Goal: Communication & Community: Share content

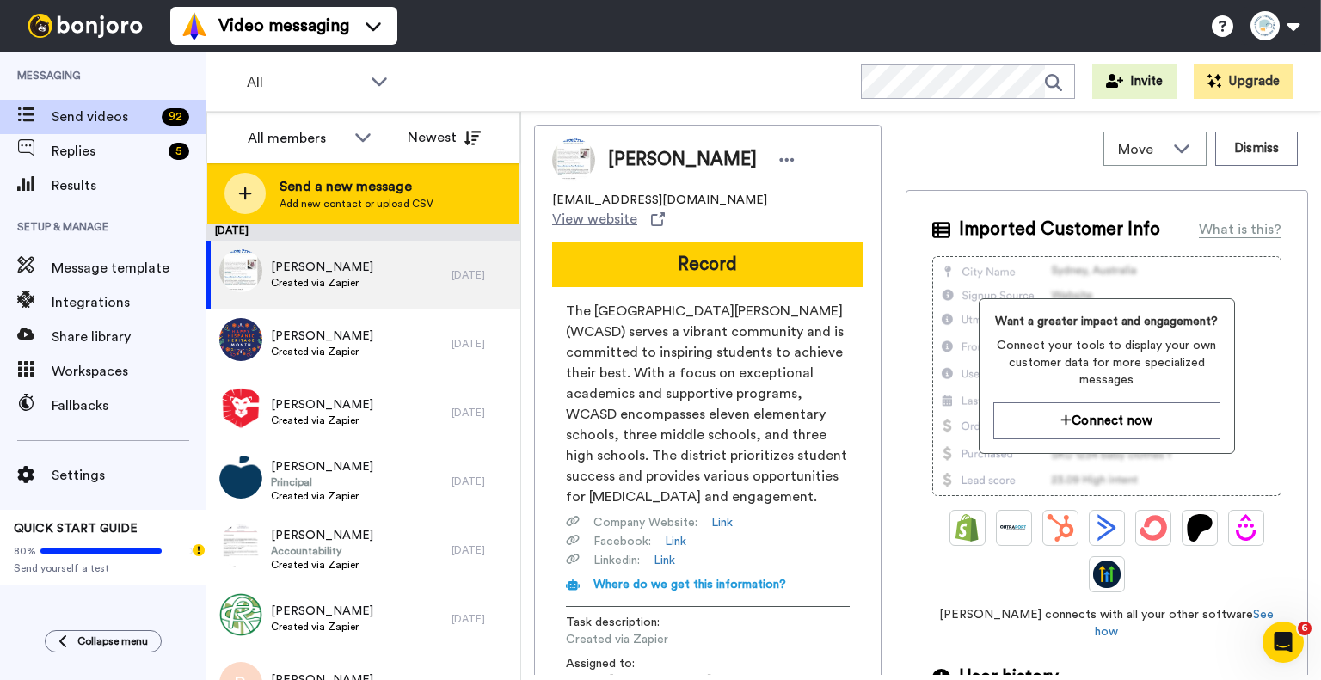
click at [249, 183] on div at bounding box center [244, 193] width 41 height 41
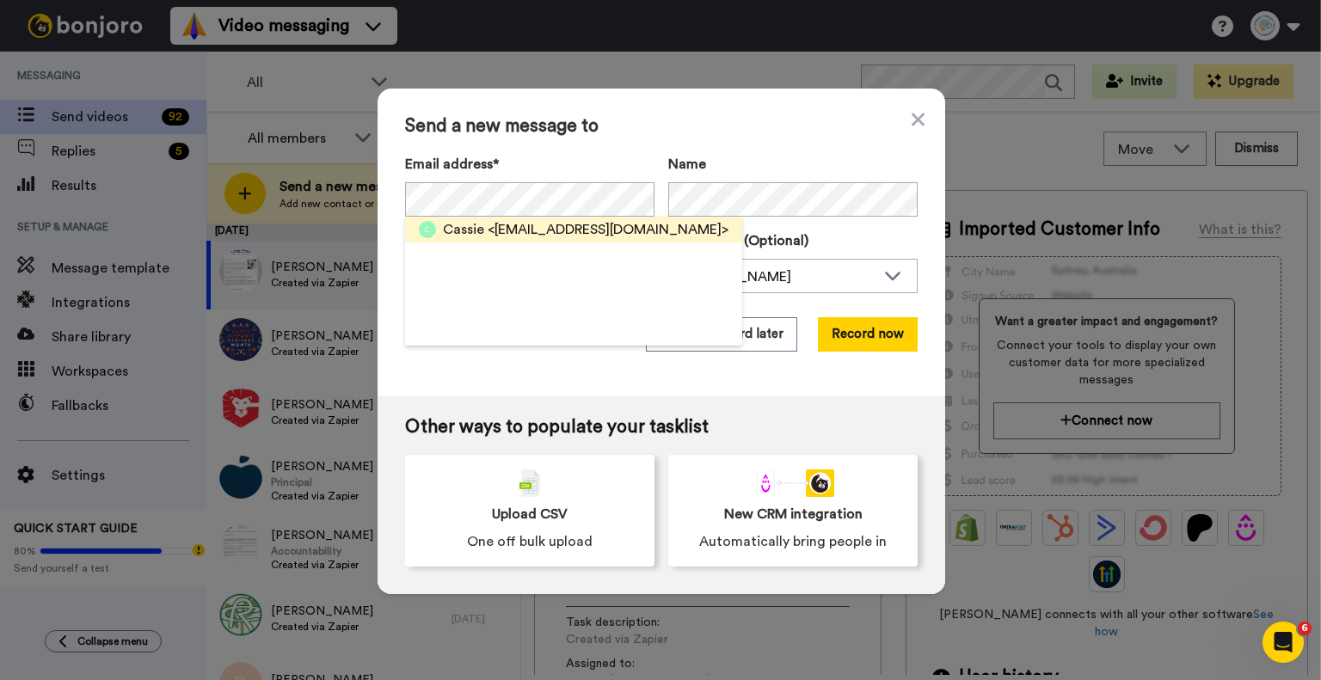
click at [479, 229] on div "Cassie <cassiestiansen@gmail.com>" at bounding box center [585, 229] width 285 height 21
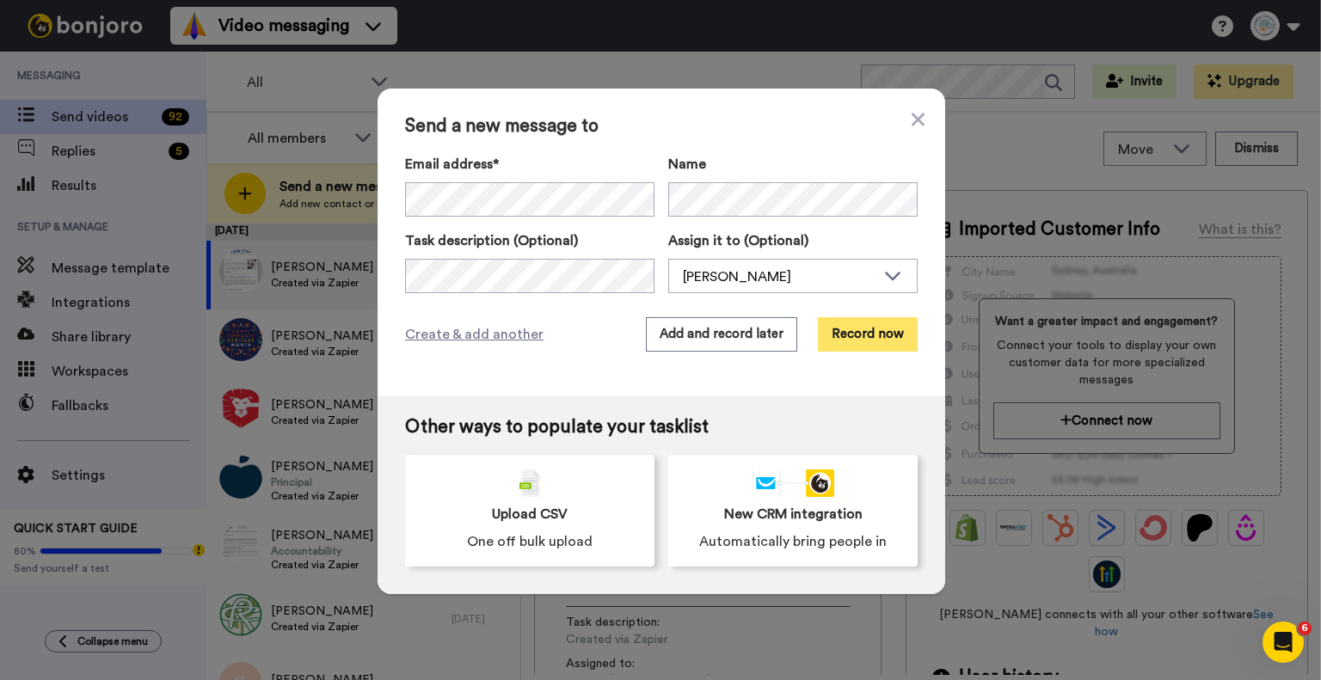
click at [862, 335] on button "Record now" at bounding box center [868, 334] width 100 height 34
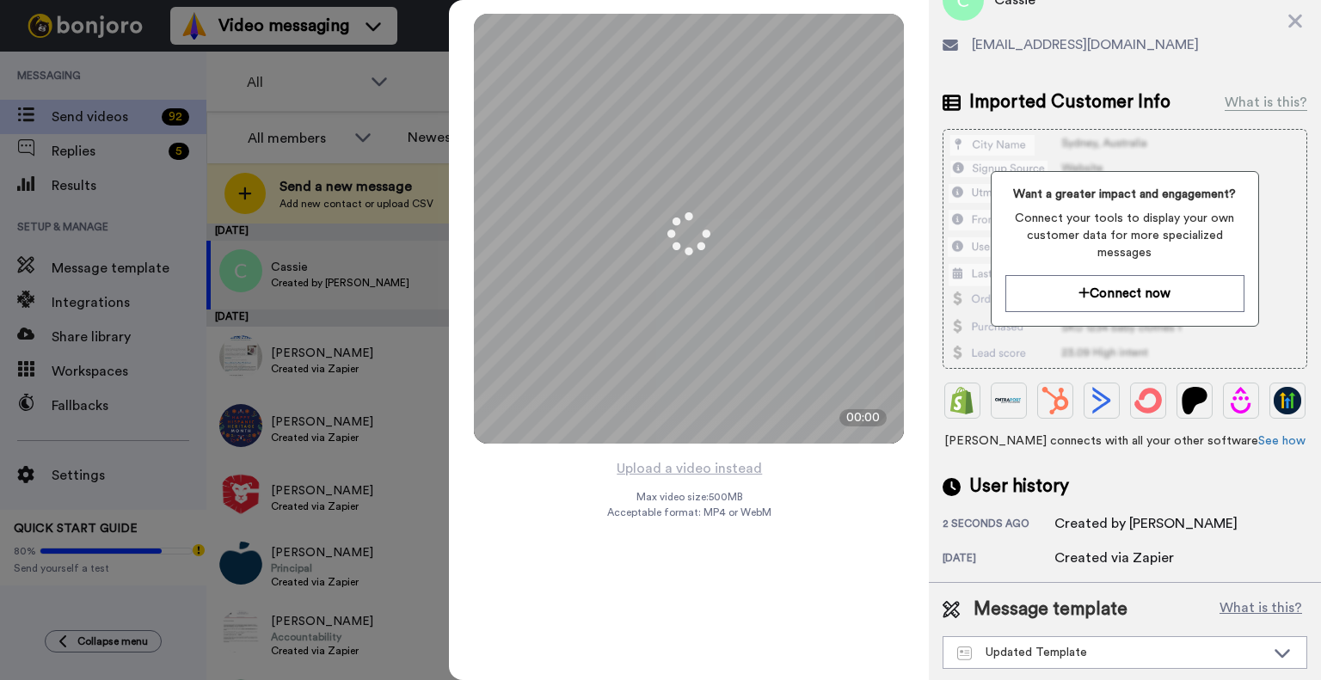
scroll to position [126, 0]
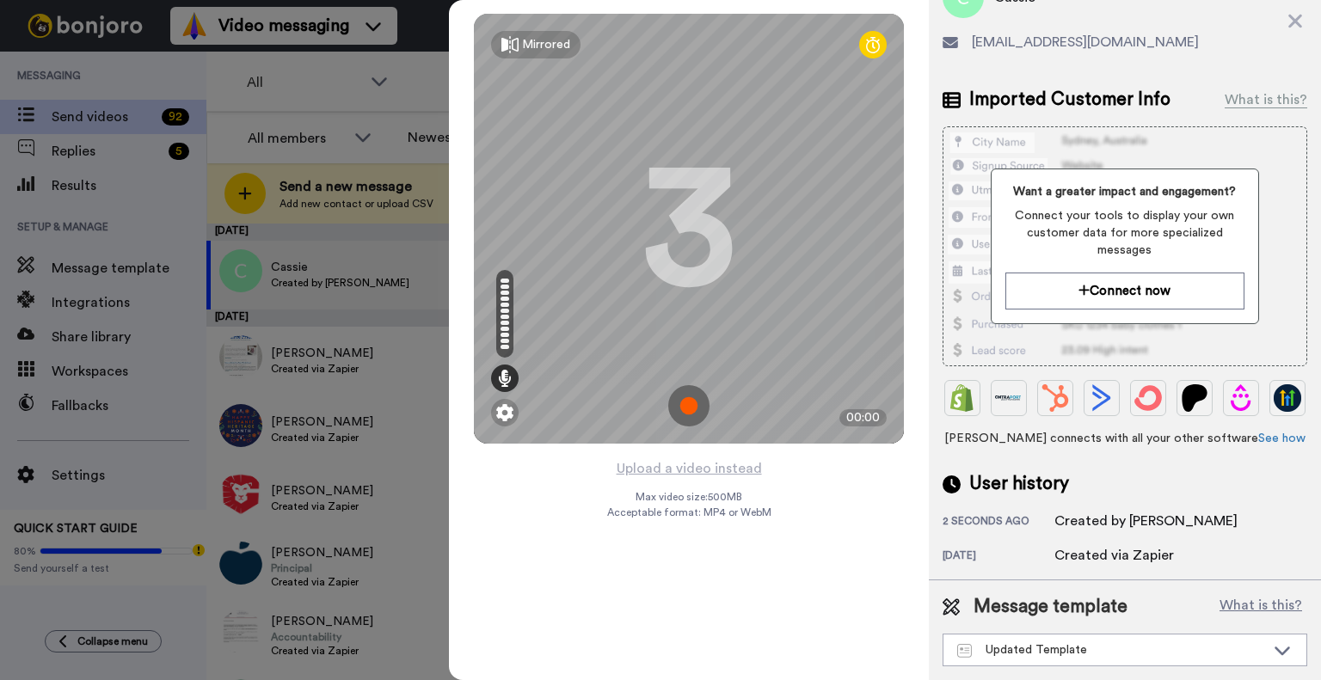
click at [687, 402] on img at bounding box center [688, 405] width 41 height 41
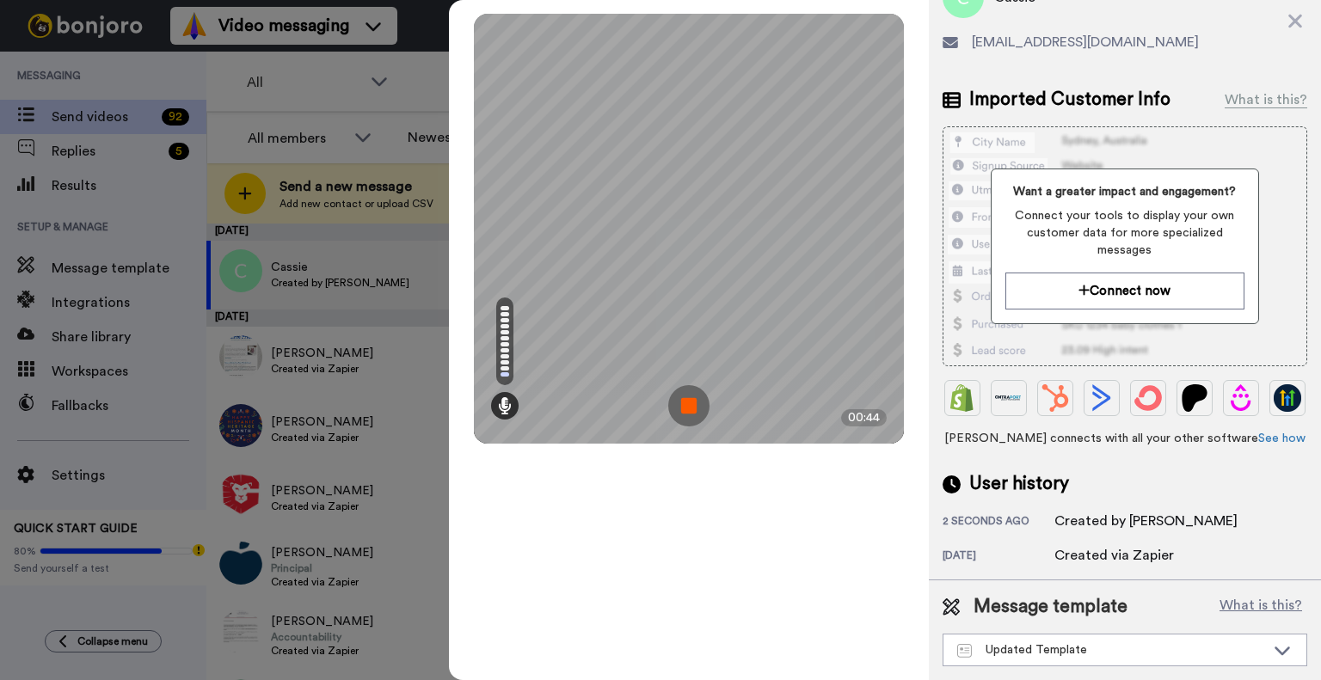
click at [687, 402] on img at bounding box center [688, 405] width 41 height 41
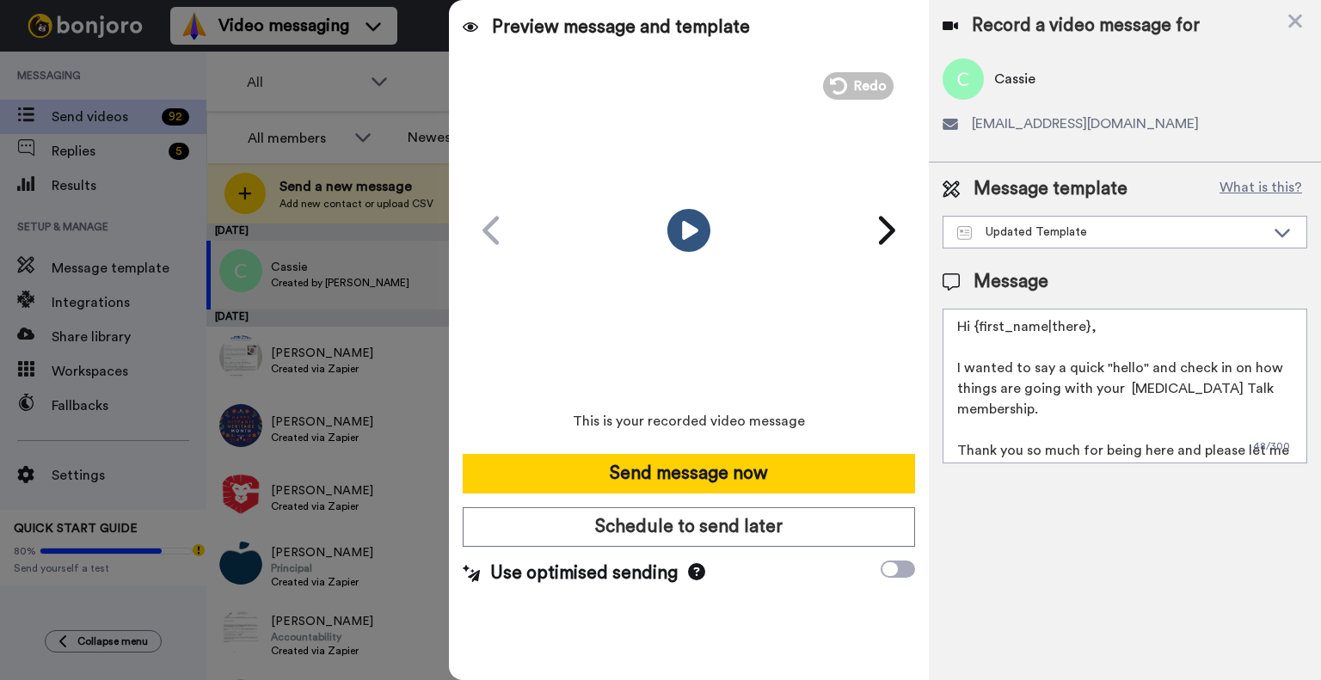
scroll to position [0, 0]
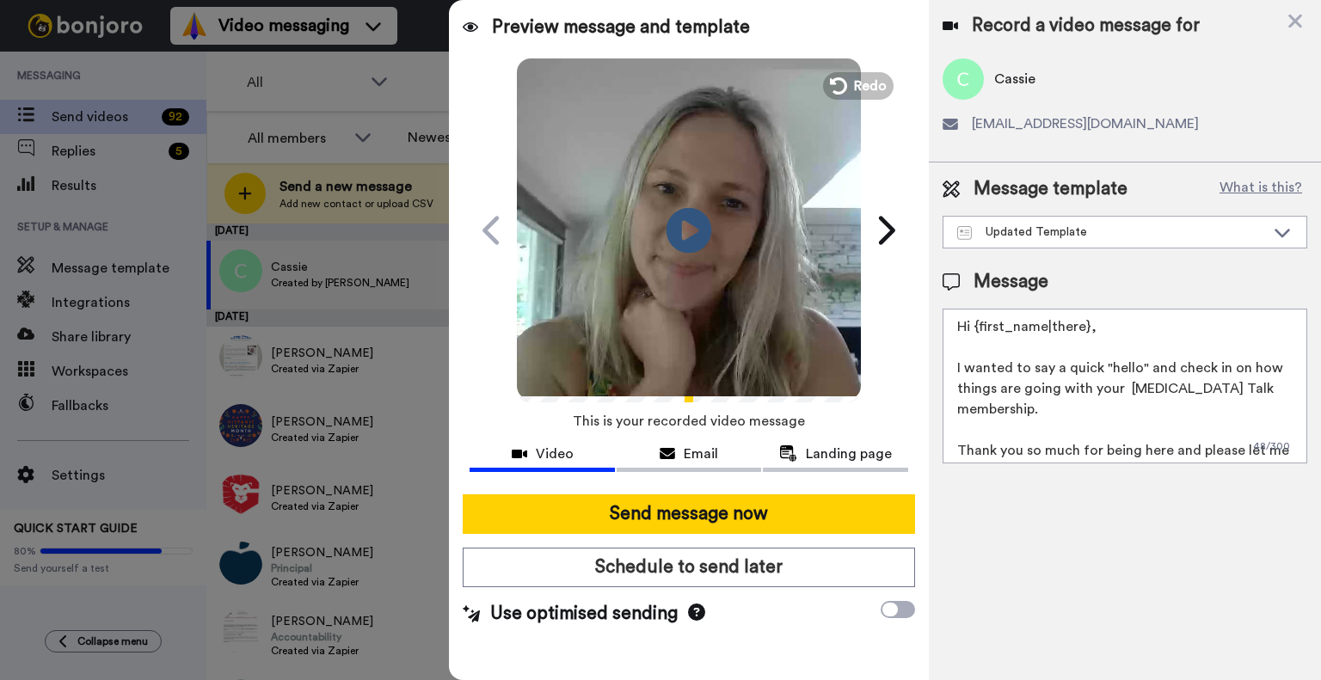
click at [701, 223] on icon at bounding box center [689, 230] width 46 height 46
click at [851, 85] on button "Redo" at bounding box center [858, 86] width 77 height 30
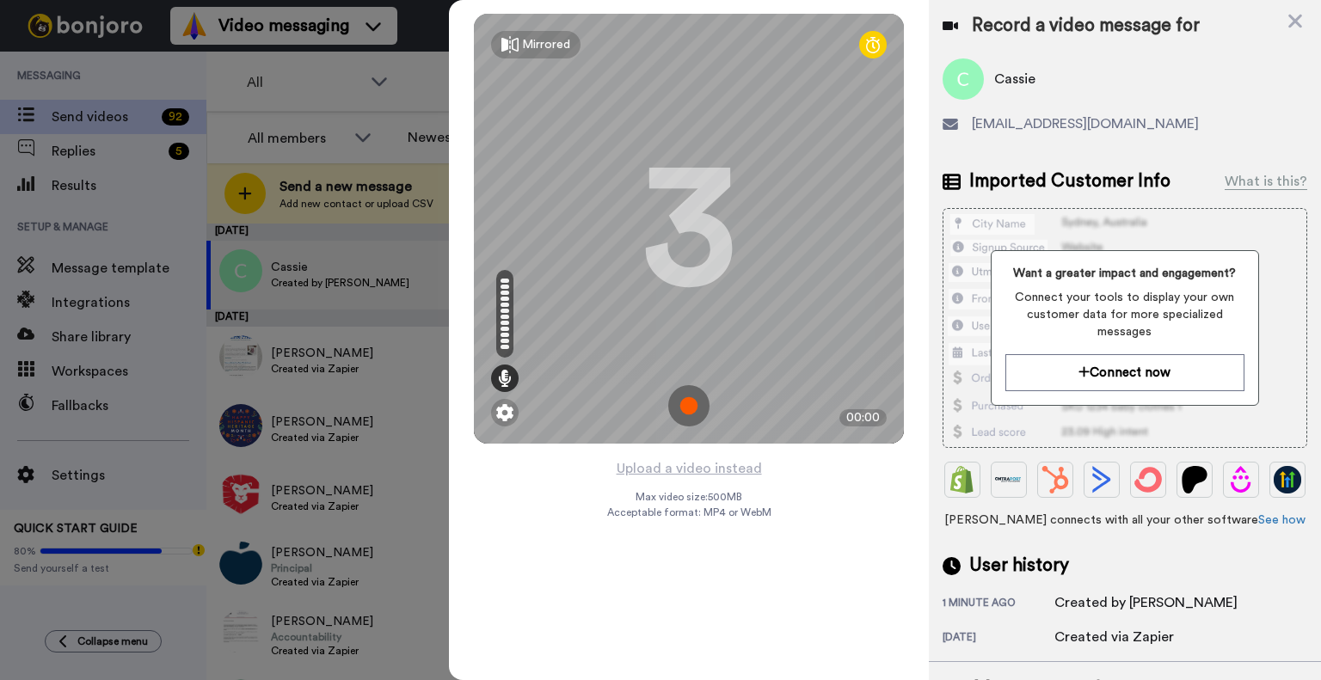
click at [695, 411] on img at bounding box center [688, 405] width 41 height 41
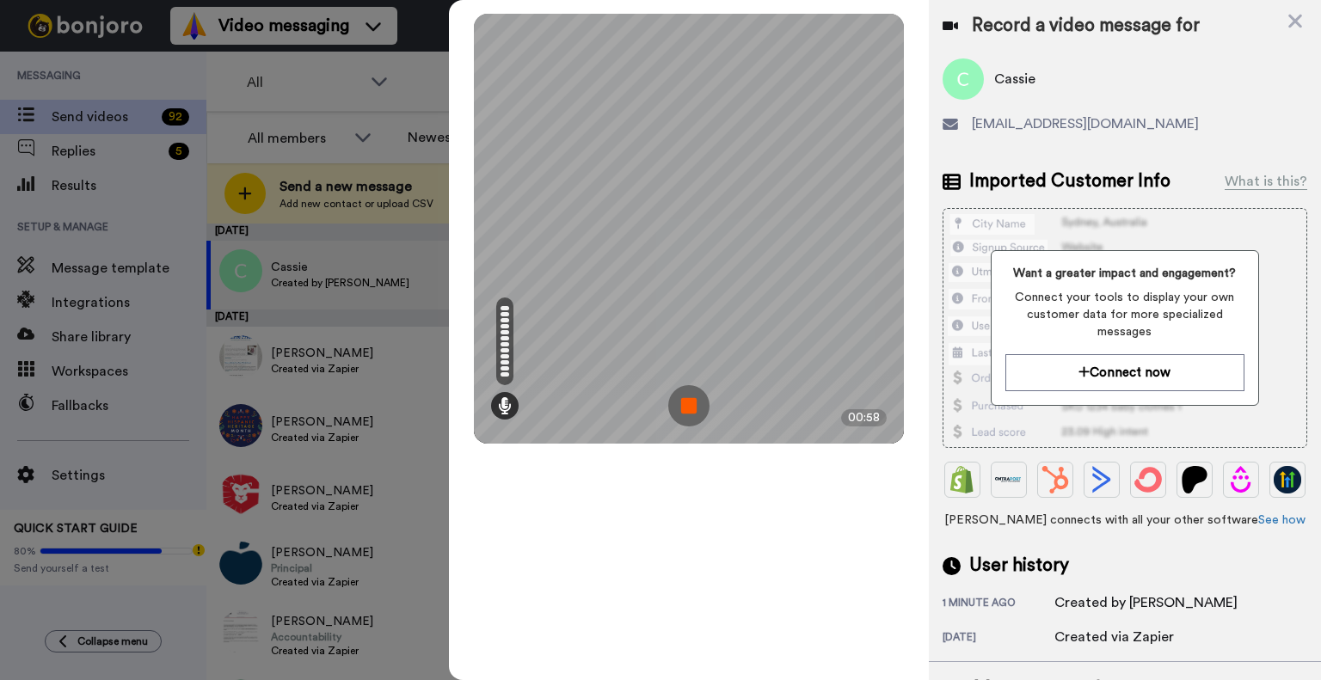
click at [695, 411] on img at bounding box center [688, 405] width 41 height 41
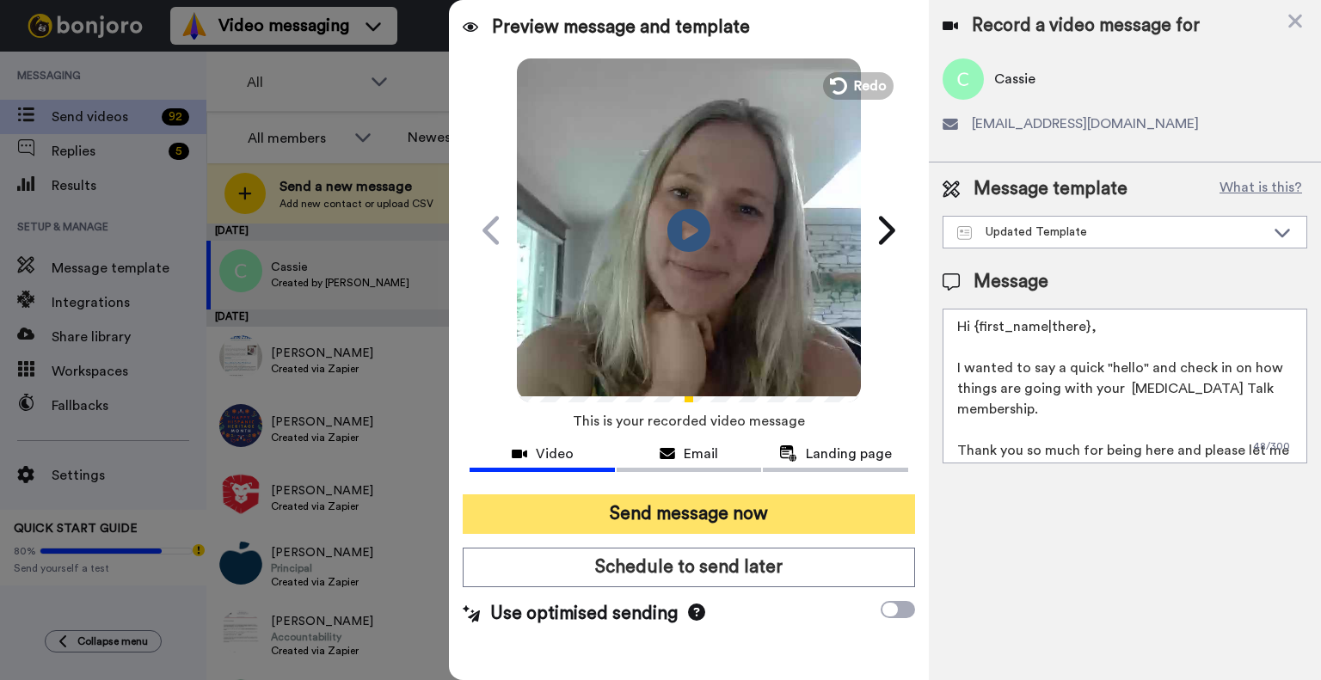
click at [730, 519] on button "Send message now" at bounding box center [689, 514] width 452 height 40
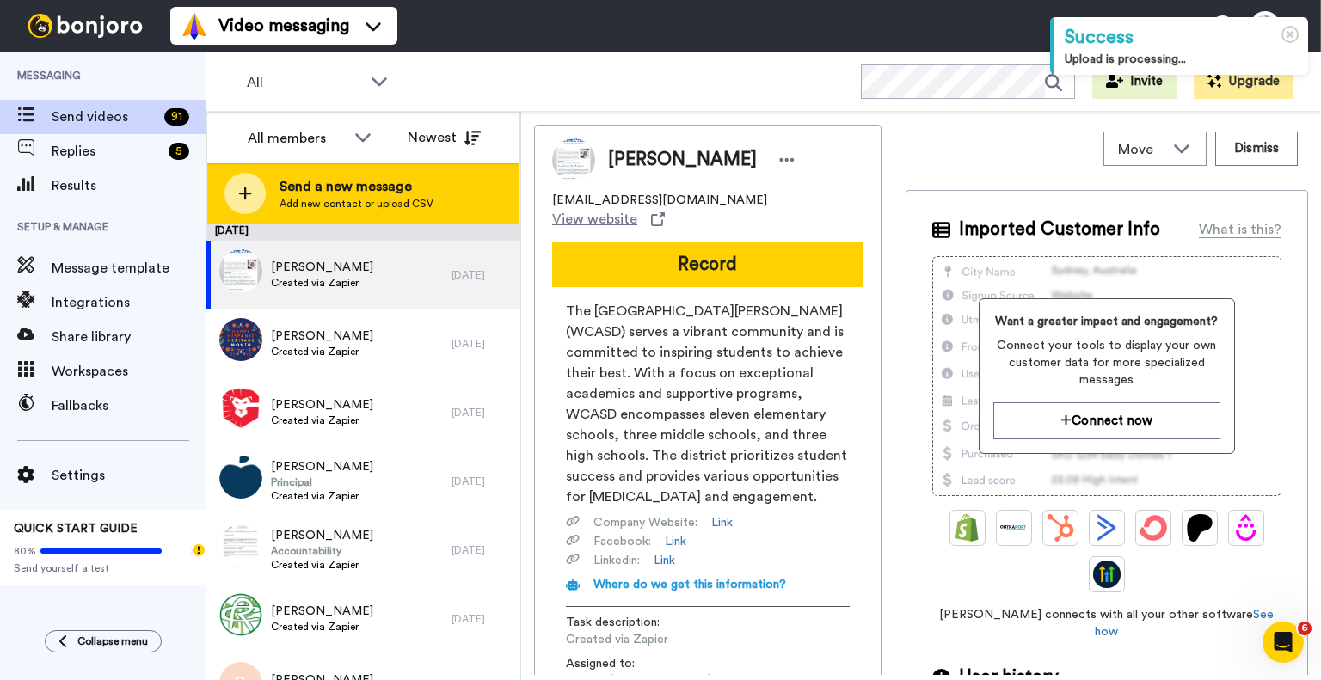
click at [334, 186] on span "Send a new message" at bounding box center [356, 186] width 154 height 21
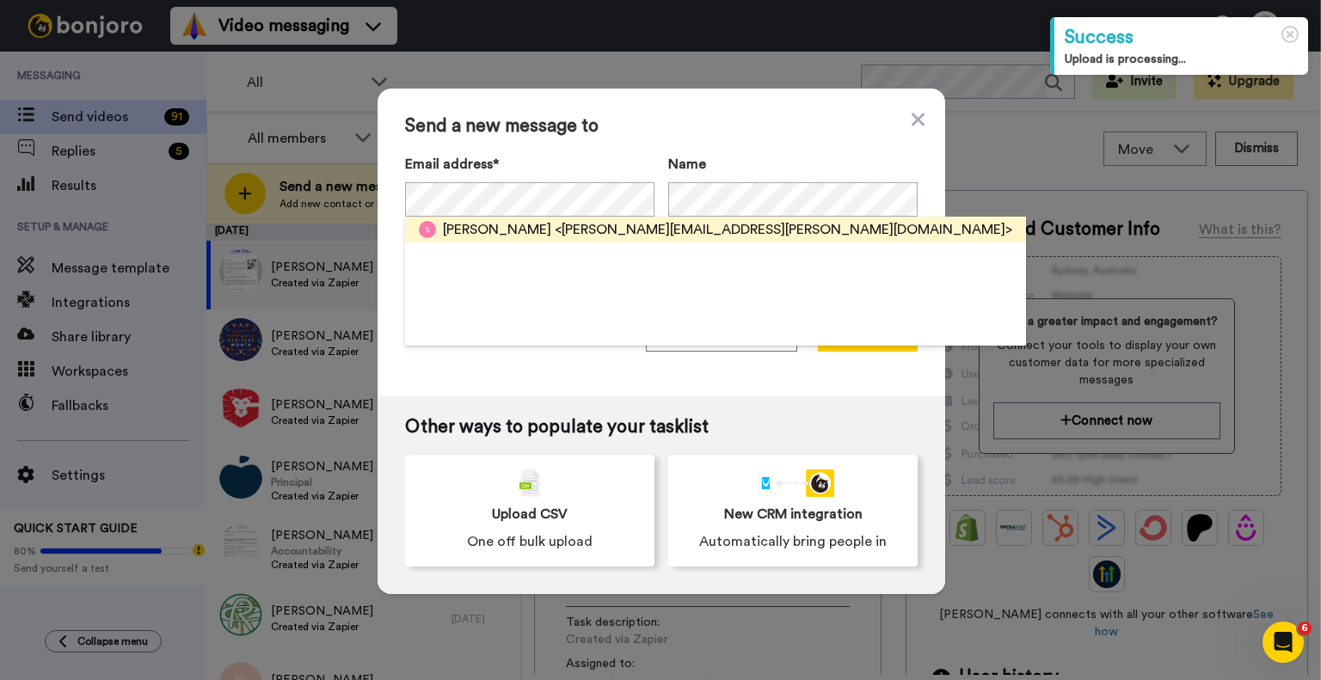
click at [555, 235] on span "<[PERSON_NAME][EMAIL_ADDRESS][PERSON_NAME][DOMAIN_NAME]>" at bounding box center [783, 229] width 457 height 21
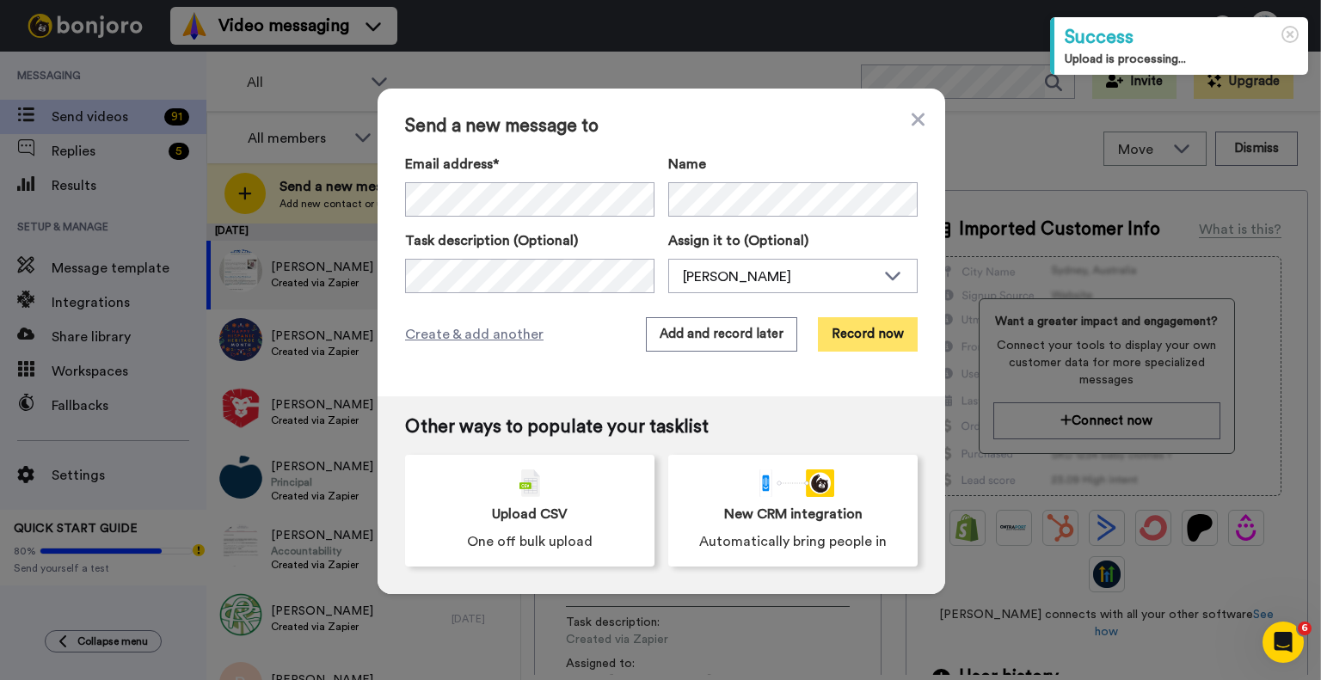
click at [856, 321] on button "Record now" at bounding box center [868, 334] width 100 height 34
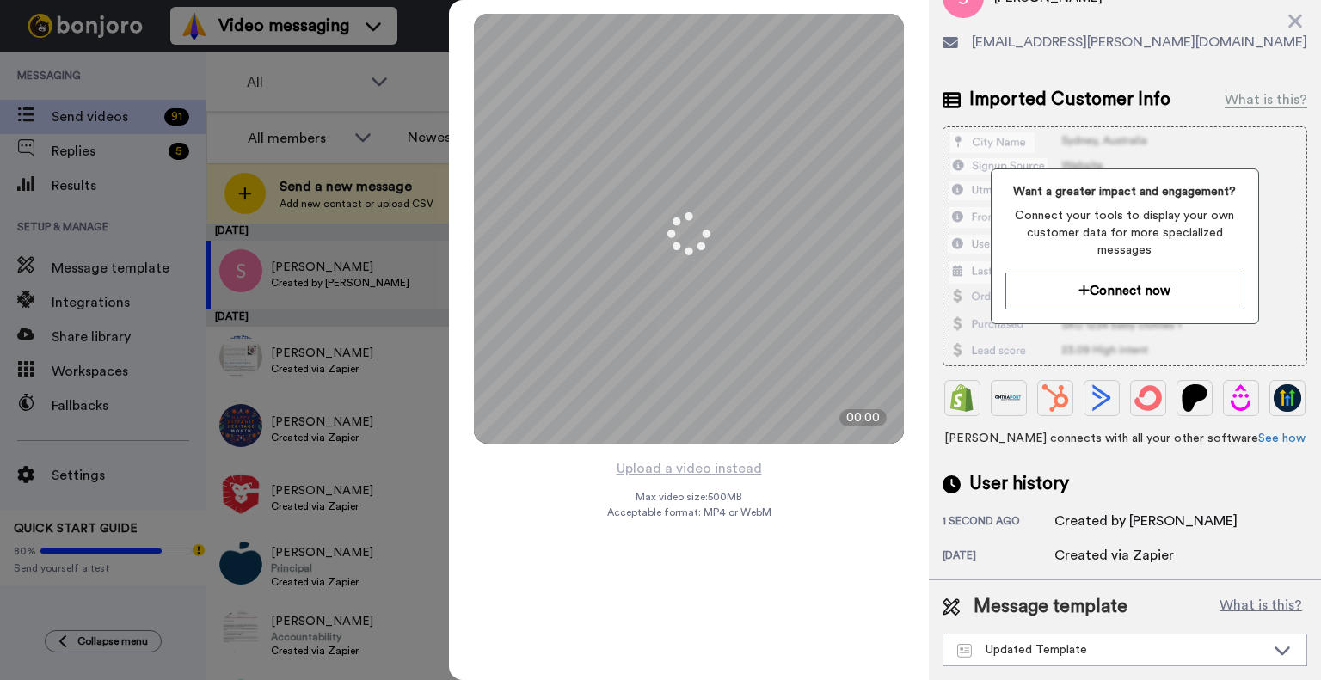
scroll to position [126, 0]
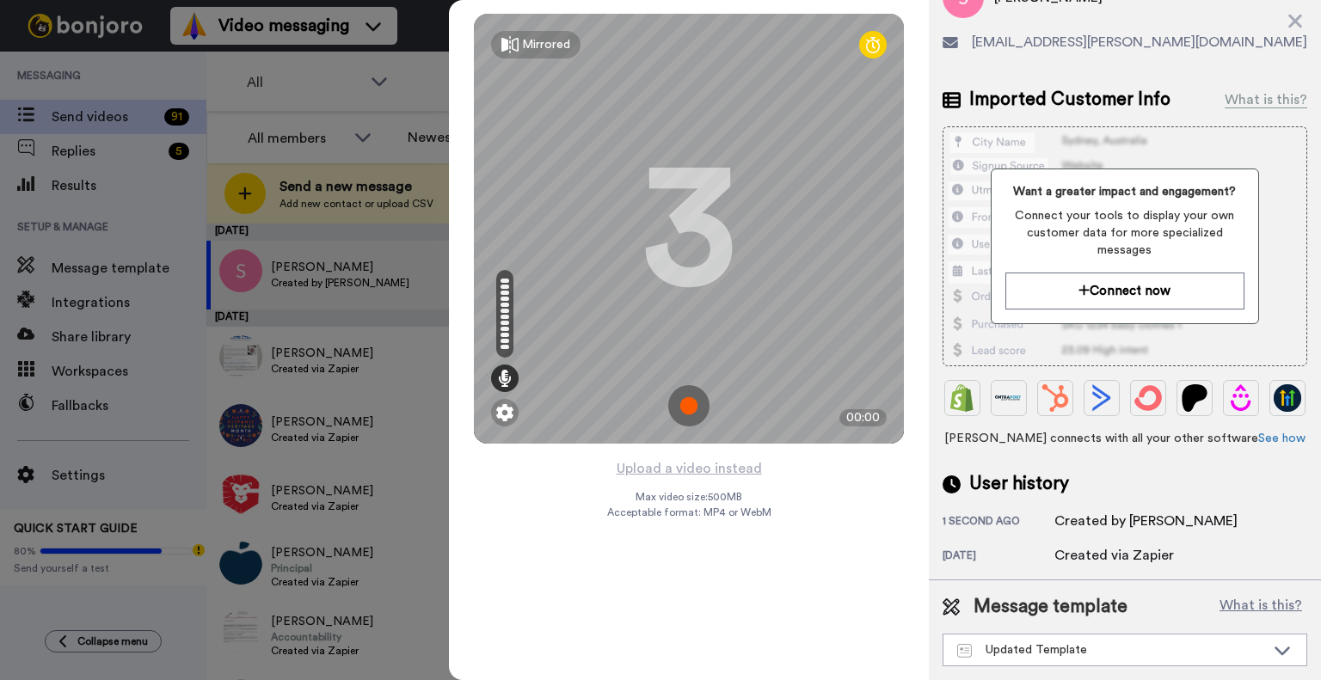
click at [687, 415] on img at bounding box center [688, 405] width 41 height 41
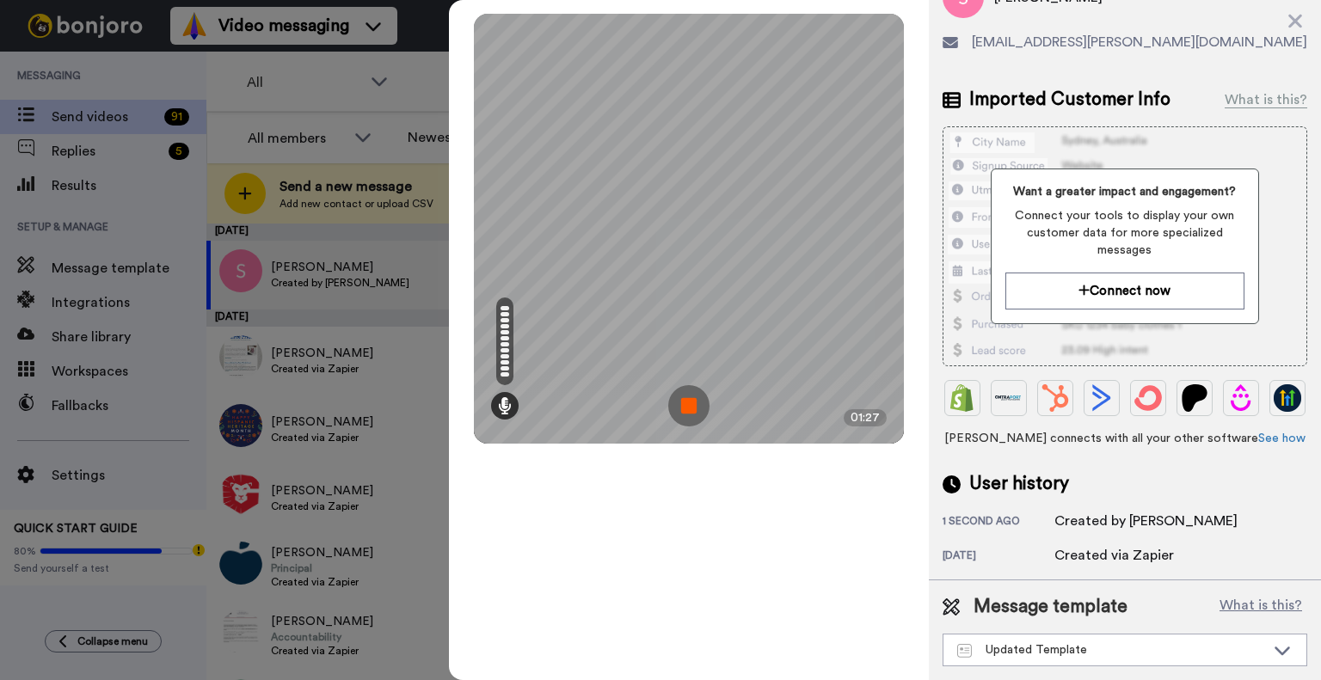
click at [690, 415] on img at bounding box center [688, 405] width 41 height 41
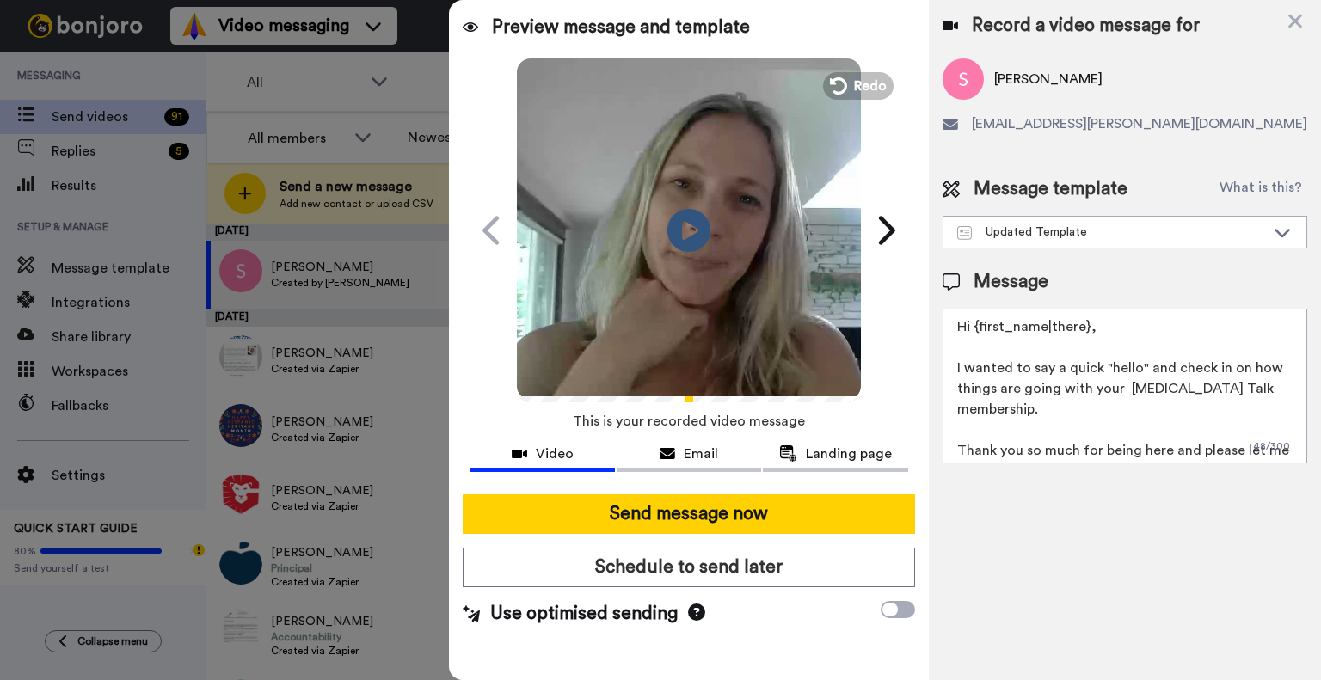
scroll to position [0, 0]
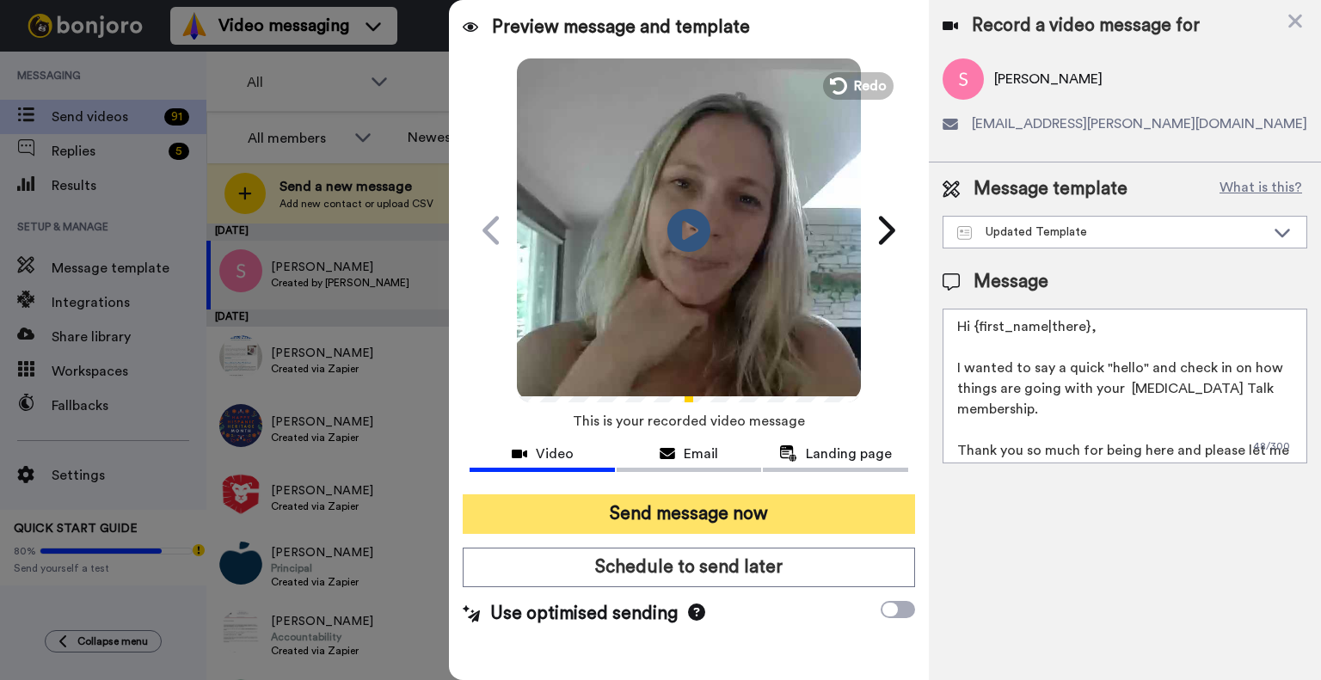
drag, startPoint x: 801, startPoint y: 516, endPoint x: 812, endPoint y: 519, distance: 11.5
click at [812, 519] on button "Send message now" at bounding box center [689, 514] width 452 height 40
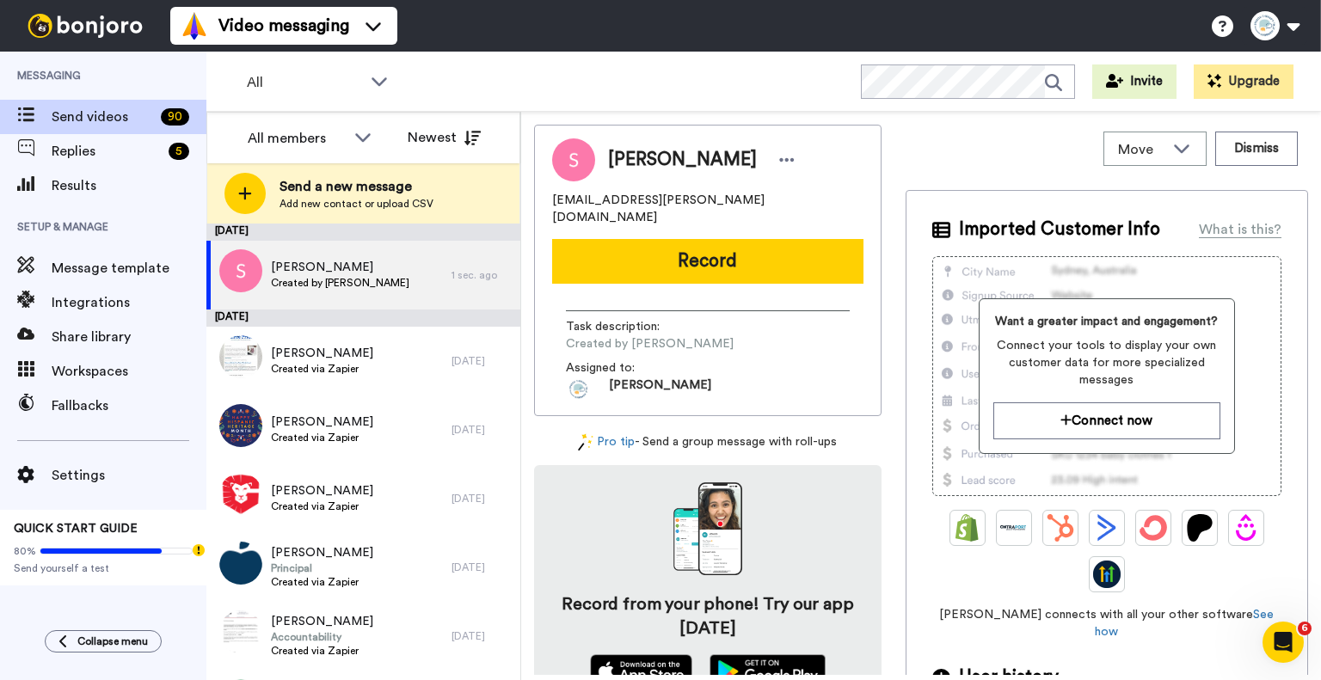
click at [337, 188] on span "Send a new message" at bounding box center [356, 186] width 154 height 21
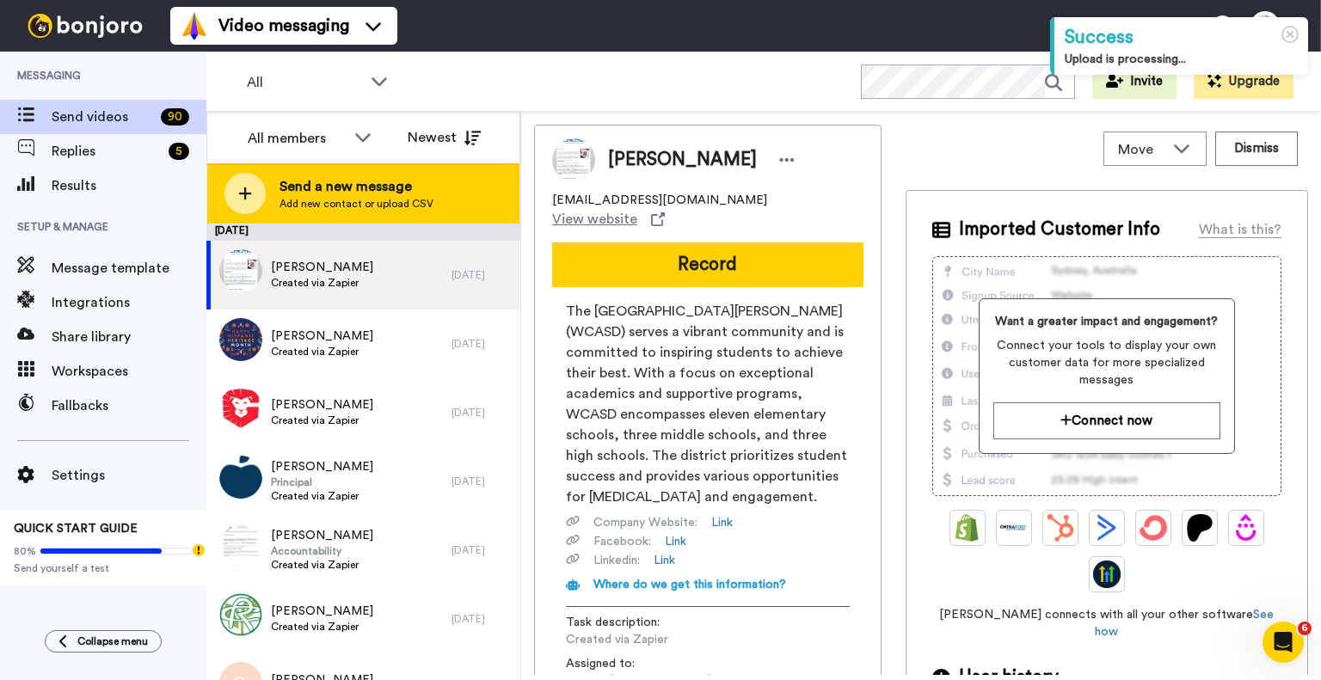
click at [344, 188] on span "Send a new message" at bounding box center [356, 186] width 154 height 21
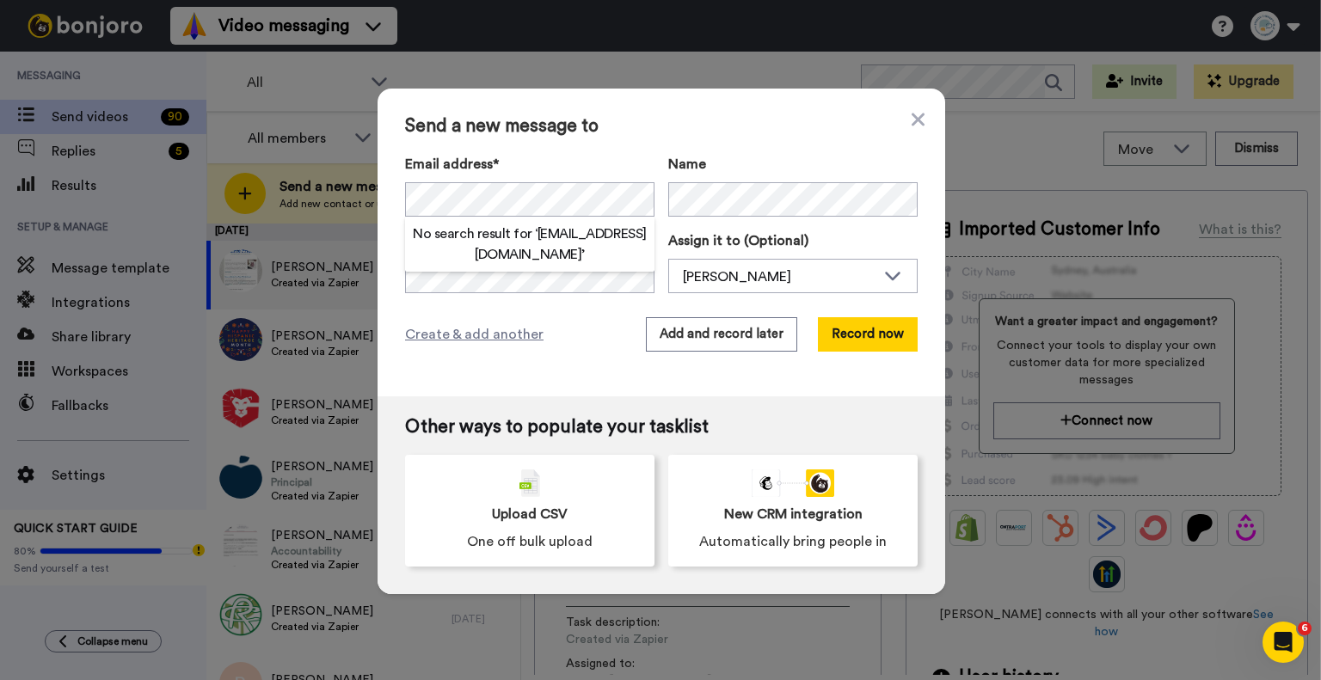
click at [529, 252] on h2 "No search result for ‘ ACOHEN@CIU20.ORG ’" at bounding box center [529, 244] width 249 height 41
click at [656, 195] on div "Email address* No search result for ‘ ACOHEN@CIU20.ORG ’ Name" at bounding box center [661, 185] width 513 height 63
click at [914, 116] on icon at bounding box center [918, 119] width 13 height 13
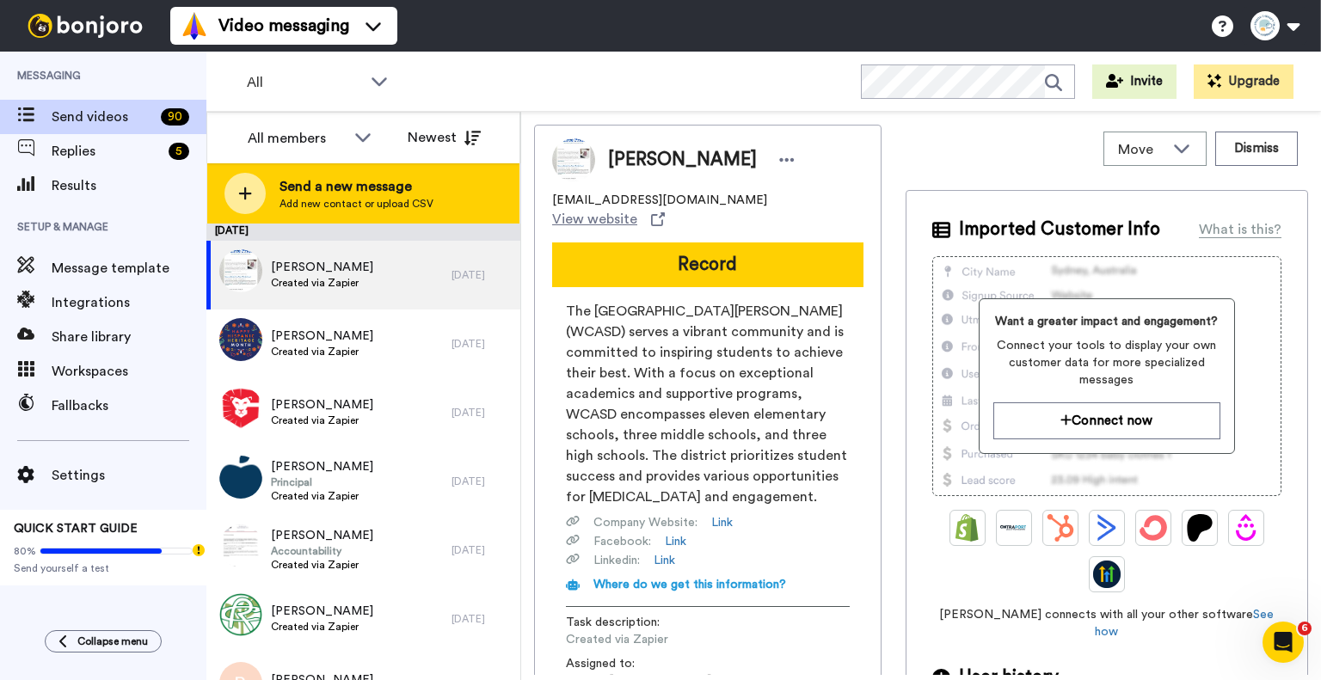
click at [358, 180] on span "Send a new message" at bounding box center [356, 186] width 154 height 21
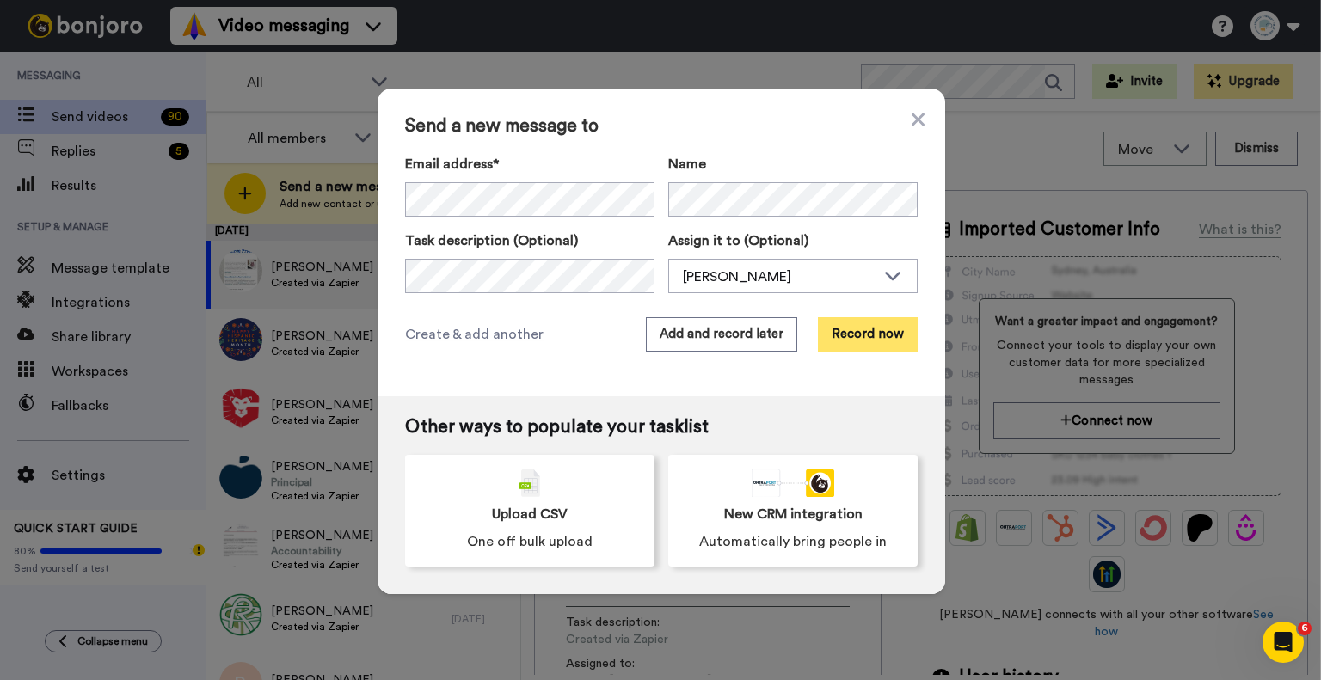
click at [856, 335] on button "Record now" at bounding box center [868, 334] width 100 height 34
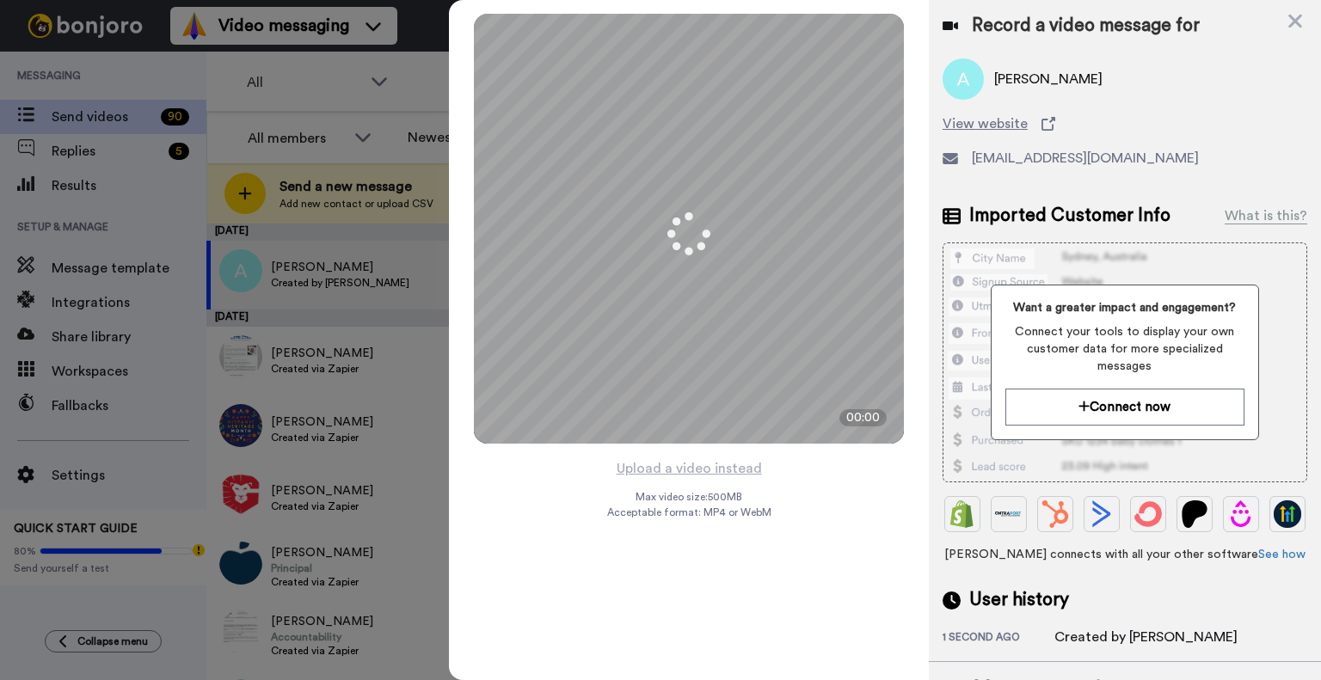
scroll to position [126, 0]
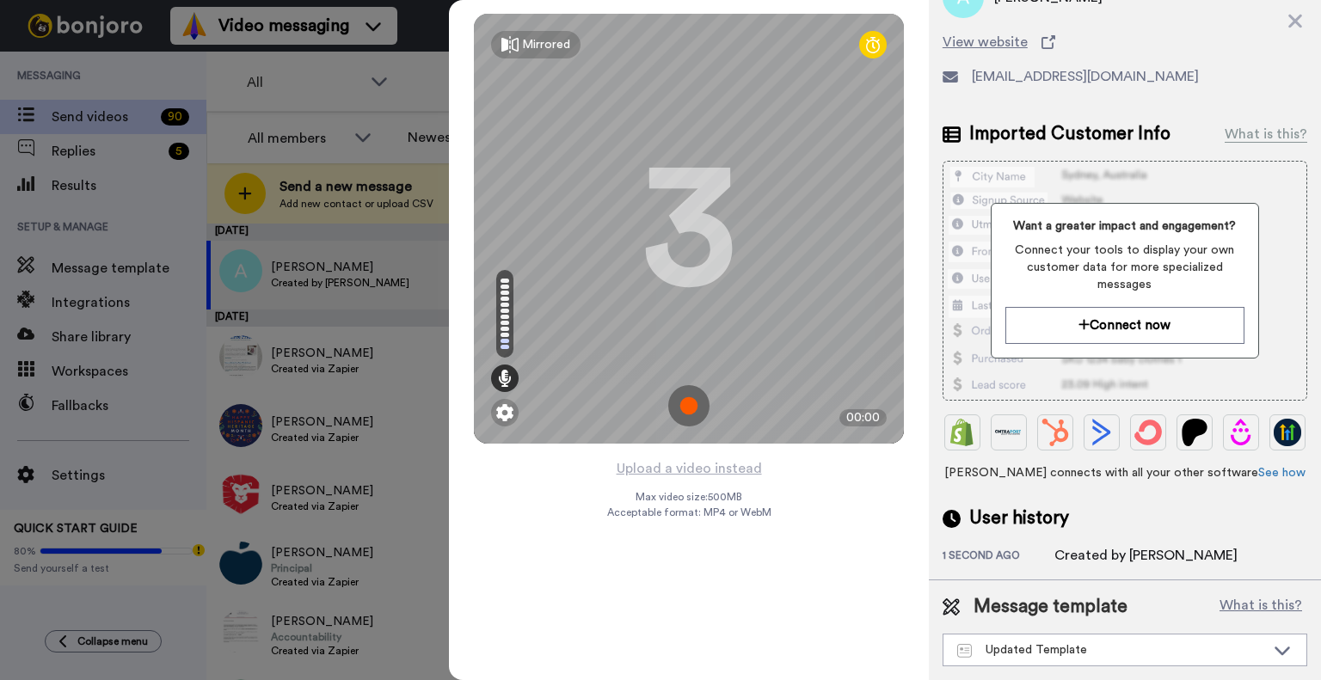
click at [691, 397] on img at bounding box center [688, 405] width 41 height 41
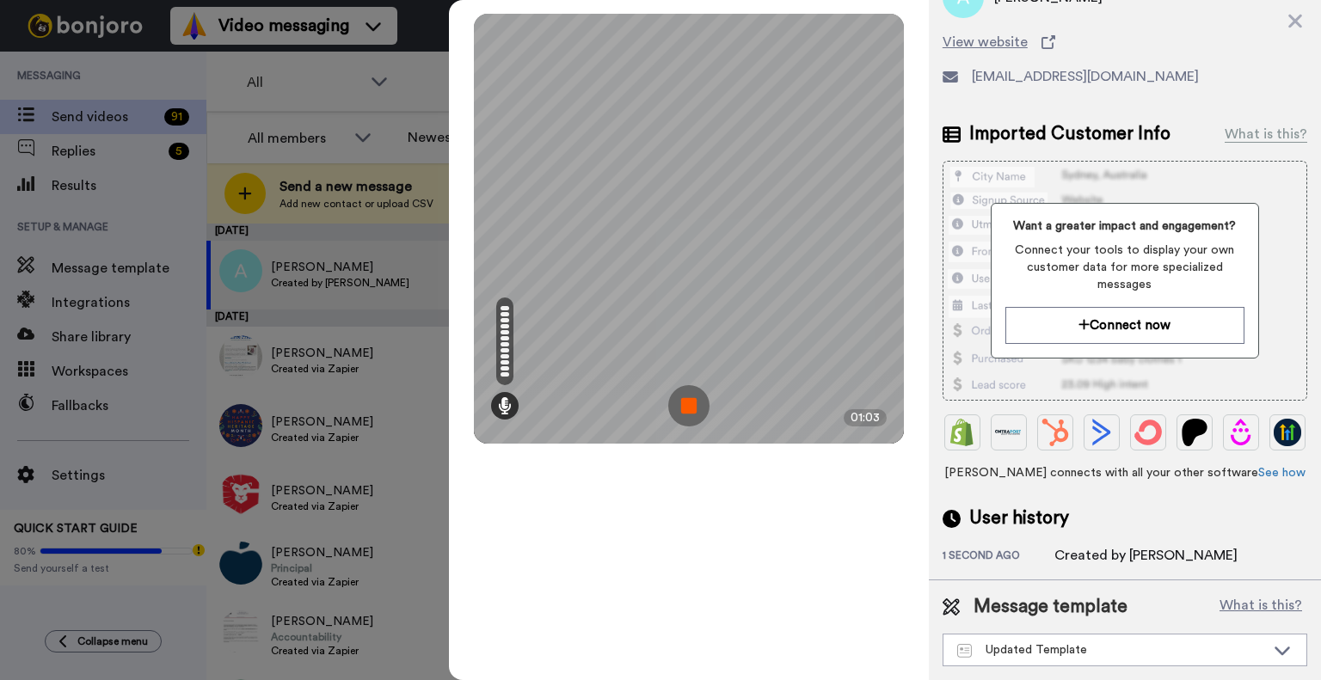
click at [690, 416] on img at bounding box center [688, 405] width 41 height 41
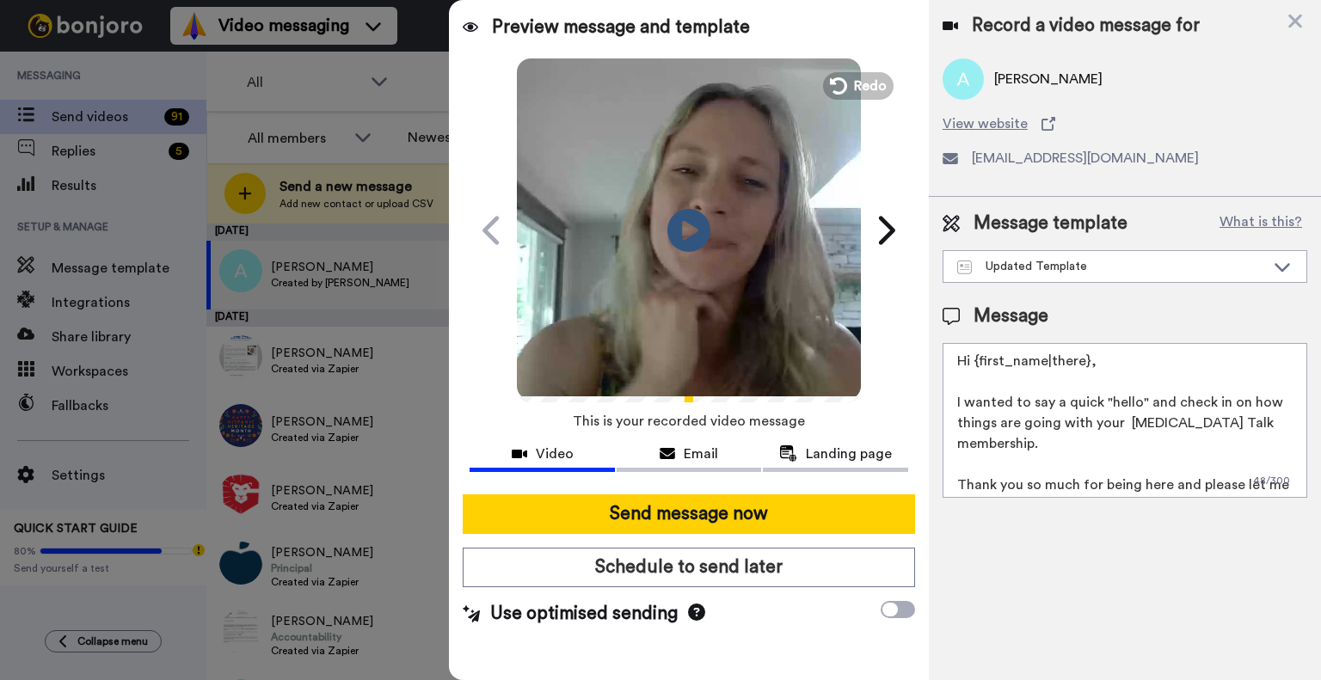
scroll to position [0, 0]
click at [698, 510] on button "Send message now" at bounding box center [689, 514] width 452 height 40
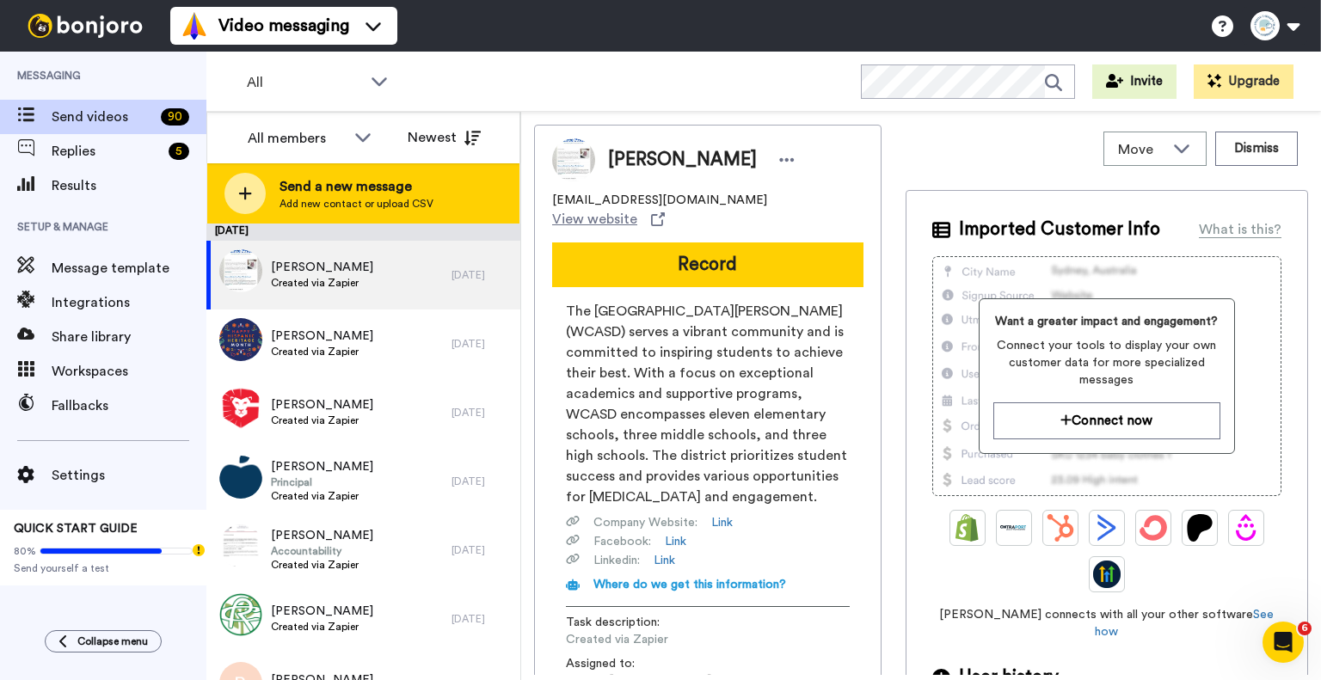
click at [354, 199] on span "Add new contact or upload CSV" at bounding box center [356, 204] width 154 height 14
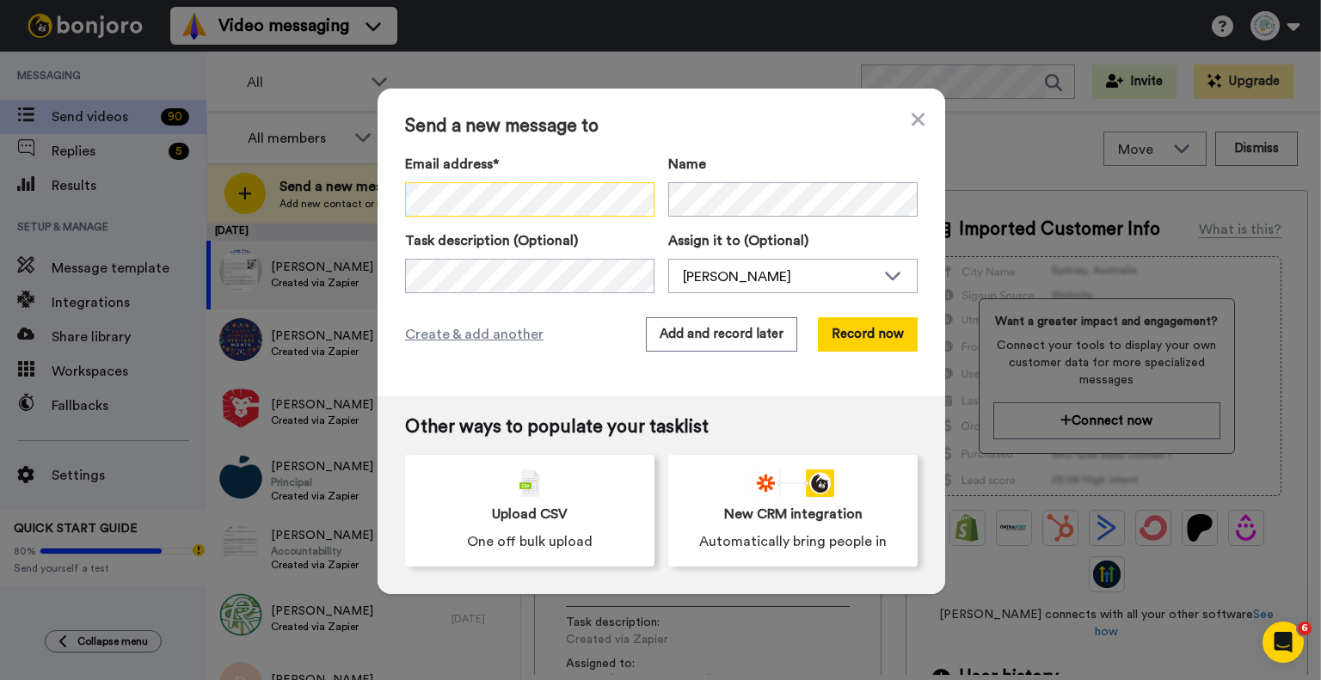
click at [210, 197] on div "Send a new message to Email address* No search result for ‘ jslp3@yahoo.com ’ N…" at bounding box center [660, 340] width 1321 height 680
click at [851, 336] on button "Record now" at bounding box center [868, 334] width 100 height 34
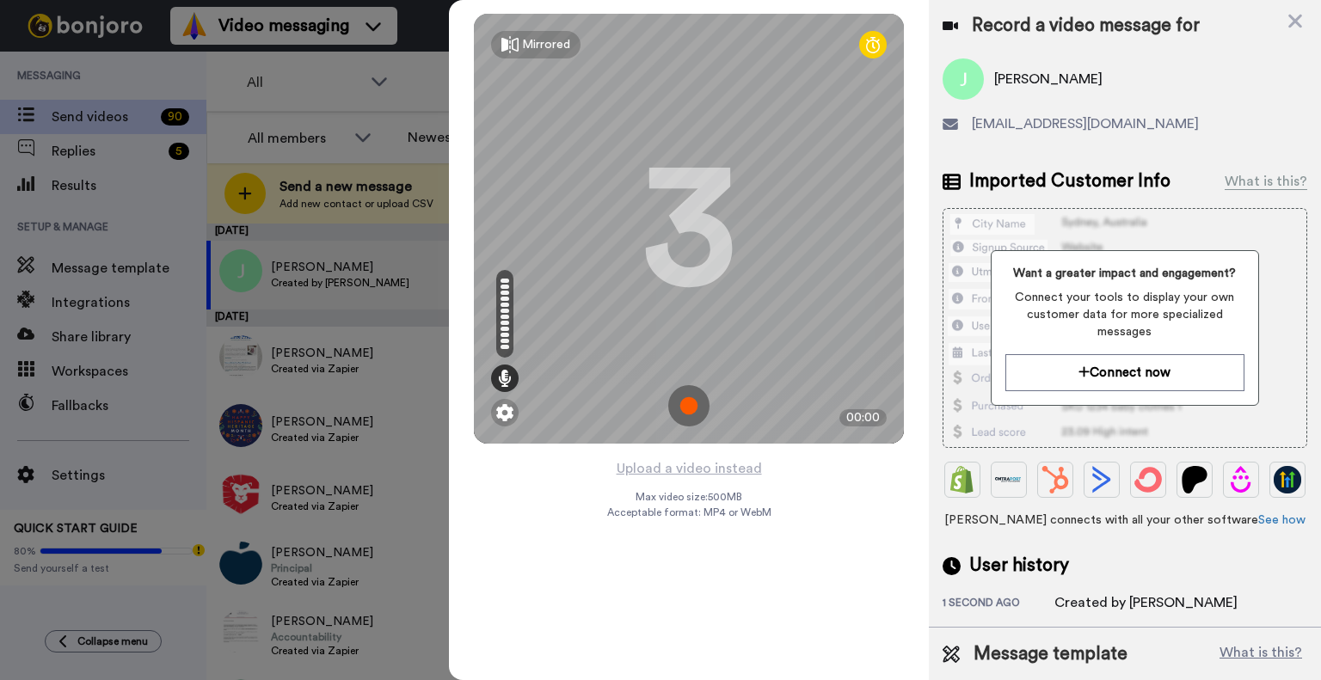
click at [690, 402] on img at bounding box center [688, 405] width 41 height 41
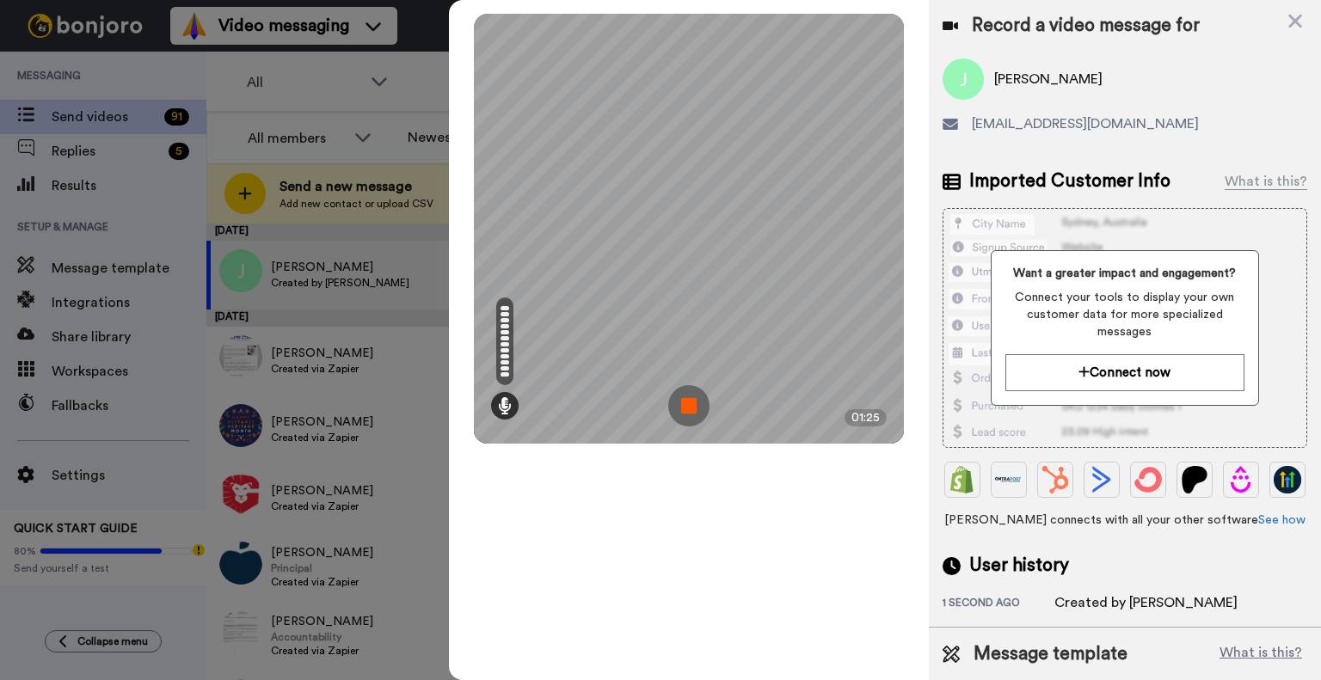
click at [679, 410] on img at bounding box center [688, 405] width 41 height 41
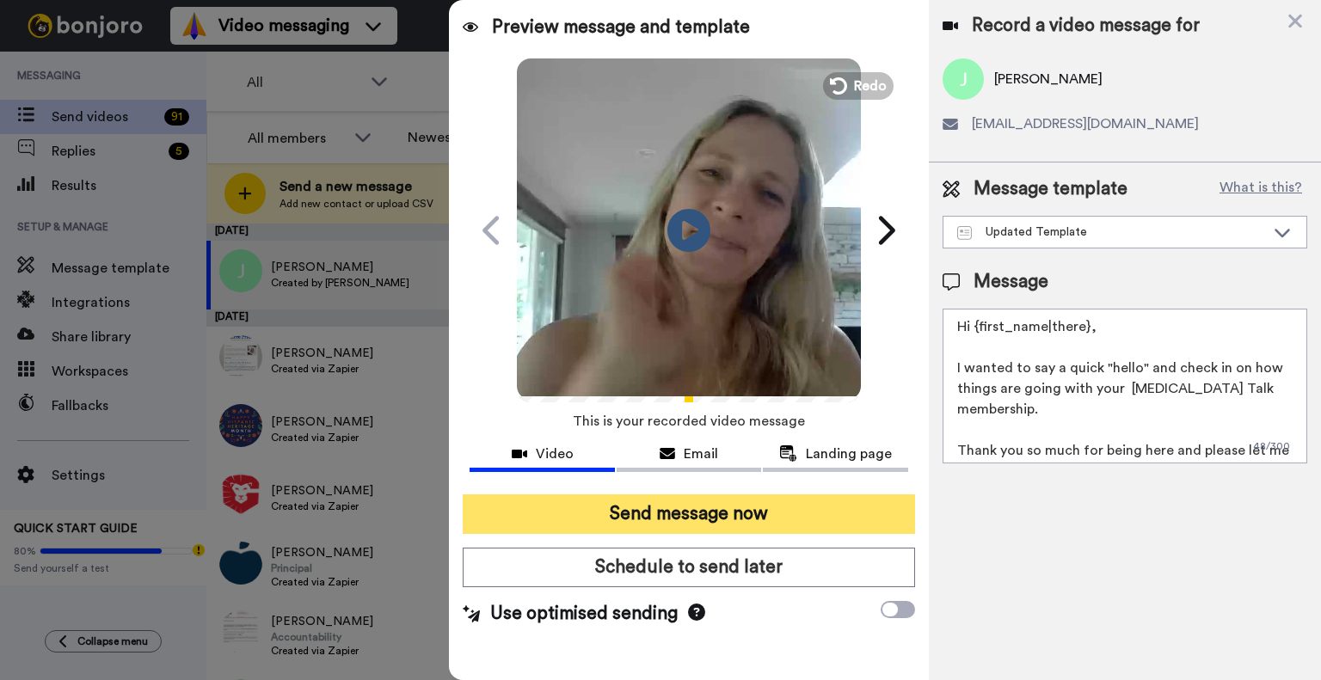
click at [645, 520] on button "Send message now" at bounding box center [689, 514] width 452 height 40
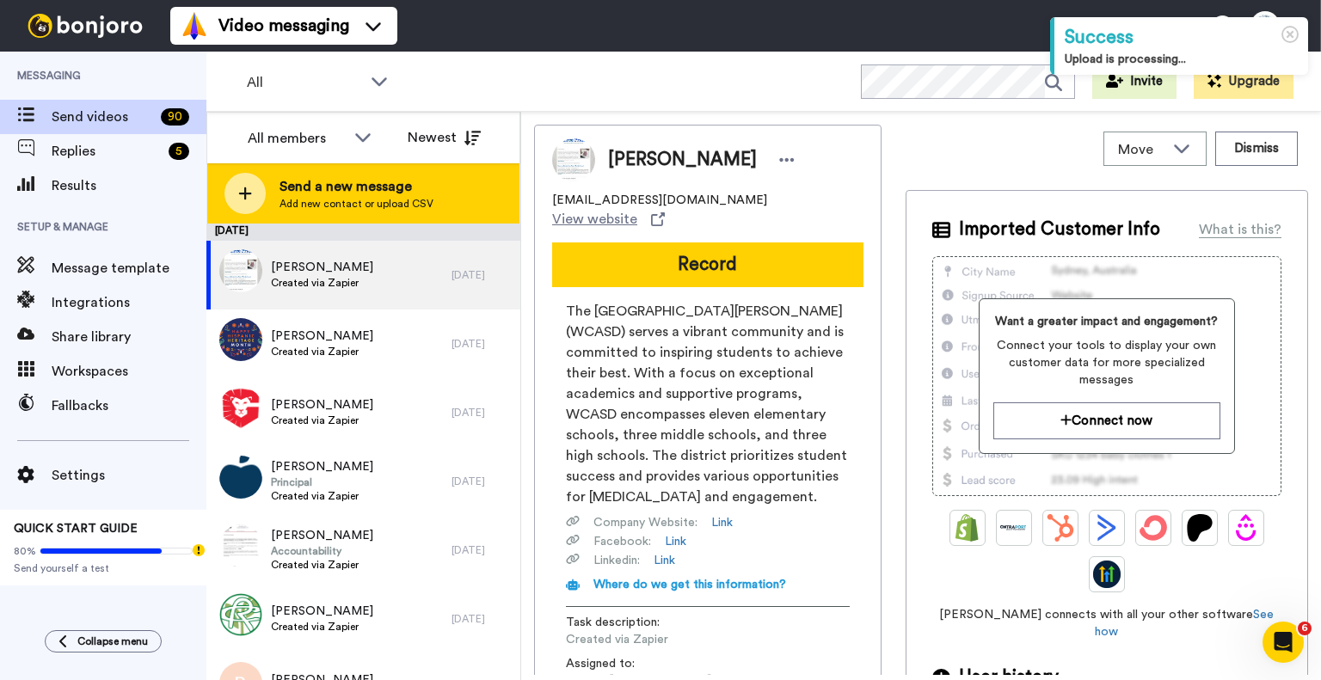
click at [386, 203] on span "Add new contact or upload CSV" at bounding box center [356, 204] width 154 height 14
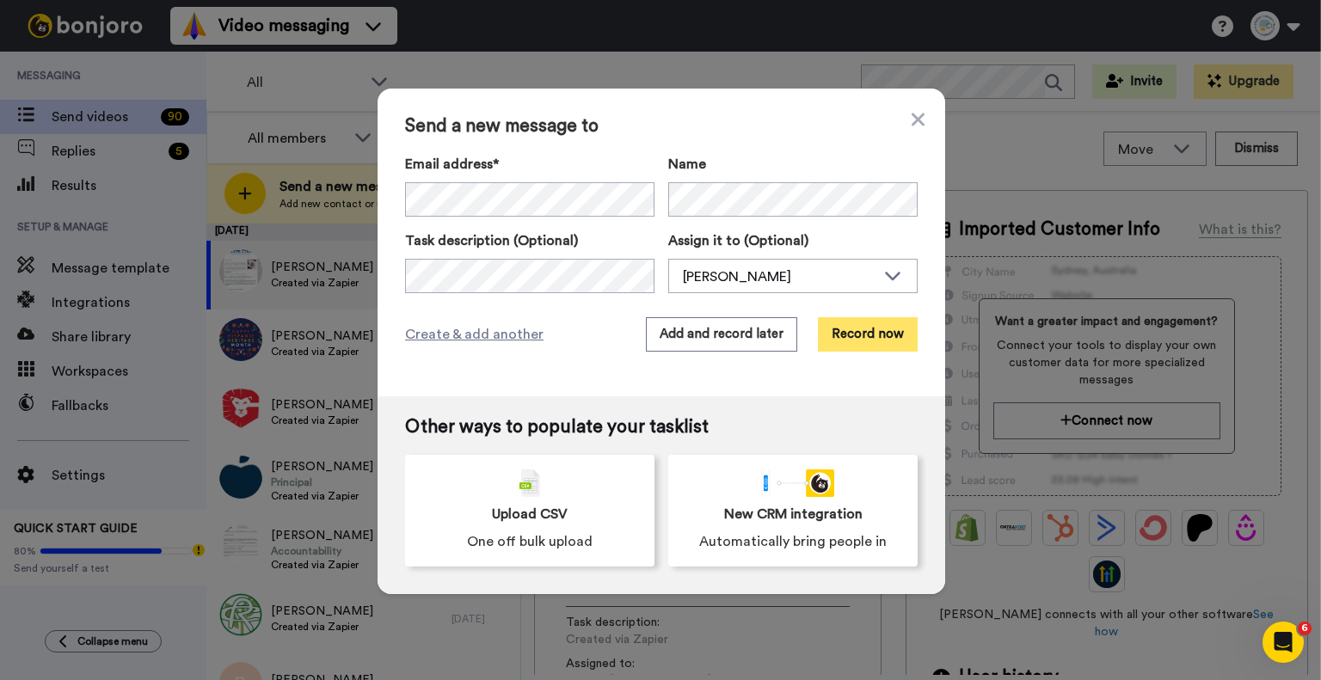
click at [863, 336] on button "Record now" at bounding box center [868, 334] width 100 height 34
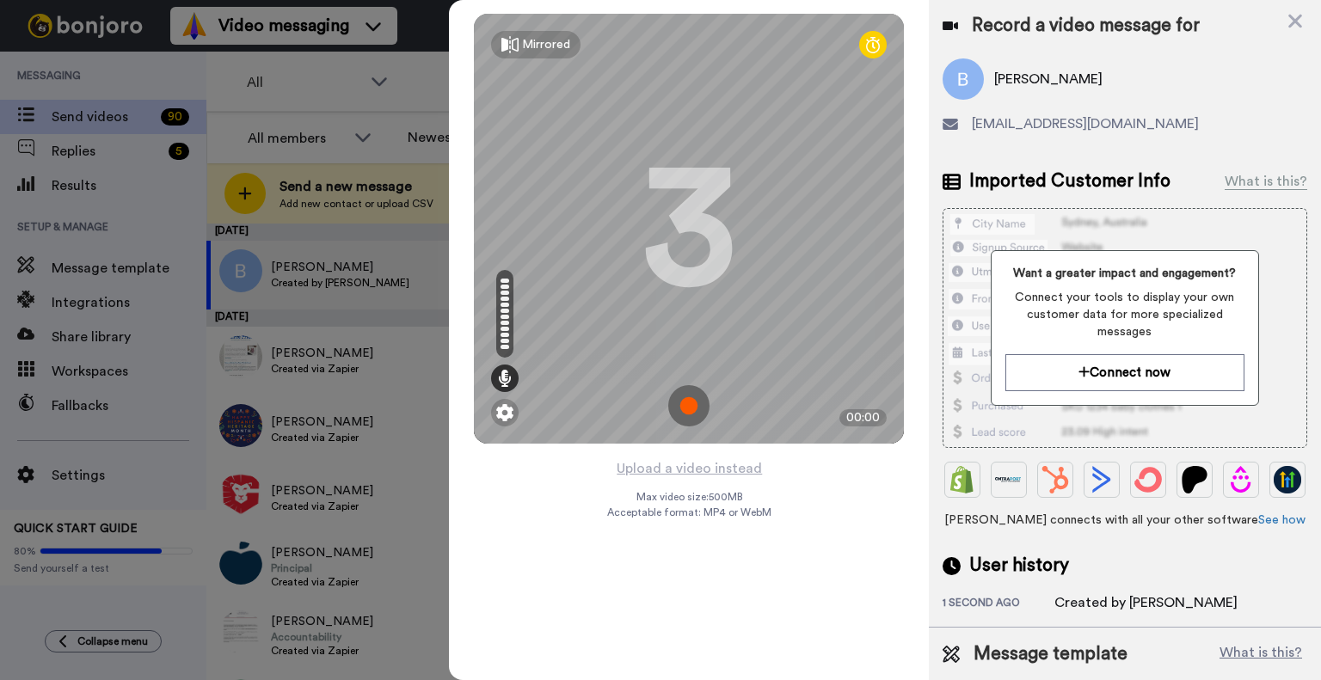
click at [676, 411] on img at bounding box center [688, 405] width 41 height 41
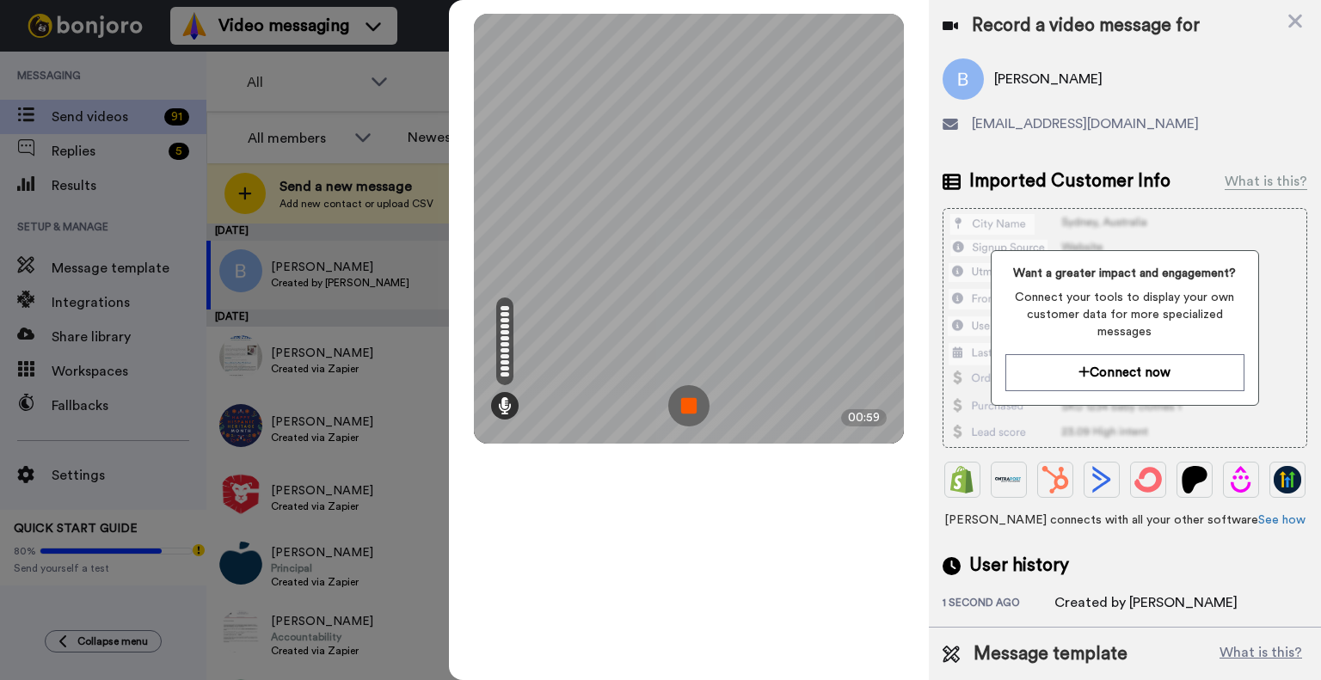
click at [690, 411] on img at bounding box center [688, 405] width 41 height 41
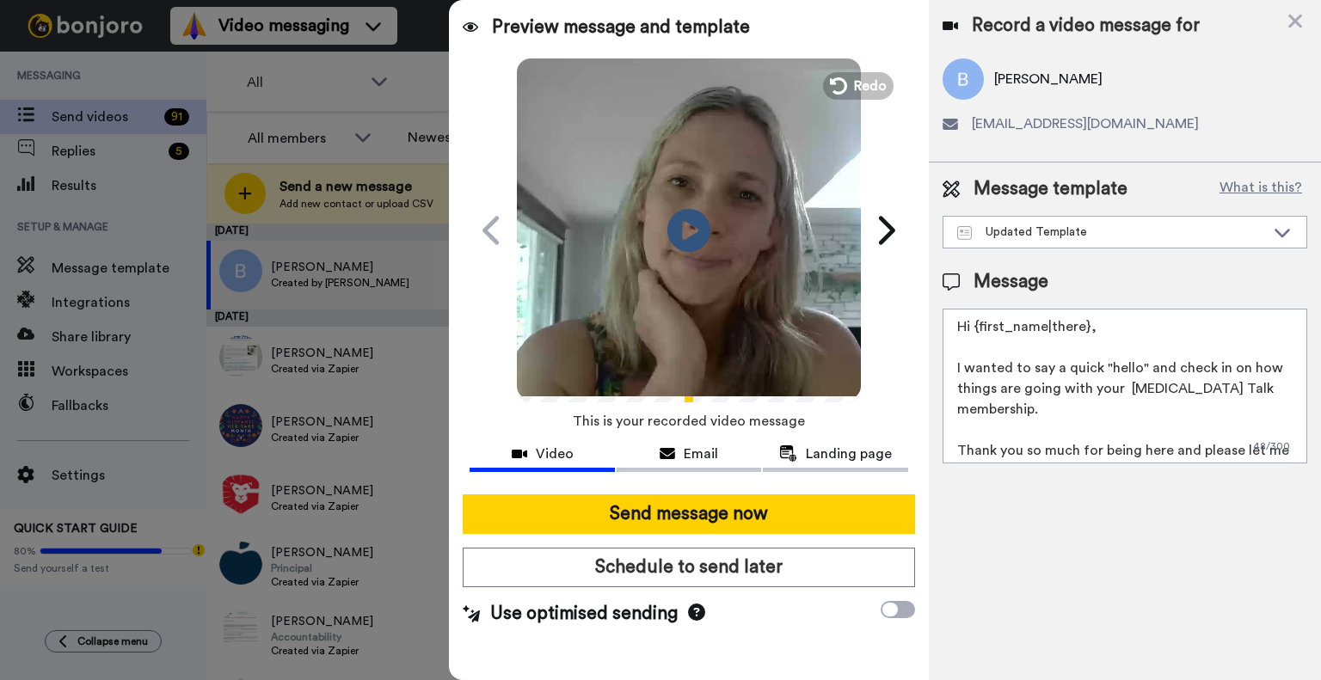
drag, startPoint x: 698, startPoint y: 516, endPoint x: 702, endPoint y: 483, distance: 32.9
click at [698, 517] on button "Send message now" at bounding box center [689, 514] width 452 height 40
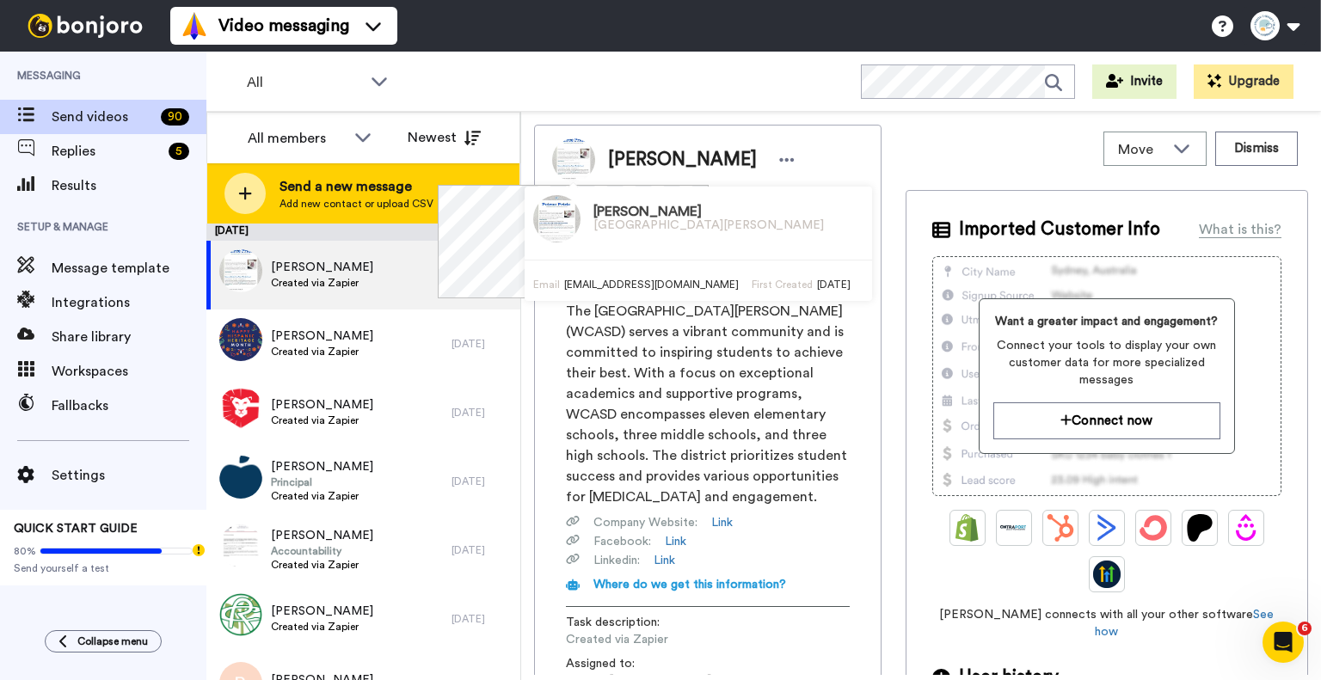
click at [387, 181] on span "Send a new message" at bounding box center [356, 186] width 154 height 21
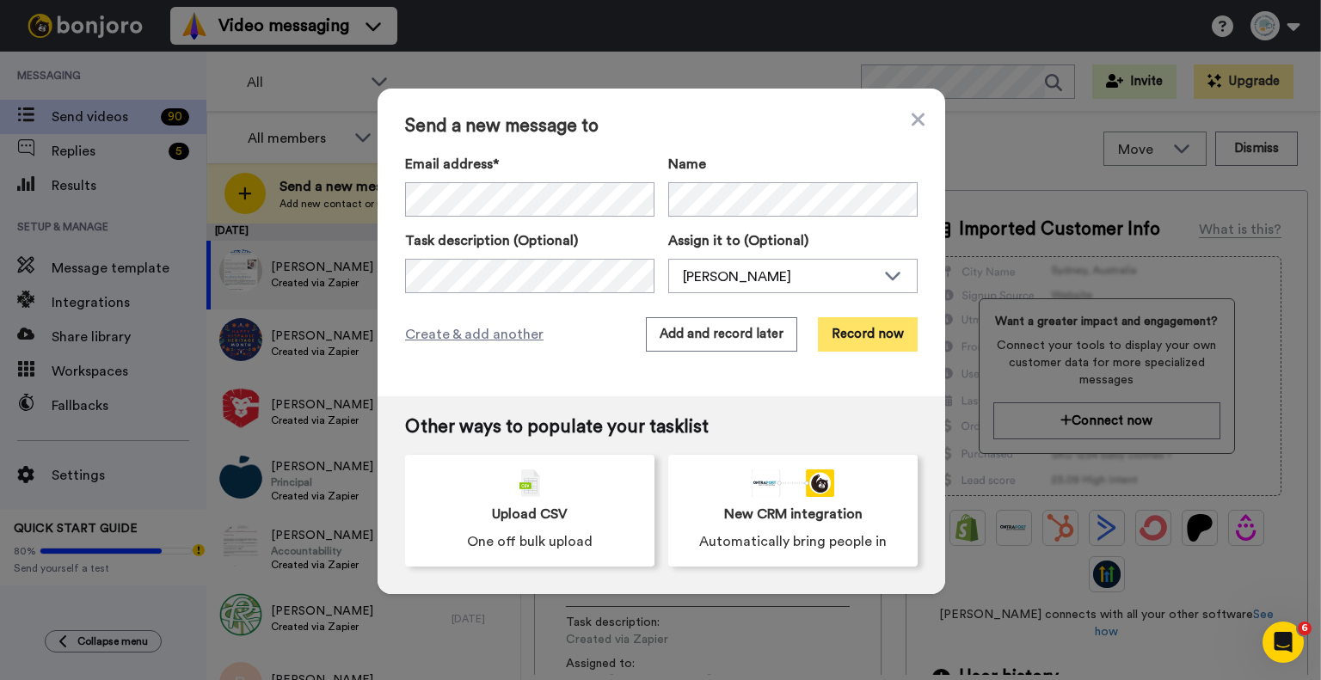
click at [880, 332] on button "Record now" at bounding box center [868, 334] width 100 height 34
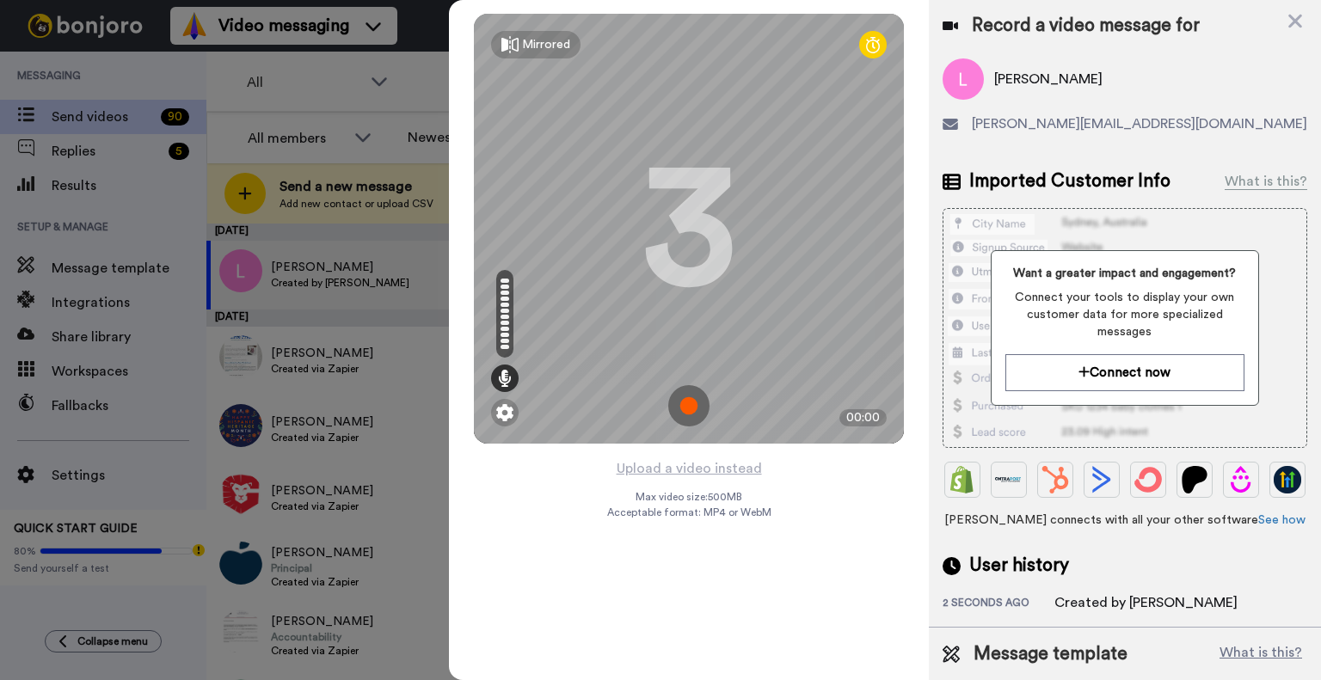
click at [685, 399] on img at bounding box center [688, 405] width 41 height 41
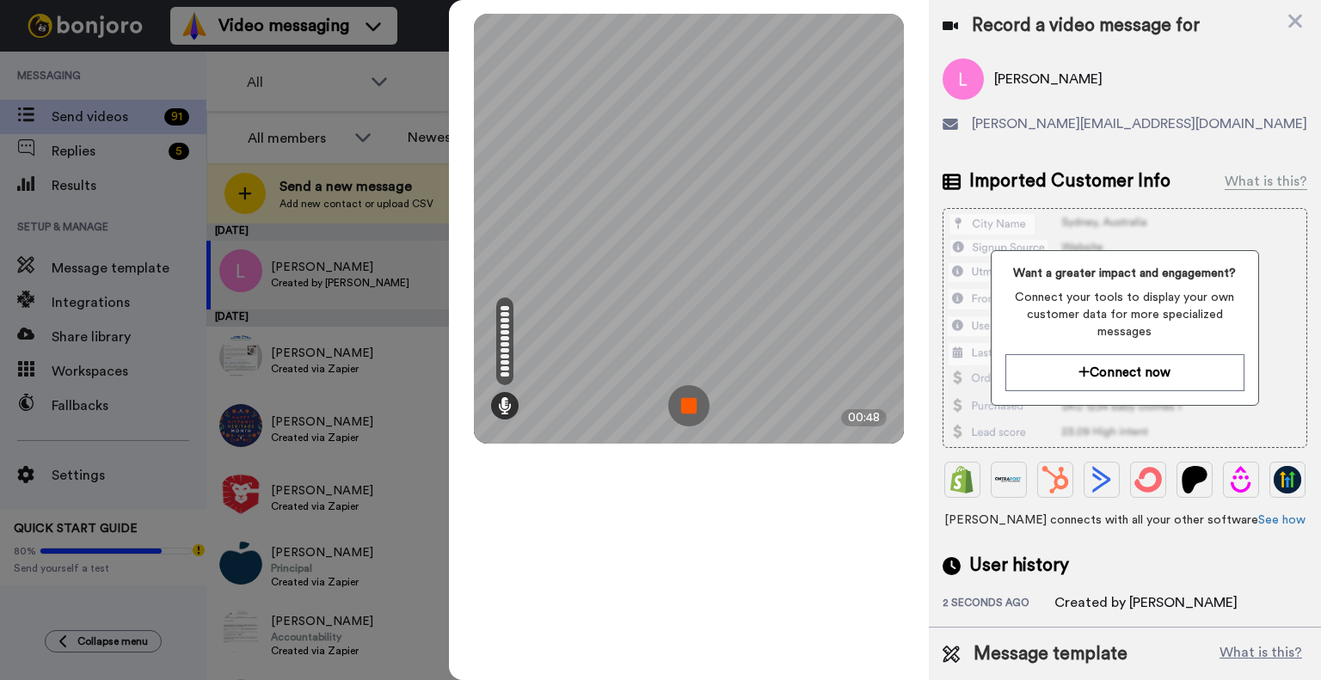
click at [685, 399] on img at bounding box center [688, 405] width 41 height 41
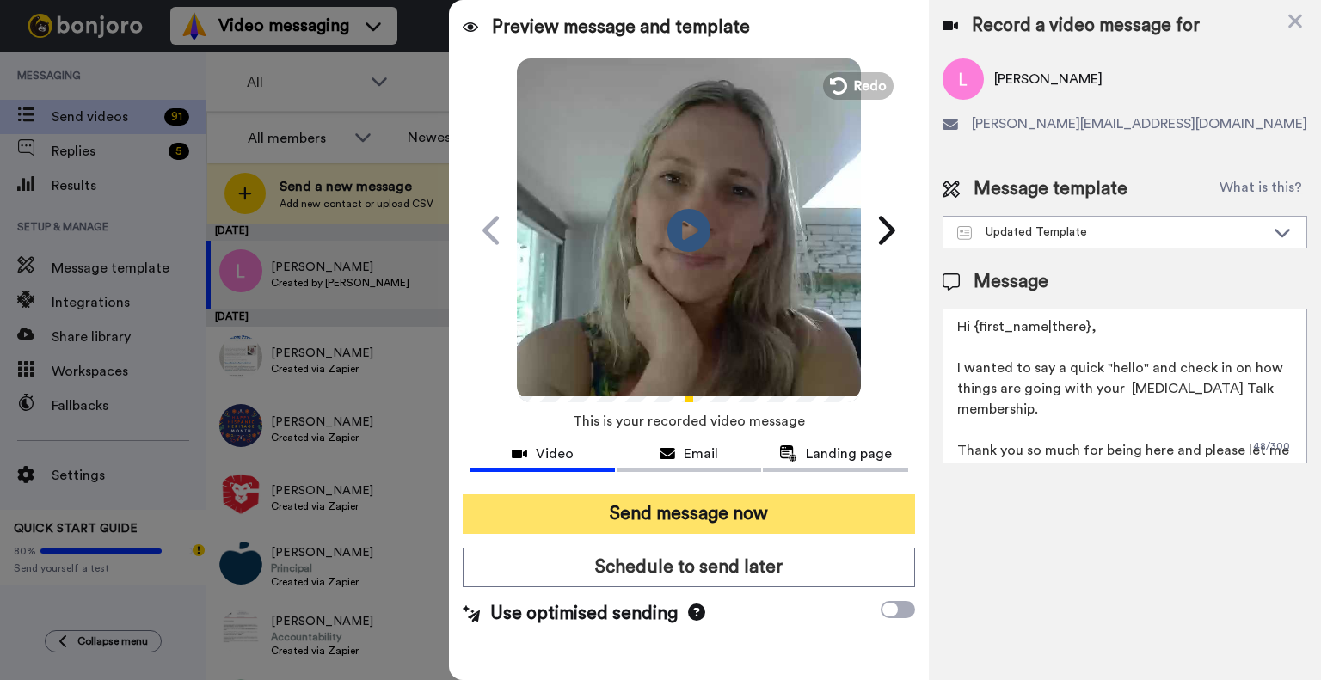
click at [759, 521] on button "Send message now" at bounding box center [689, 514] width 452 height 40
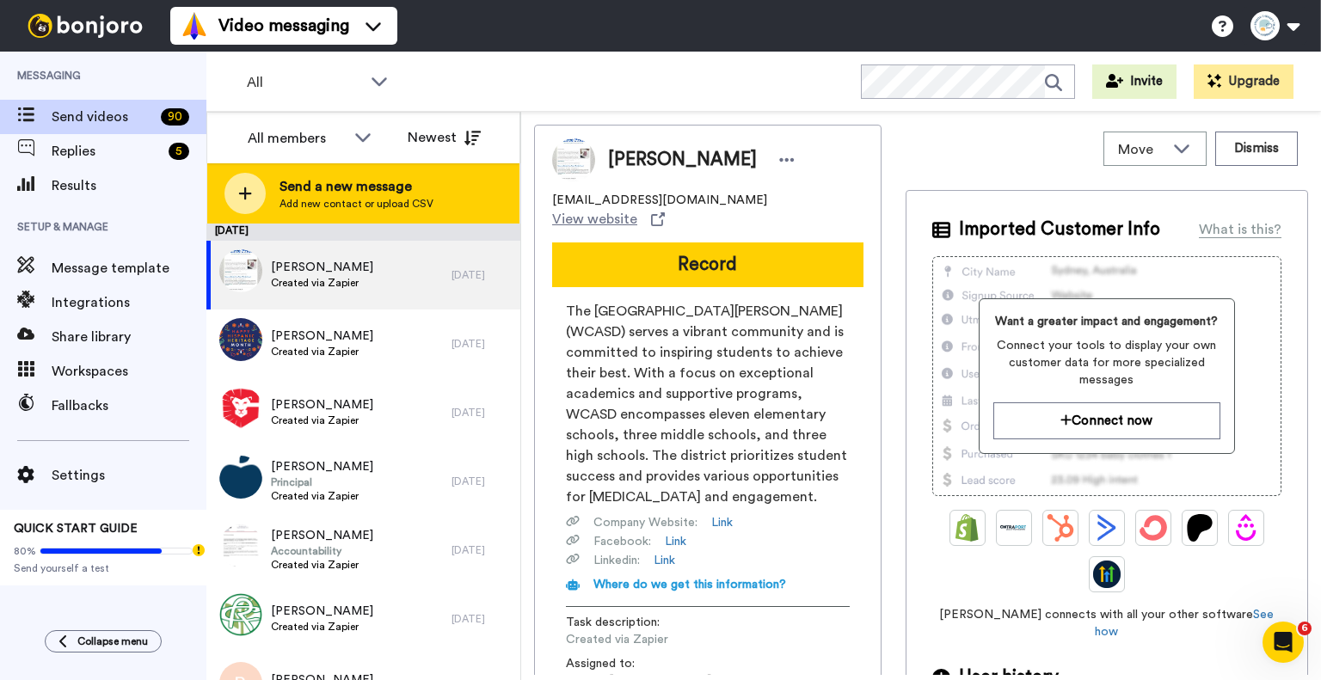
click at [318, 187] on span "Send a new message" at bounding box center [356, 186] width 154 height 21
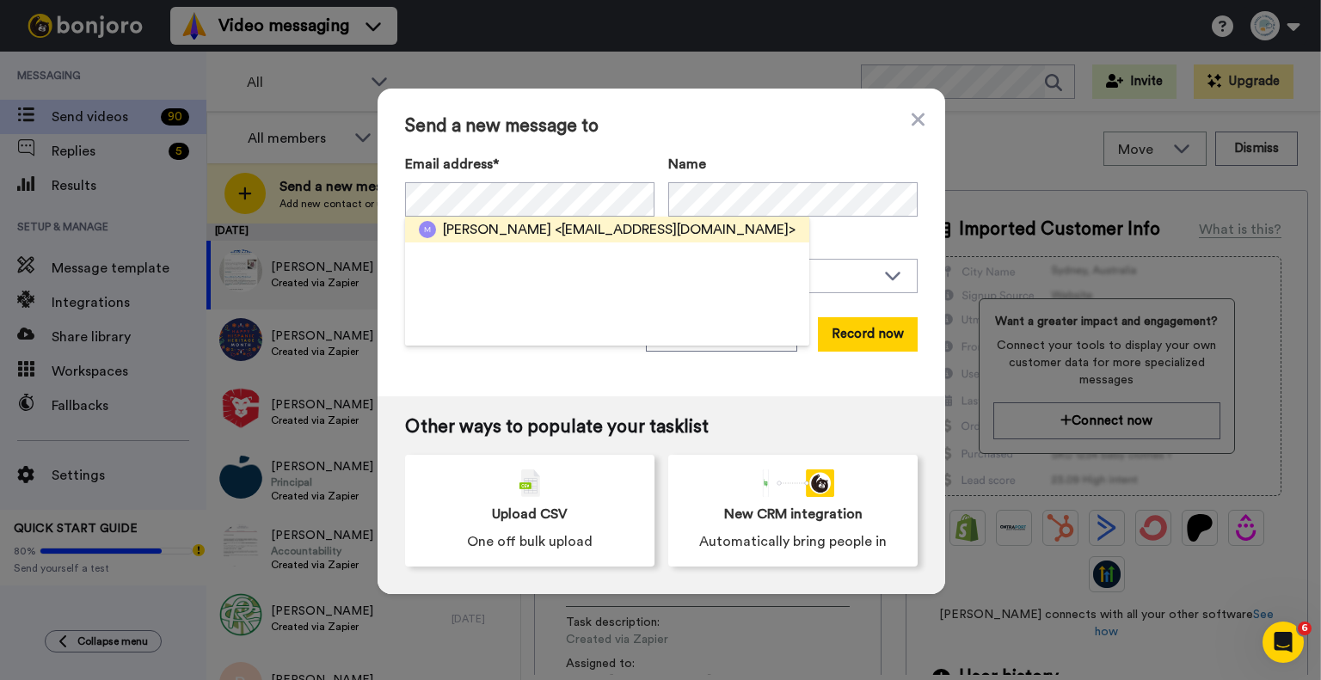
click at [574, 242] on div "Marianne <mwoodward320@gmail.com>" at bounding box center [607, 230] width 404 height 26
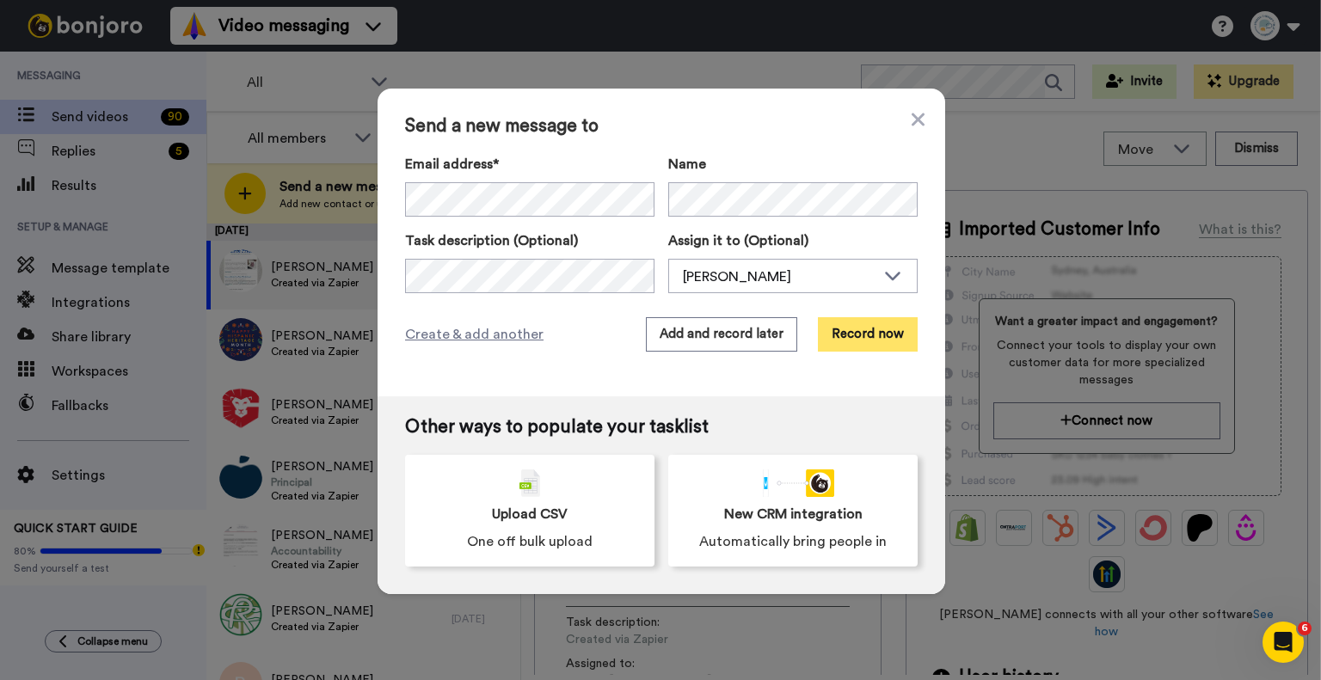
click at [849, 334] on button "Record now" at bounding box center [868, 334] width 100 height 34
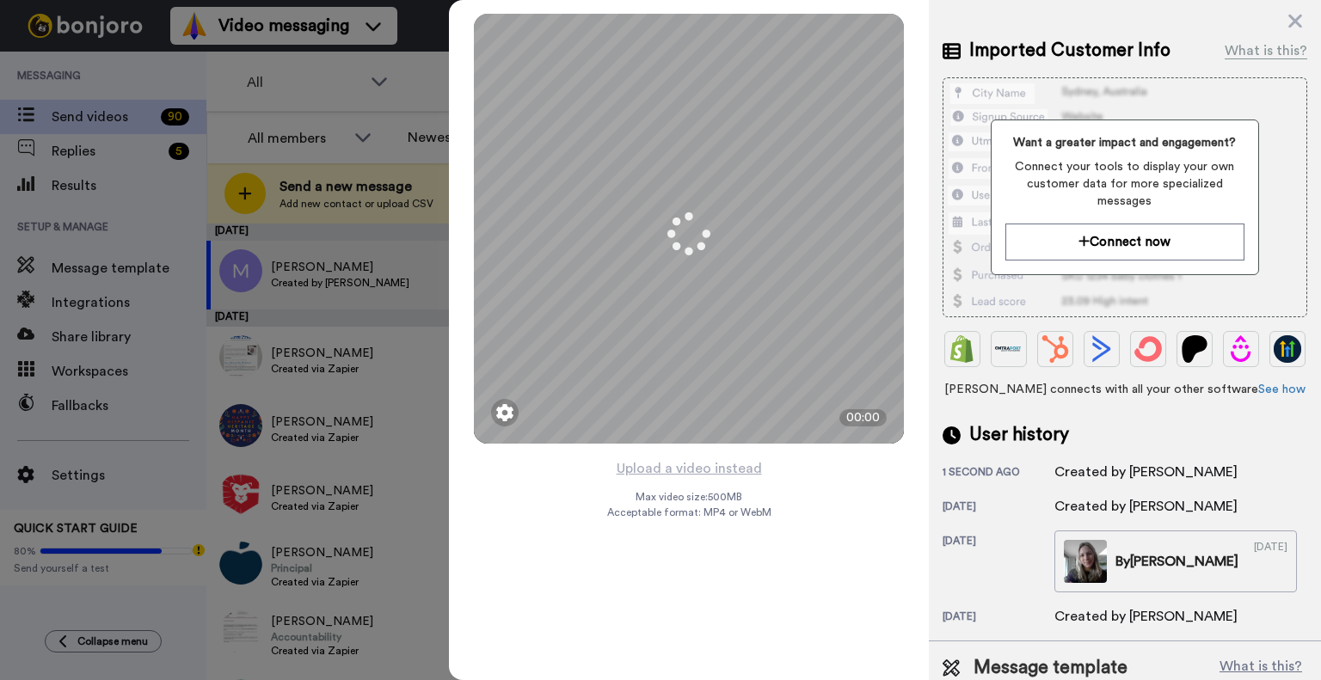
scroll to position [236, 0]
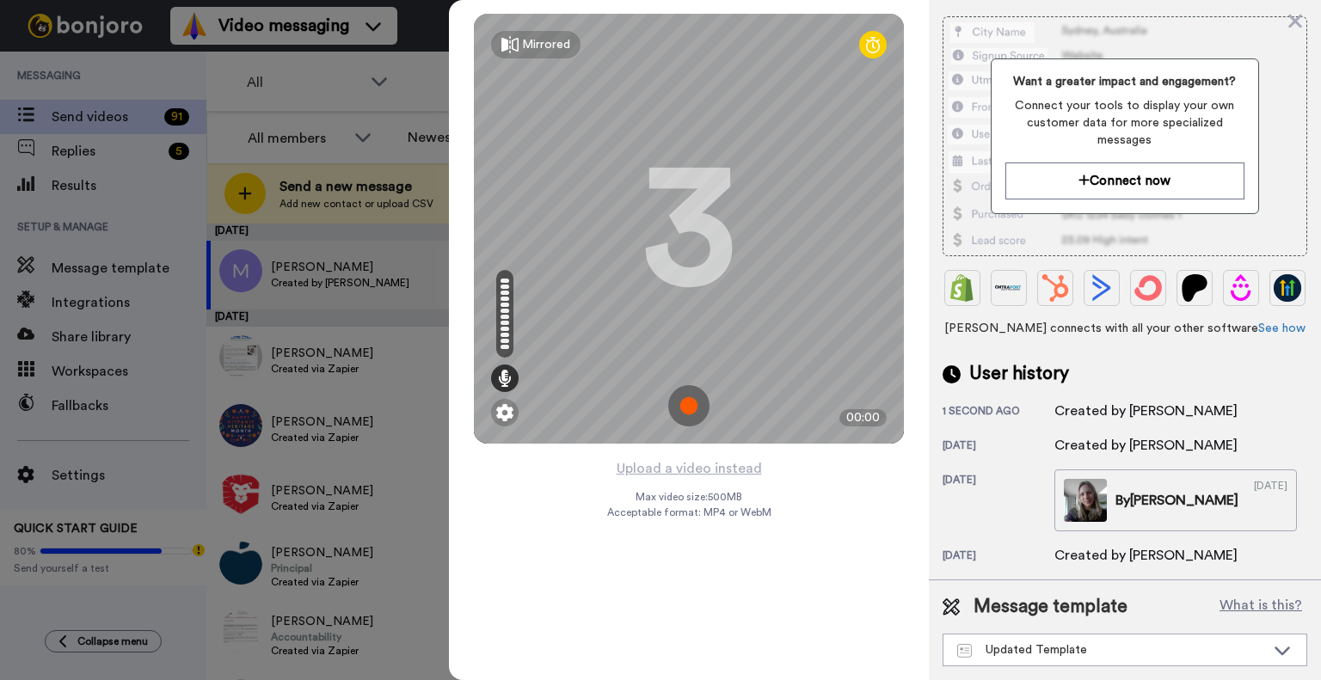
click at [685, 411] on img at bounding box center [688, 405] width 41 height 41
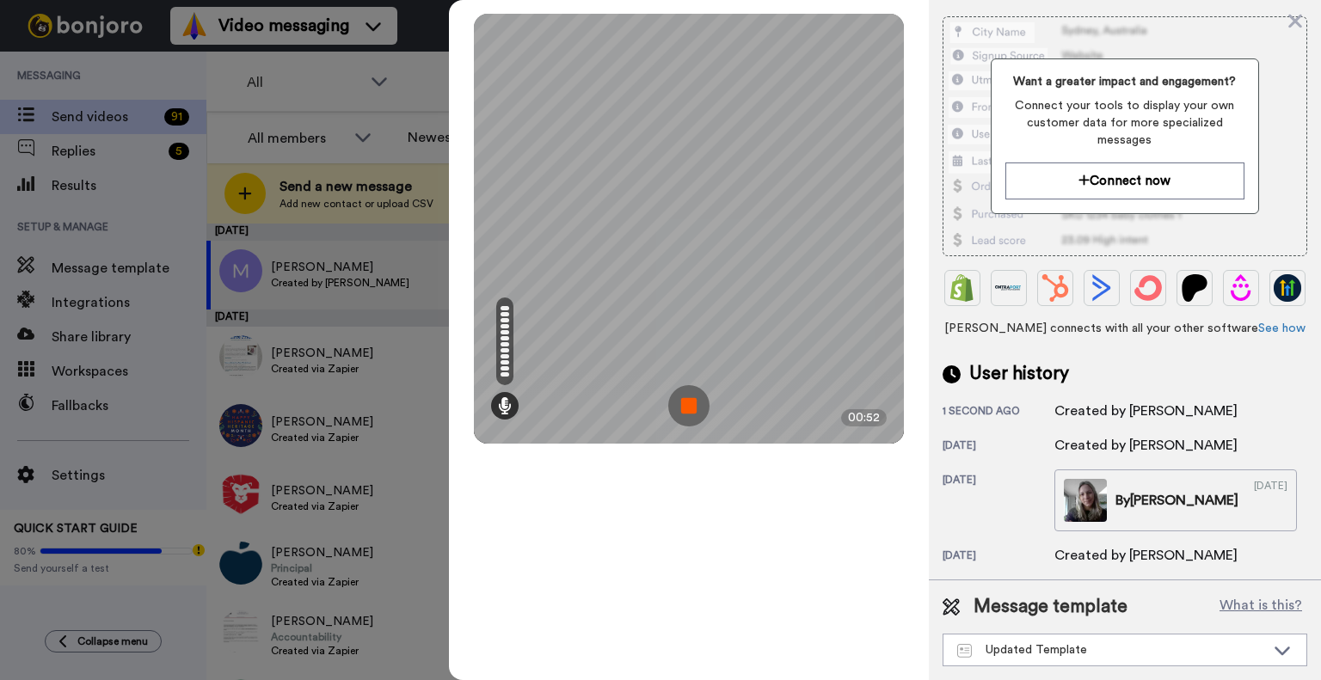
click at [675, 401] on img at bounding box center [688, 405] width 41 height 41
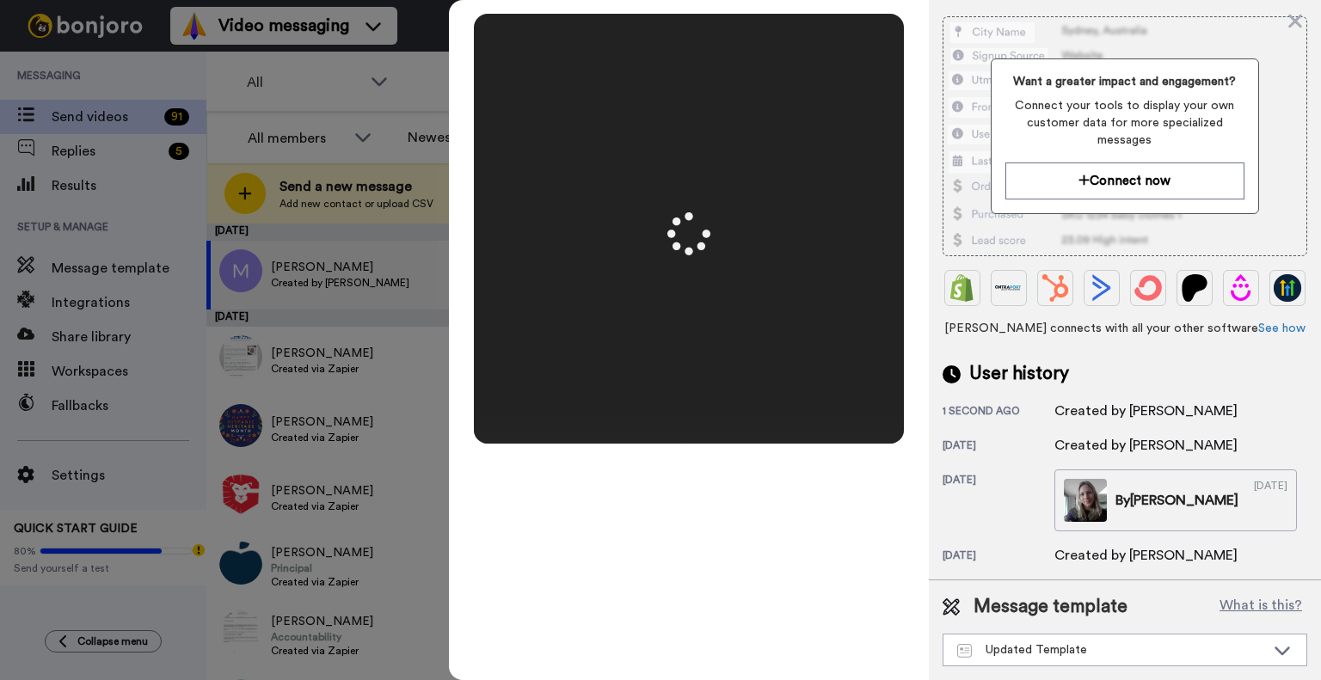
scroll to position [0, 0]
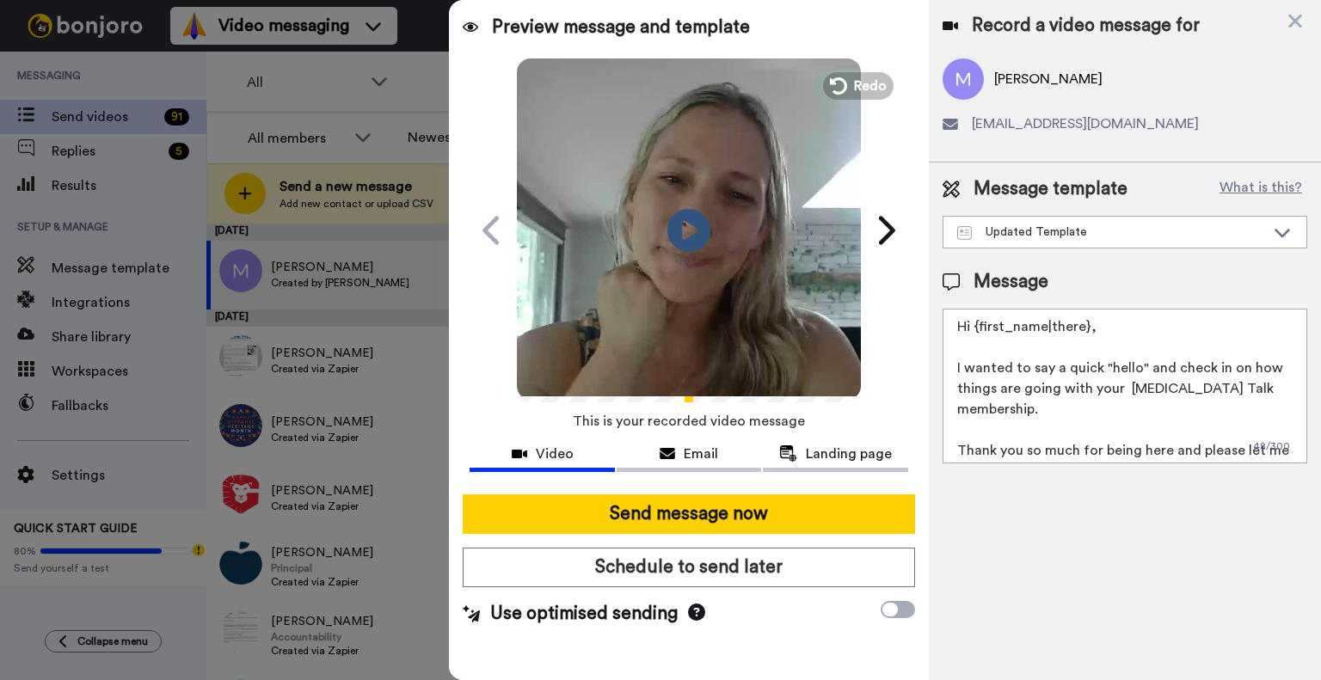
drag, startPoint x: 781, startPoint y: 526, endPoint x: 783, endPoint y: 478, distance: 48.2
click at [781, 525] on button "Send message now" at bounding box center [689, 514] width 452 height 40
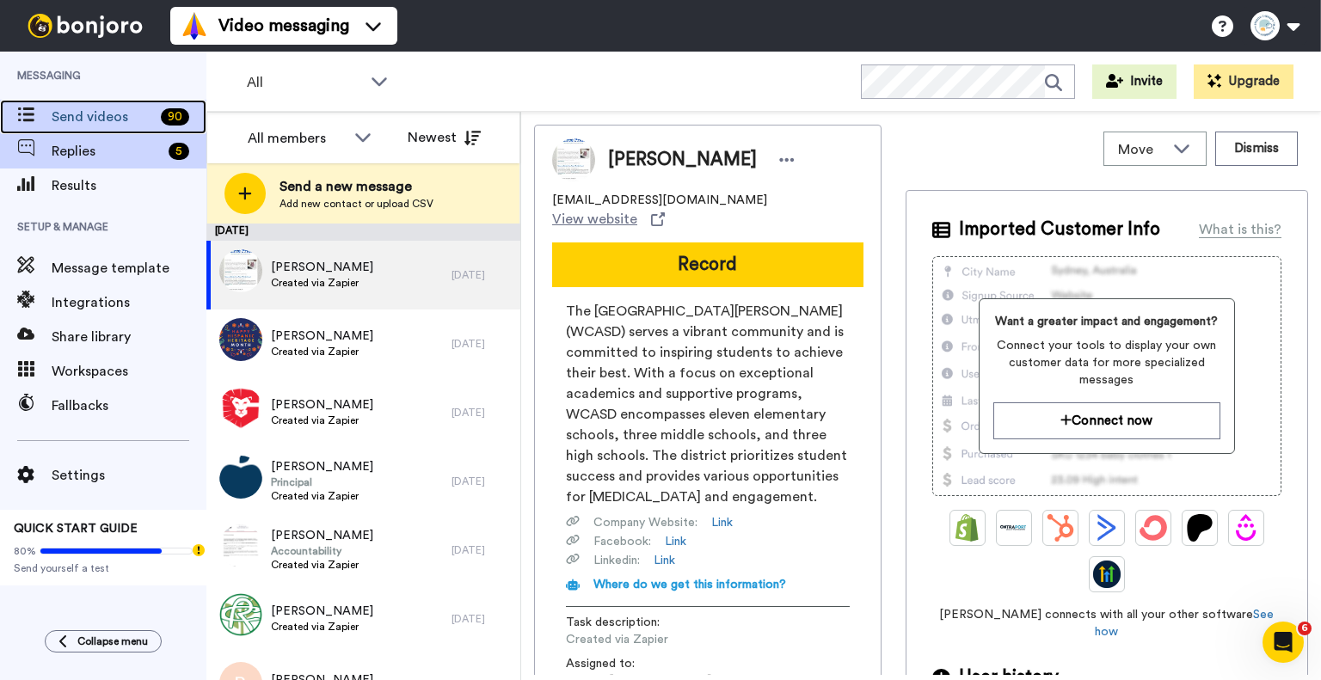
drag, startPoint x: 137, startPoint y: 107, endPoint x: 169, endPoint y: 137, distance: 43.2
click at [137, 107] on span "Send videos" at bounding box center [103, 117] width 102 height 21
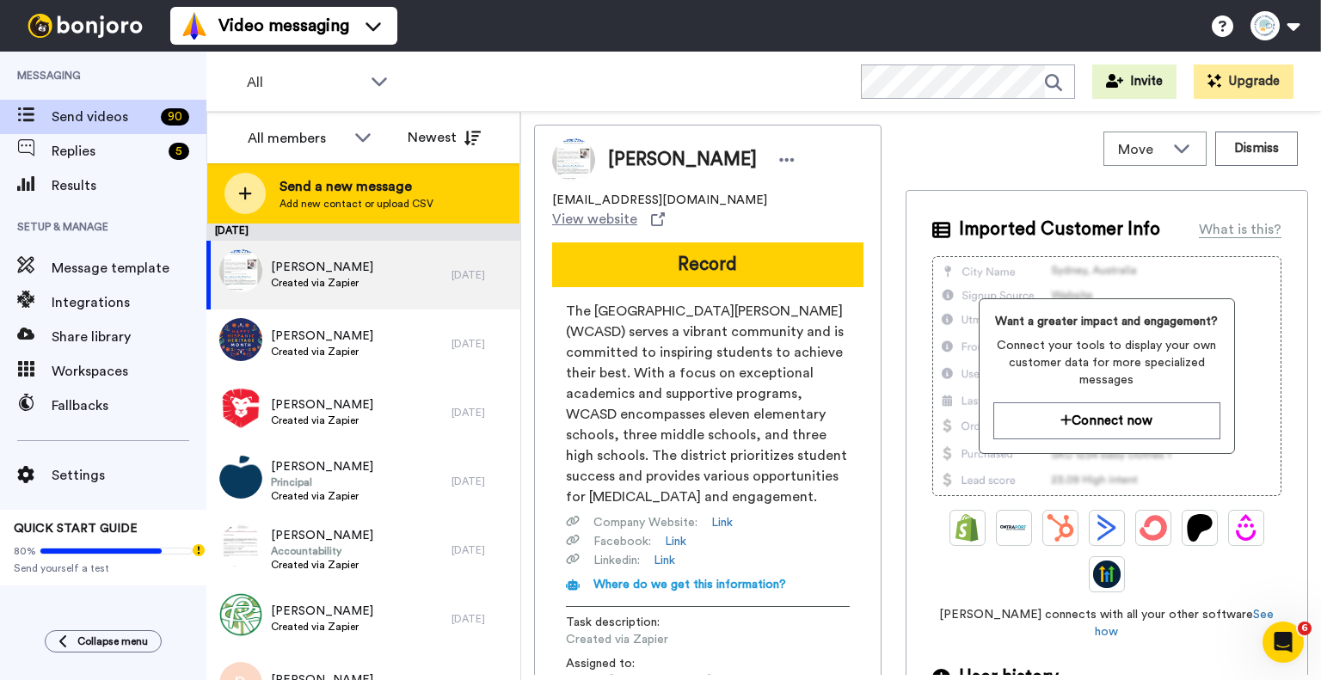
click at [300, 181] on span "Send a new message" at bounding box center [356, 186] width 154 height 21
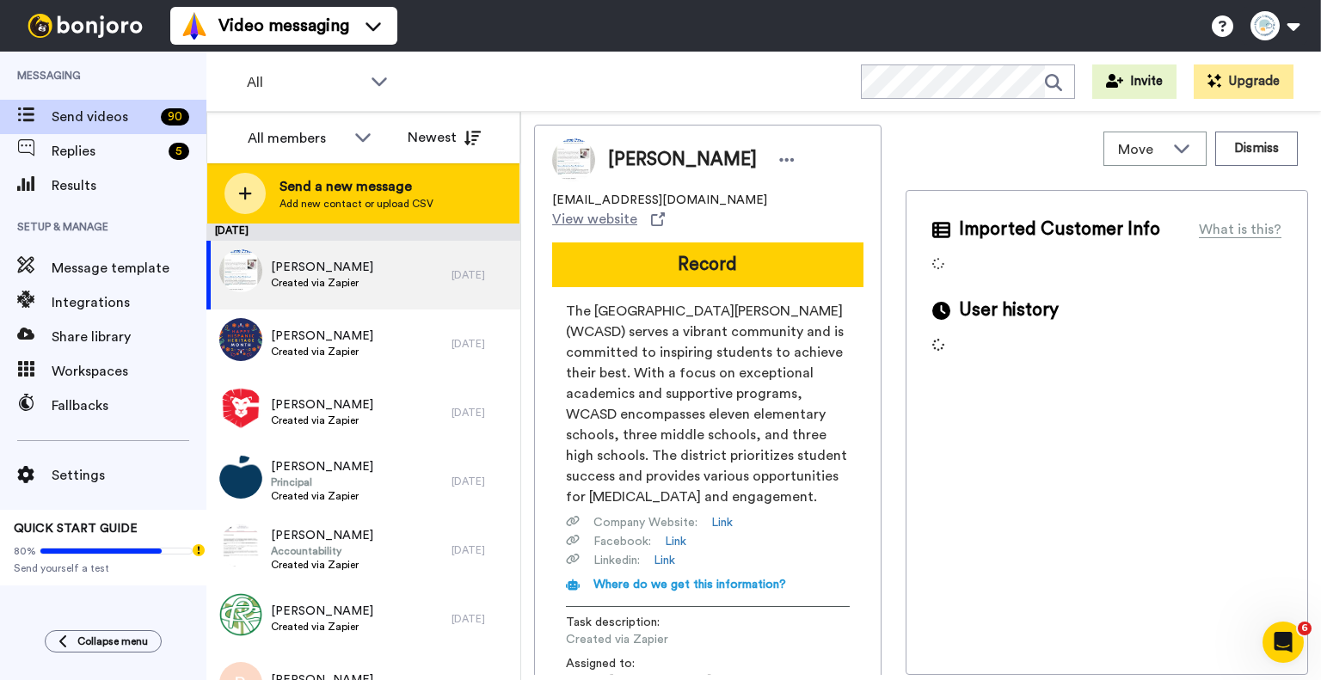
click at [353, 175] on div "Send a new message Add new contact or upload CSV" at bounding box center [363, 193] width 312 height 60
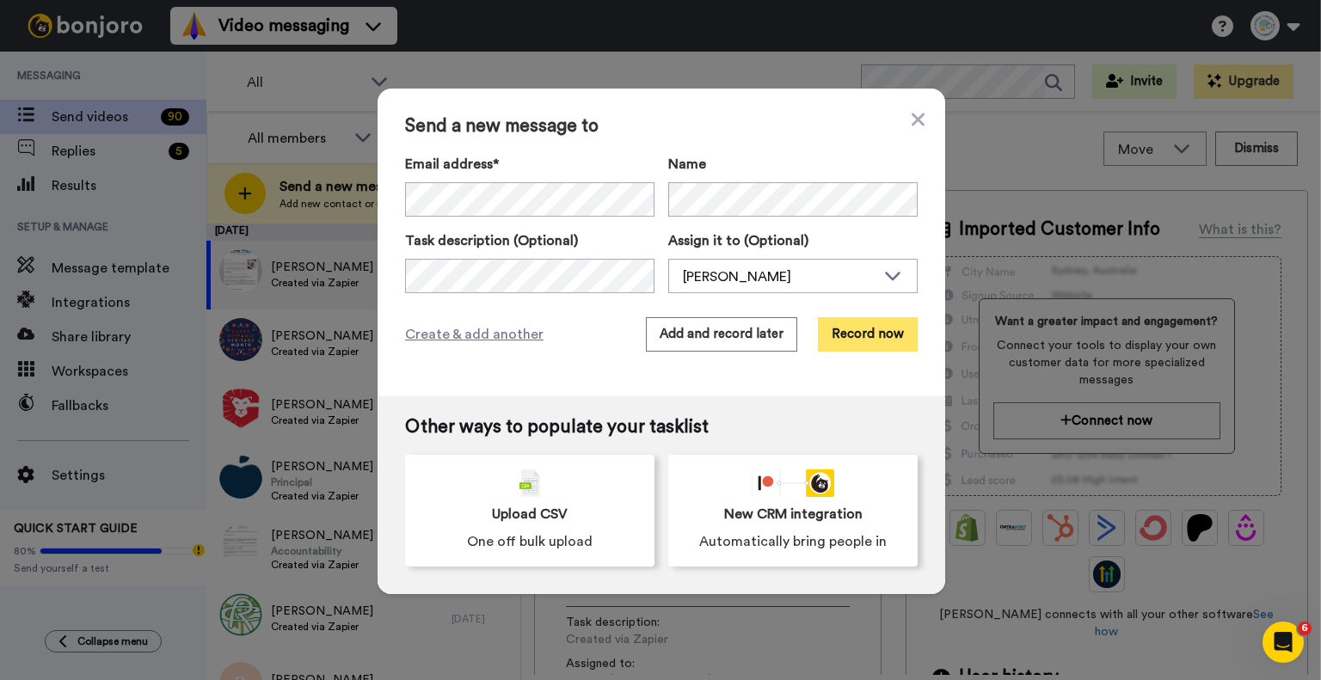
click at [855, 331] on button "Record now" at bounding box center [868, 334] width 100 height 34
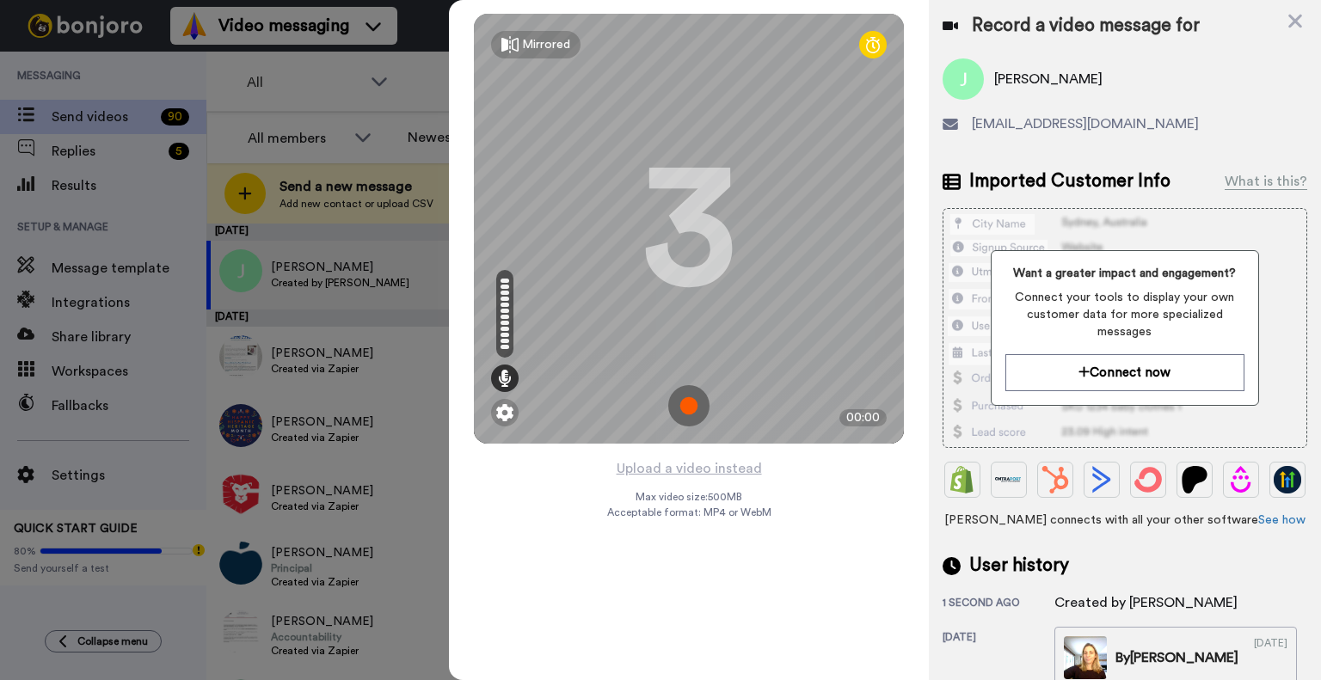
click at [701, 399] on img at bounding box center [688, 405] width 41 height 41
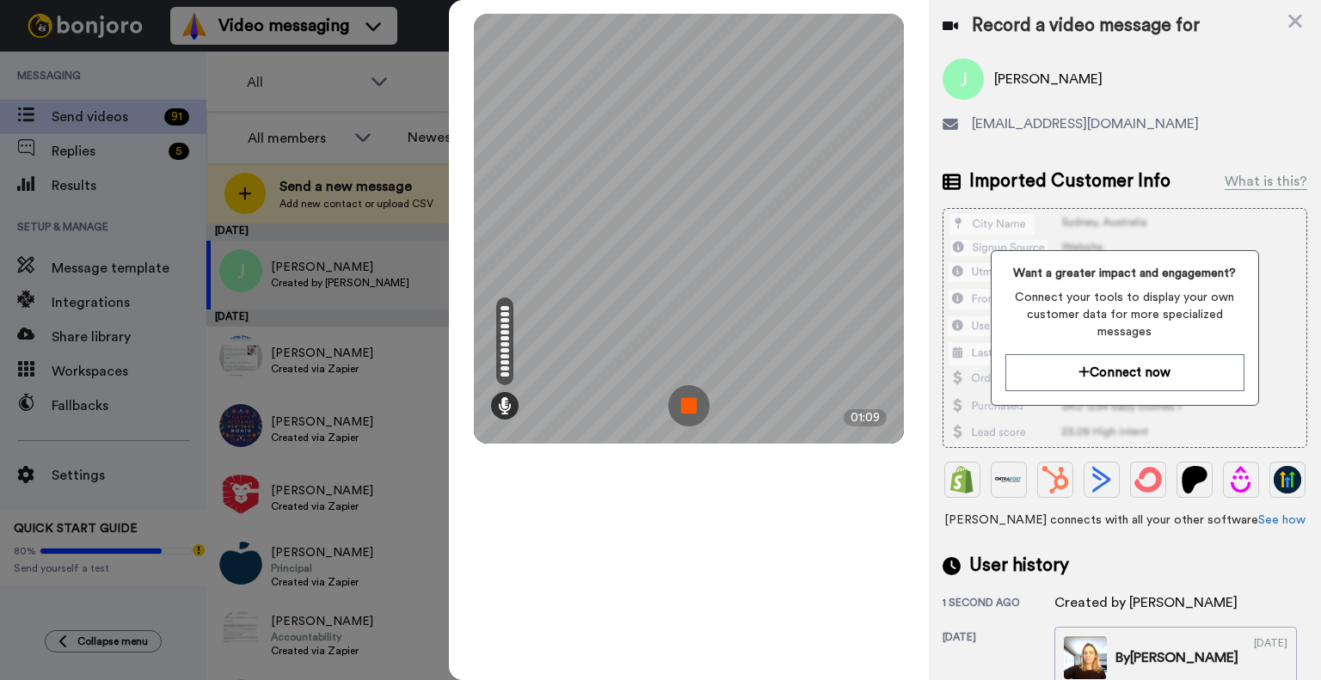
click at [689, 406] on img at bounding box center [688, 405] width 41 height 41
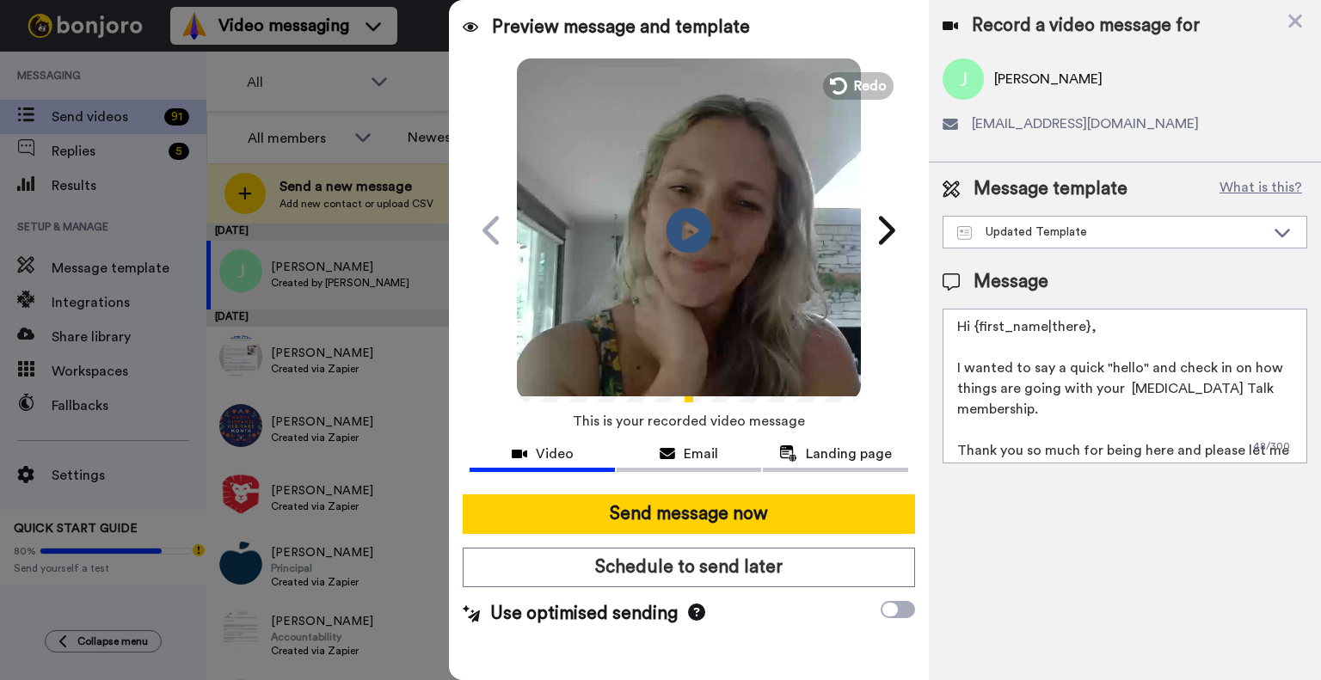
click at [679, 227] on icon at bounding box center [689, 230] width 46 height 46
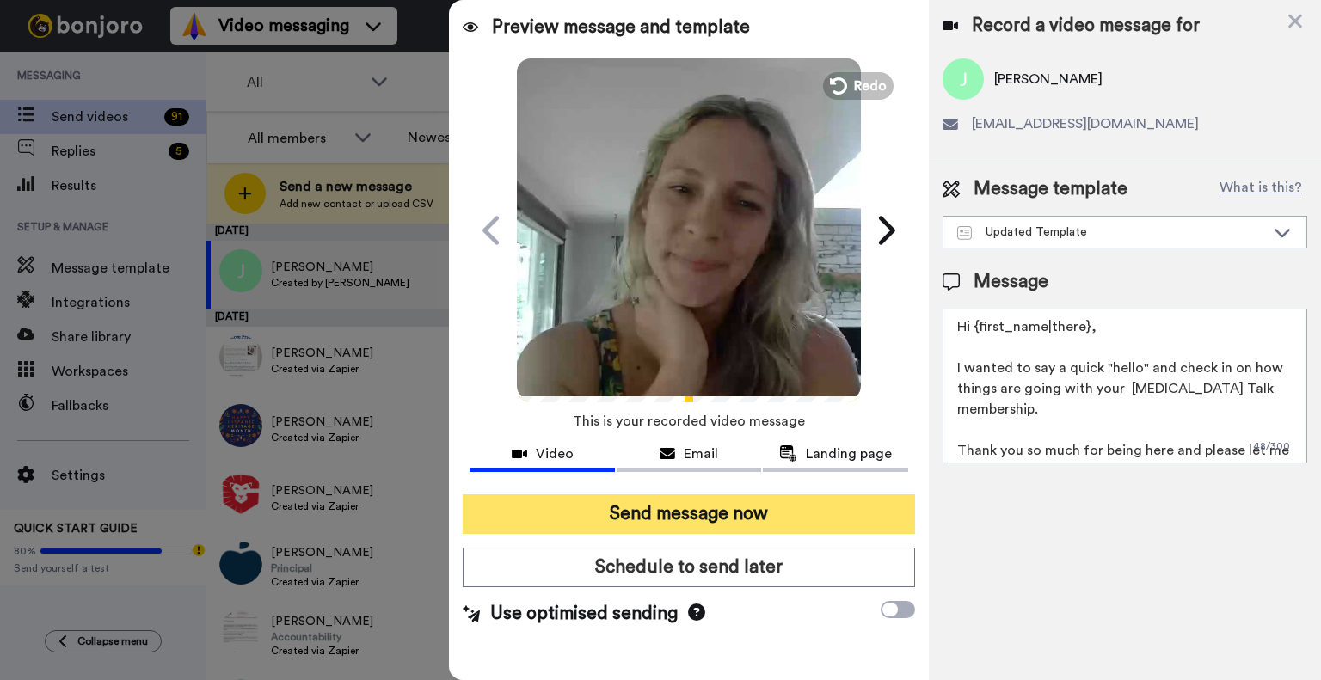
click at [759, 508] on button "Send message now" at bounding box center [689, 514] width 452 height 40
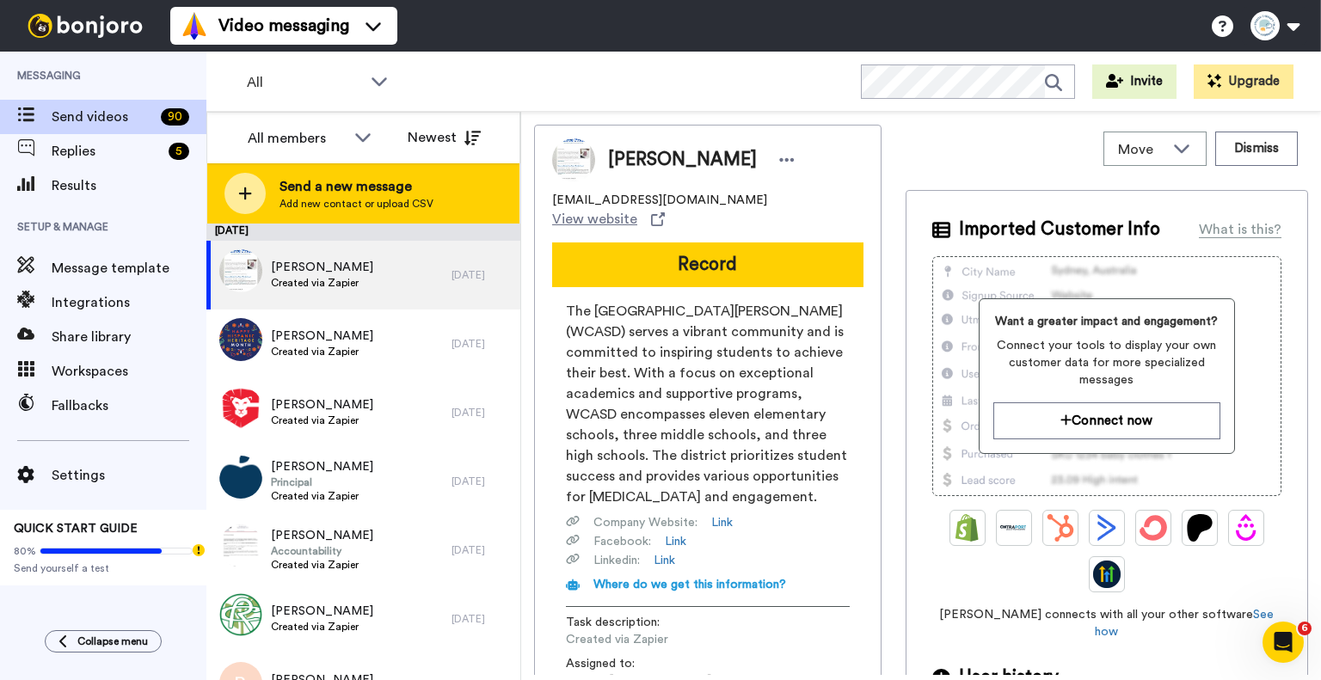
click at [352, 189] on span "Send a new message" at bounding box center [356, 186] width 154 height 21
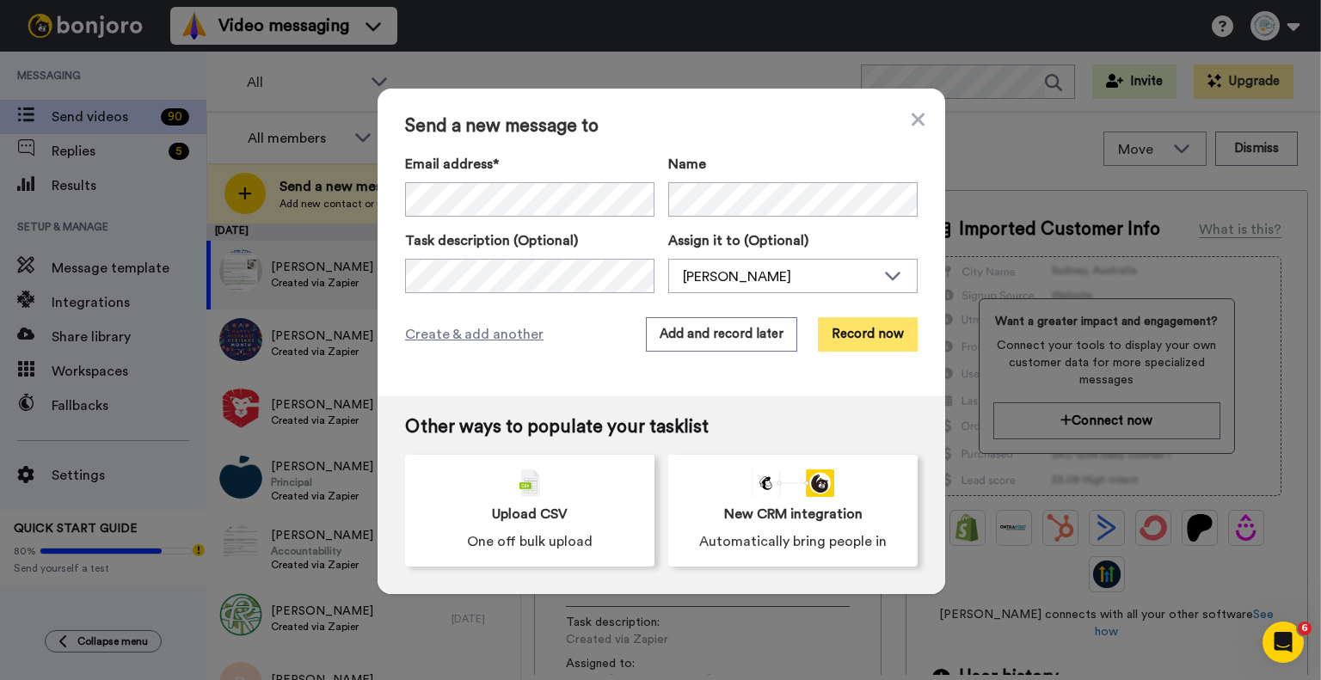
click at [859, 336] on button "Record now" at bounding box center [868, 334] width 100 height 34
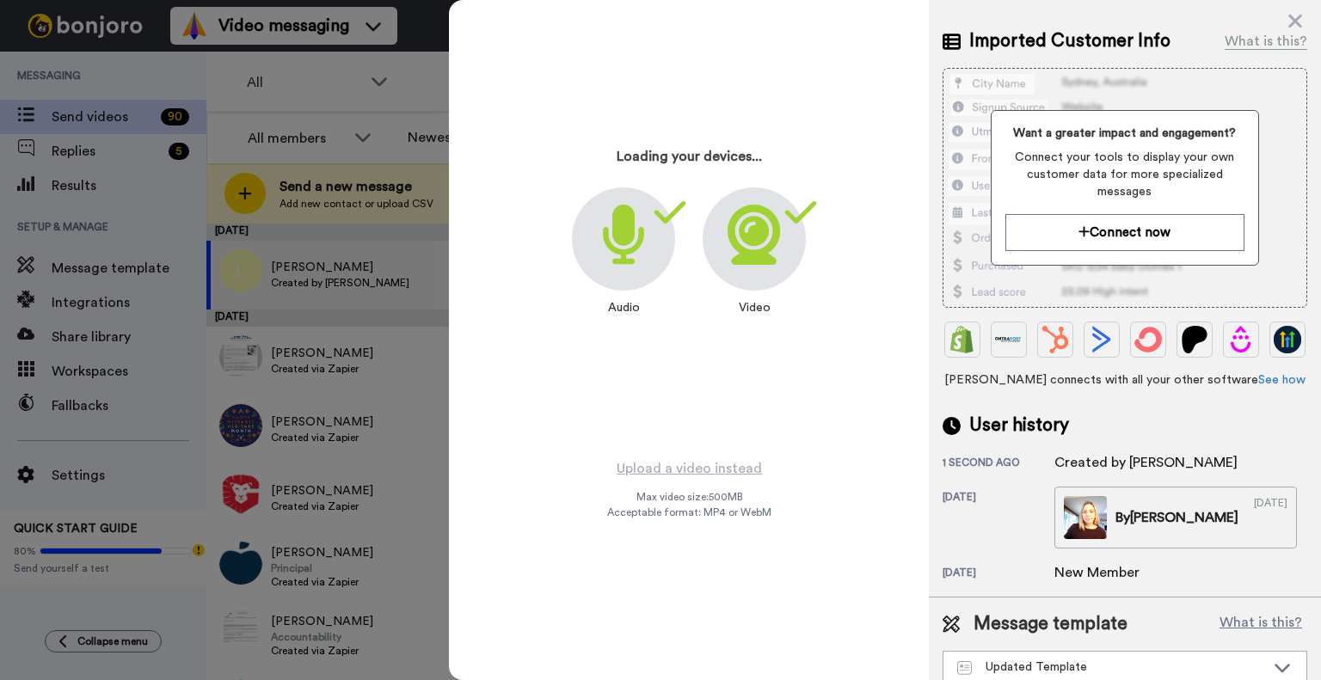
scroll to position [201, 0]
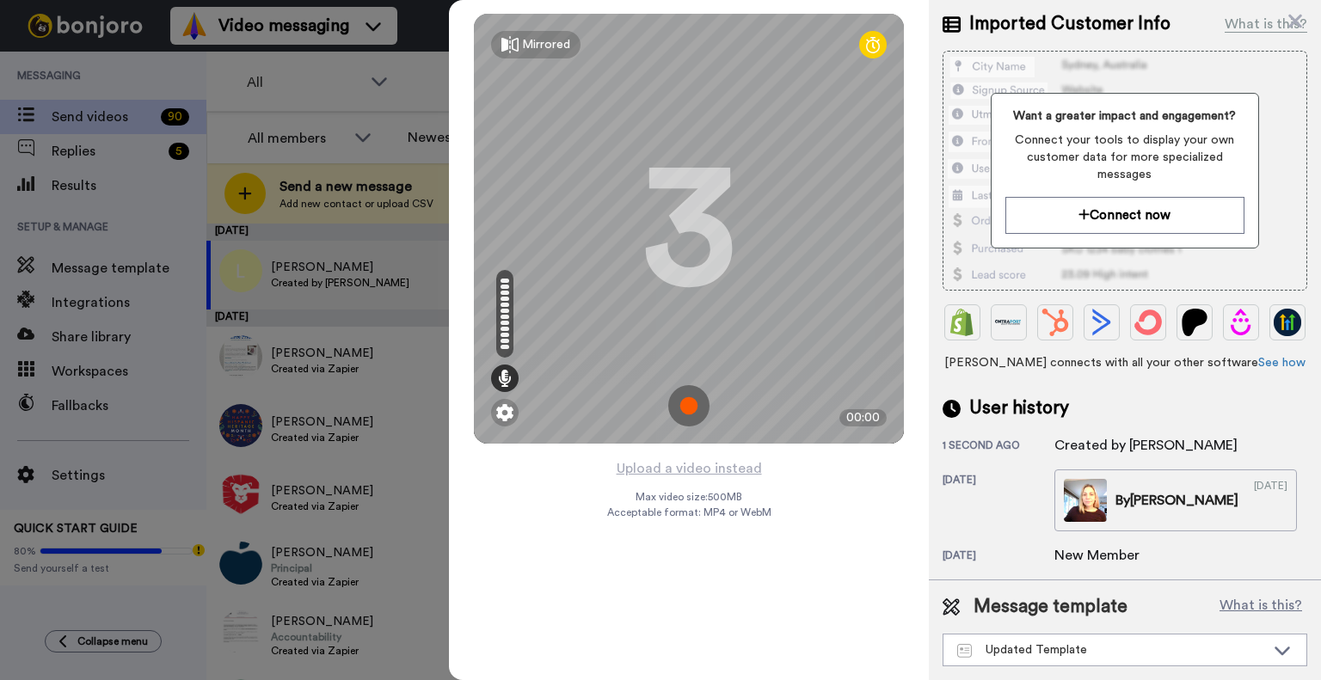
click at [688, 405] on img at bounding box center [688, 405] width 41 height 41
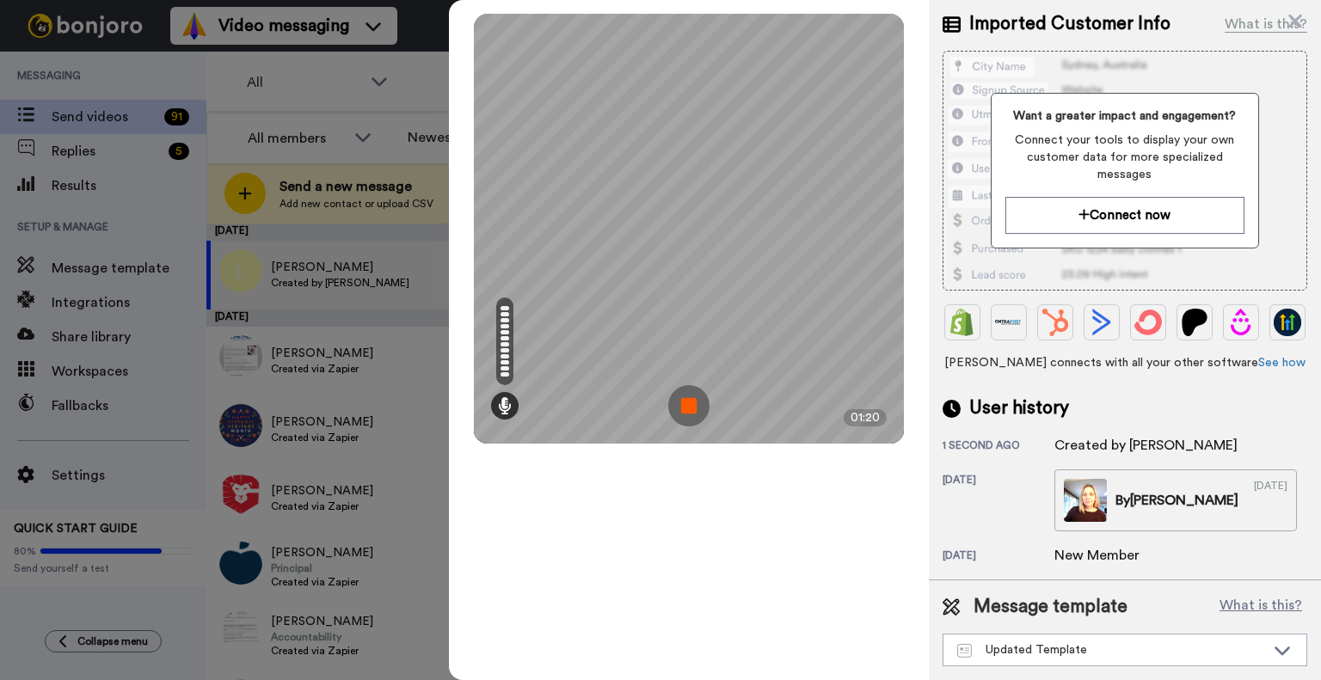
click at [680, 409] on img at bounding box center [688, 405] width 41 height 41
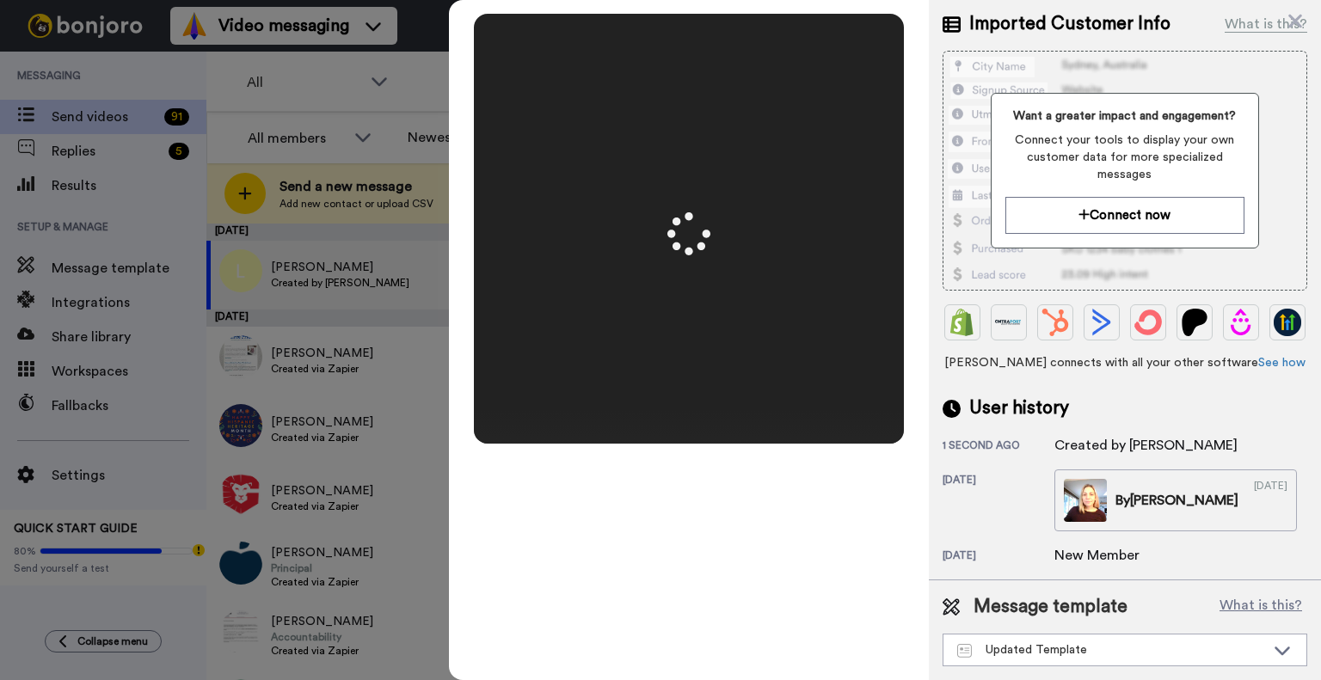
scroll to position [0, 0]
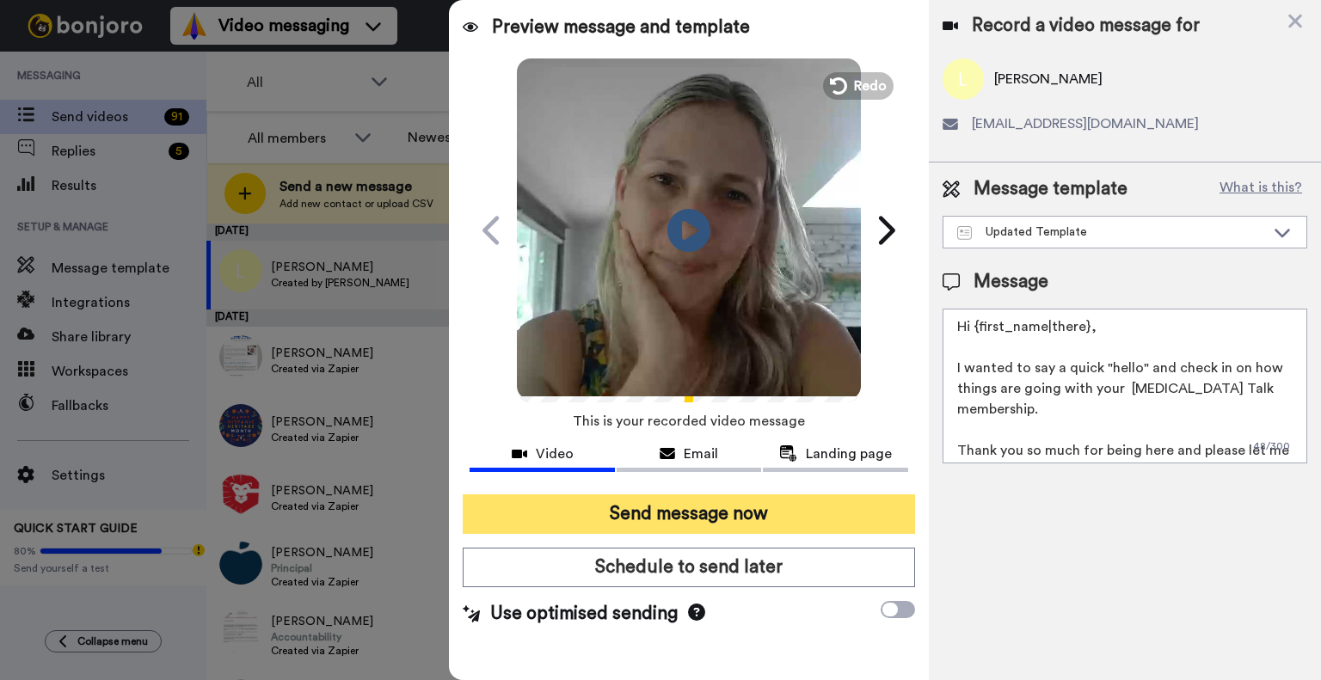
click at [702, 509] on button "Send message now" at bounding box center [689, 514] width 452 height 40
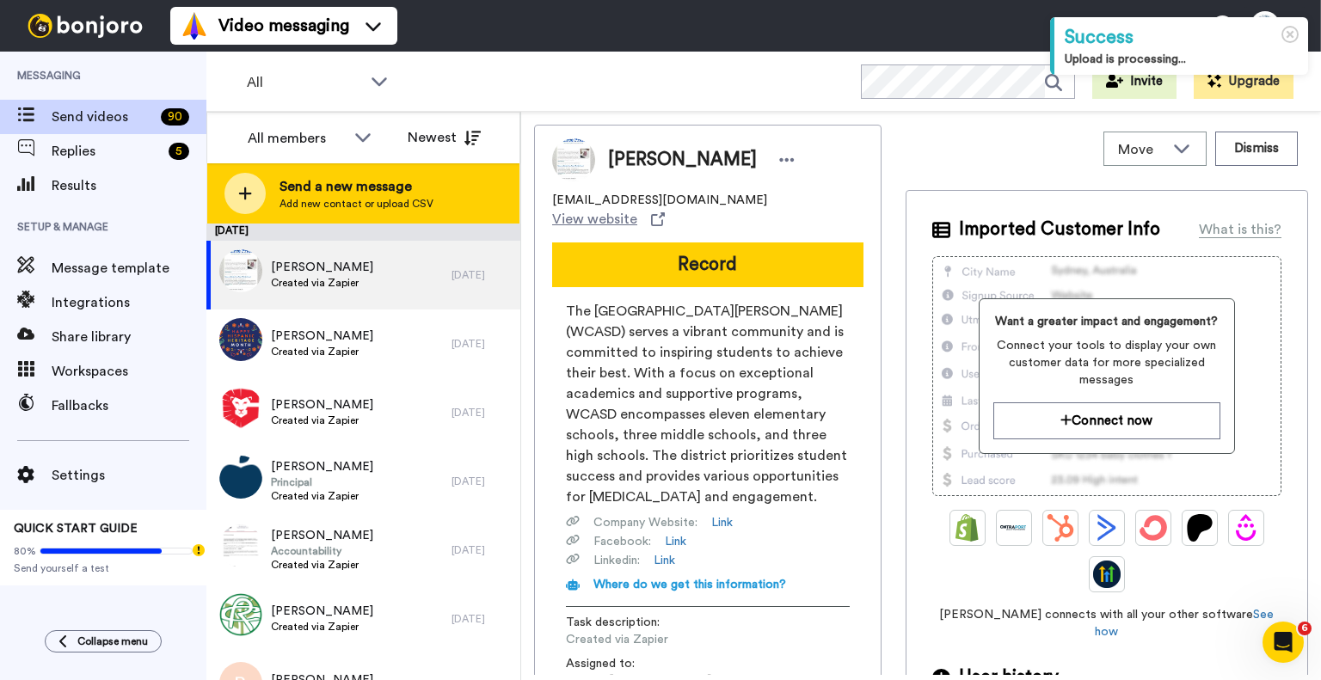
click at [371, 186] on span "Send a new message" at bounding box center [356, 186] width 154 height 21
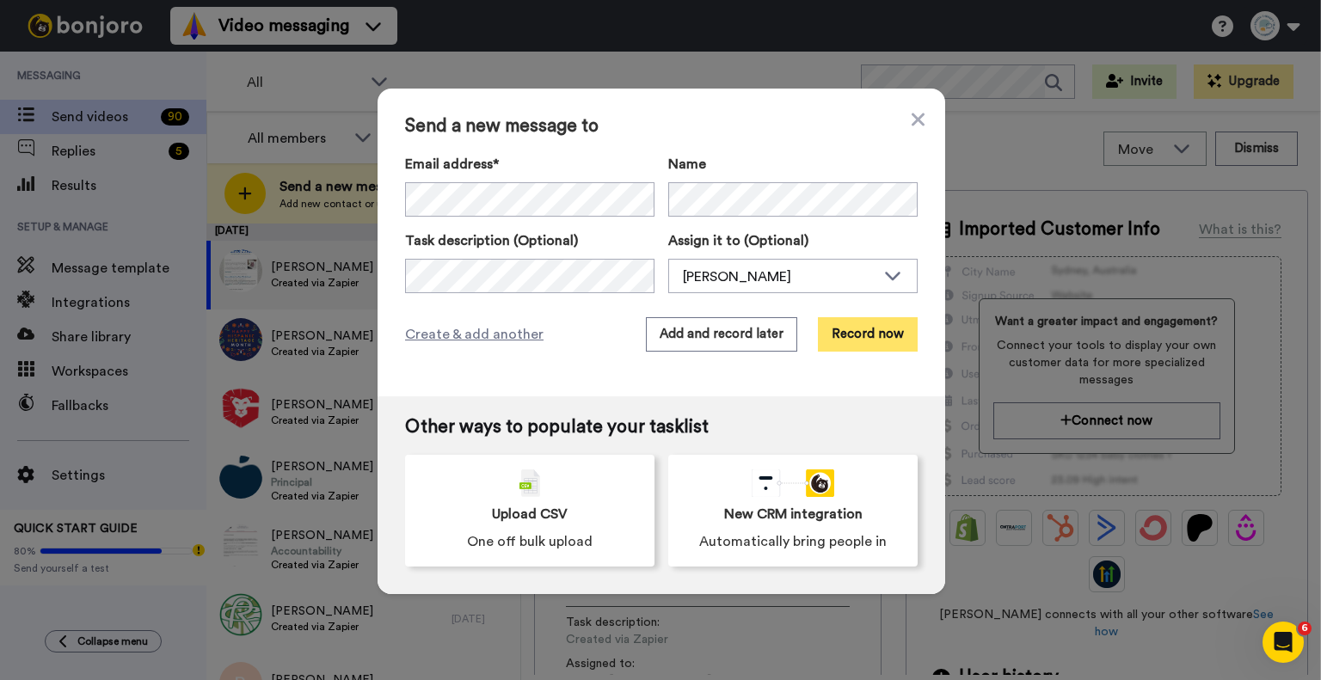
click at [846, 336] on button "Record now" at bounding box center [868, 334] width 100 height 34
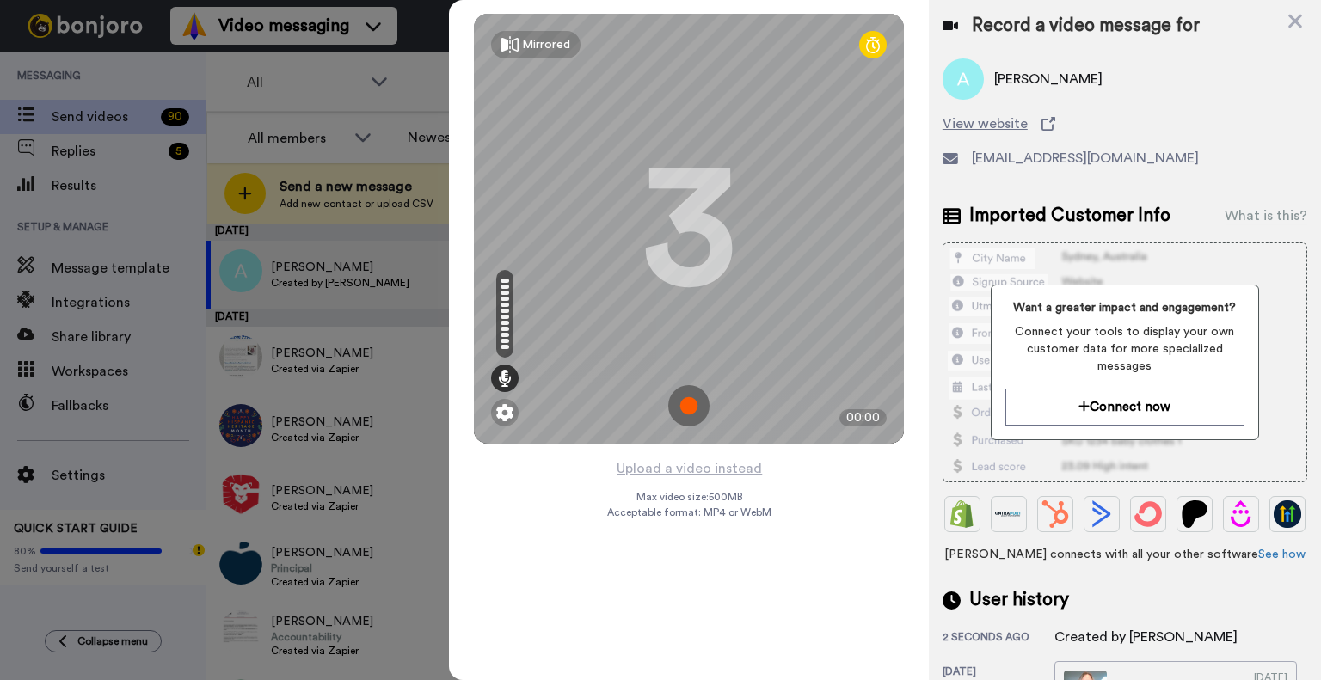
click at [687, 408] on img at bounding box center [688, 405] width 41 height 41
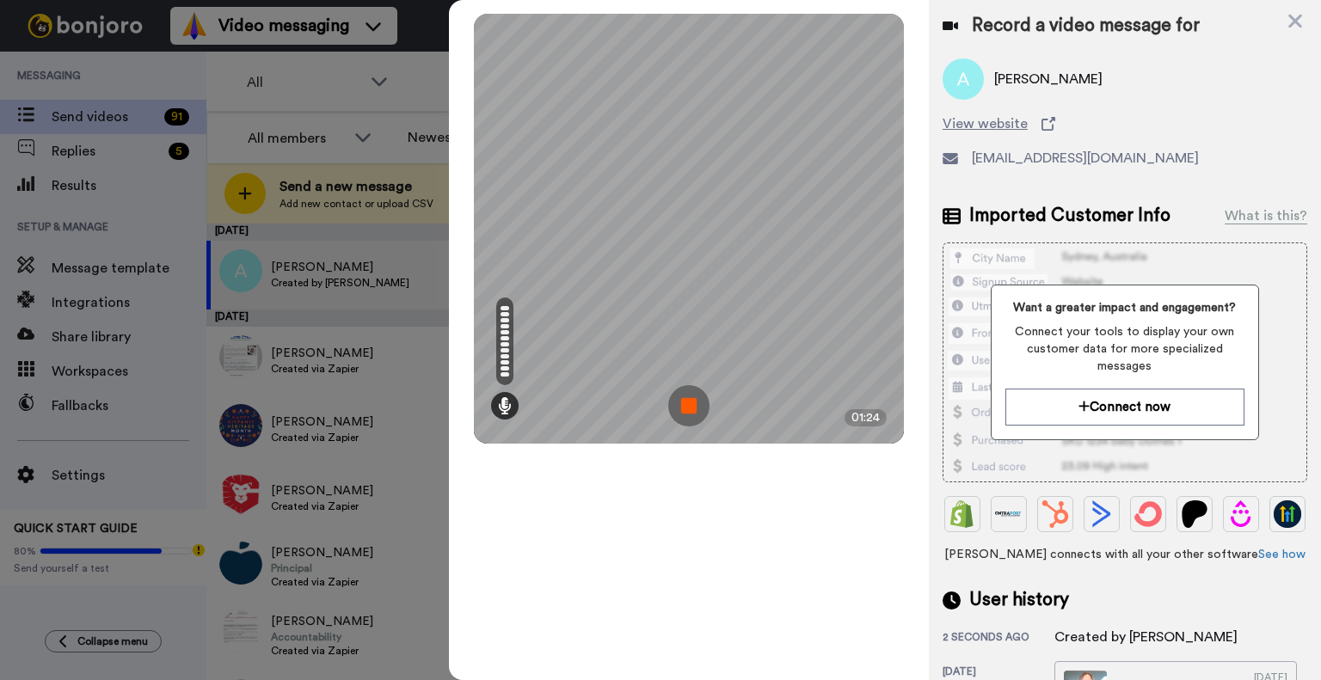
click at [687, 408] on img at bounding box center [688, 405] width 41 height 41
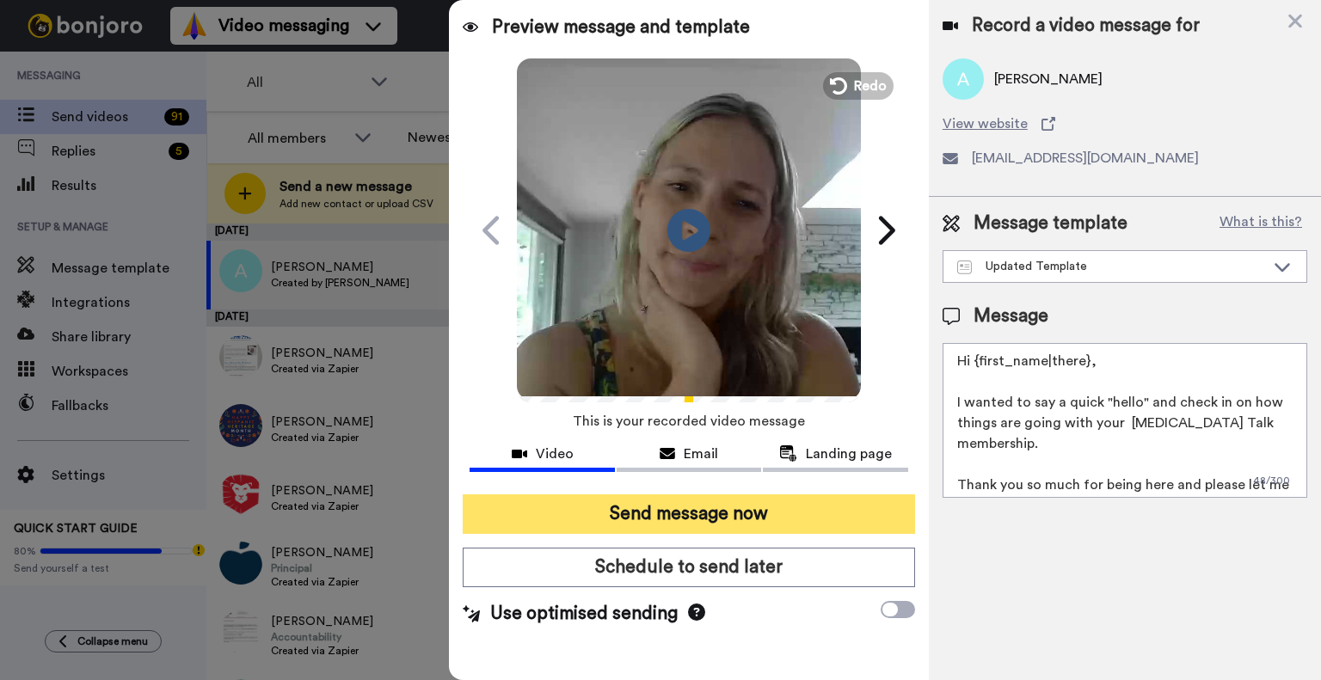
click at [807, 512] on button "Send message now" at bounding box center [689, 514] width 452 height 40
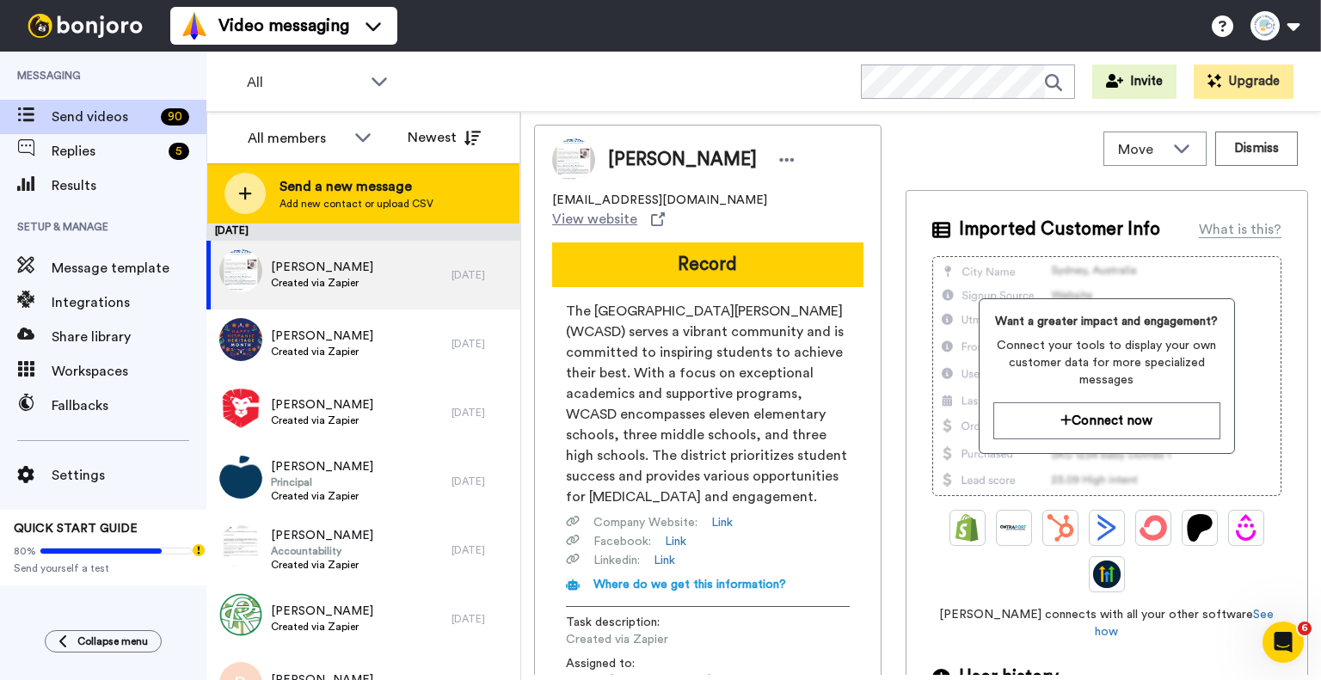
click at [331, 201] on span "Add new contact or upload CSV" at bounding box center [356, 204] width 154 height 14
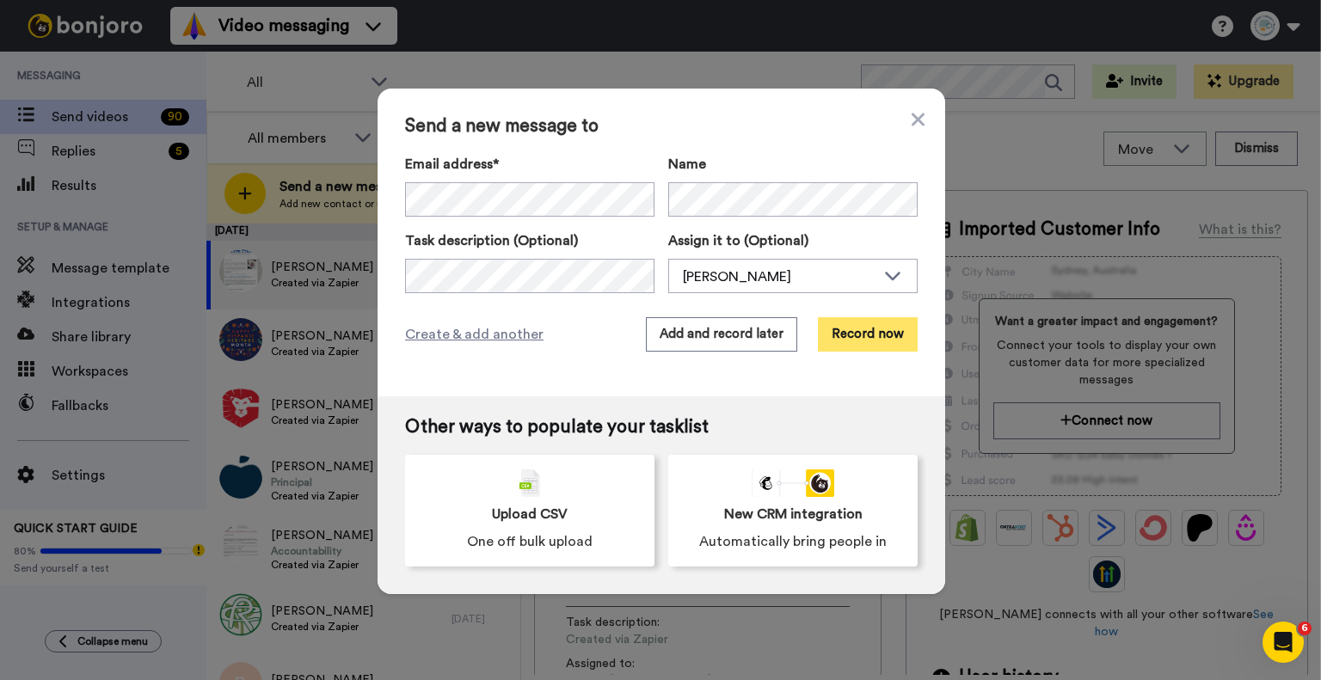
click at [856, 340] on button "Record now" at bounding box center [868, 334] width 100 height 34
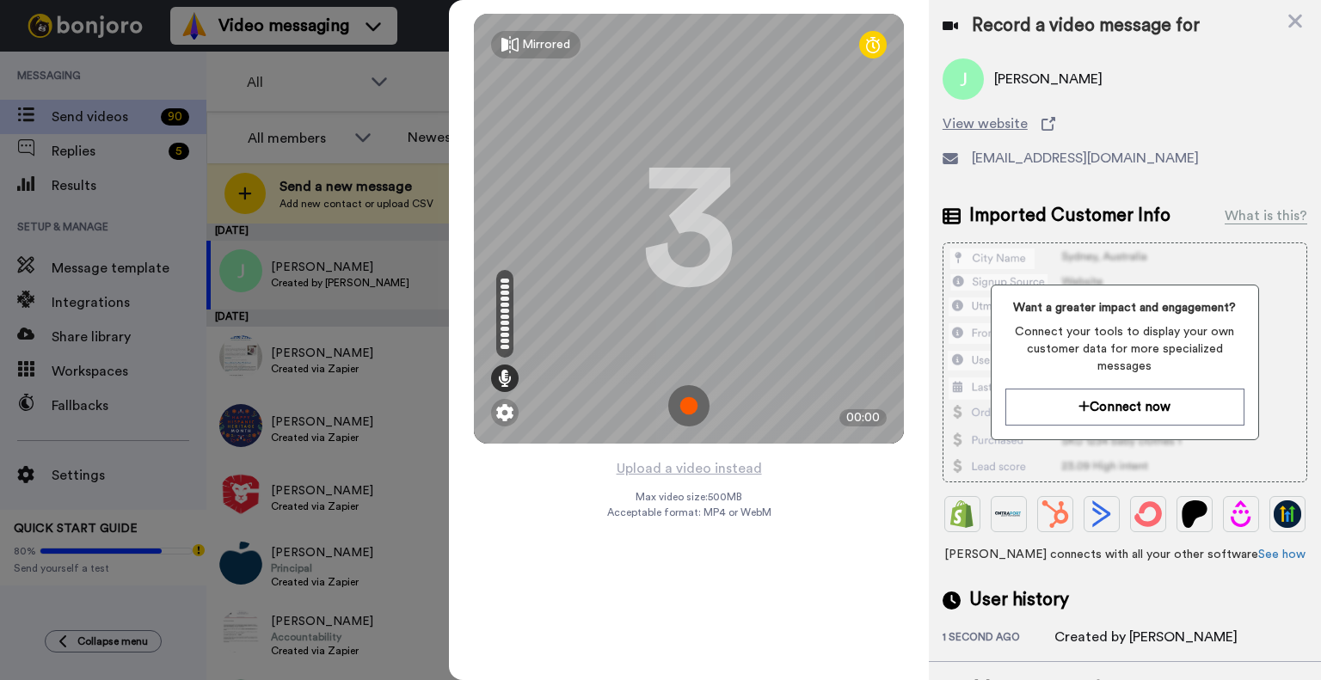
click at [691, 408] on img at bounding box center [688, 405] width 41 height 41
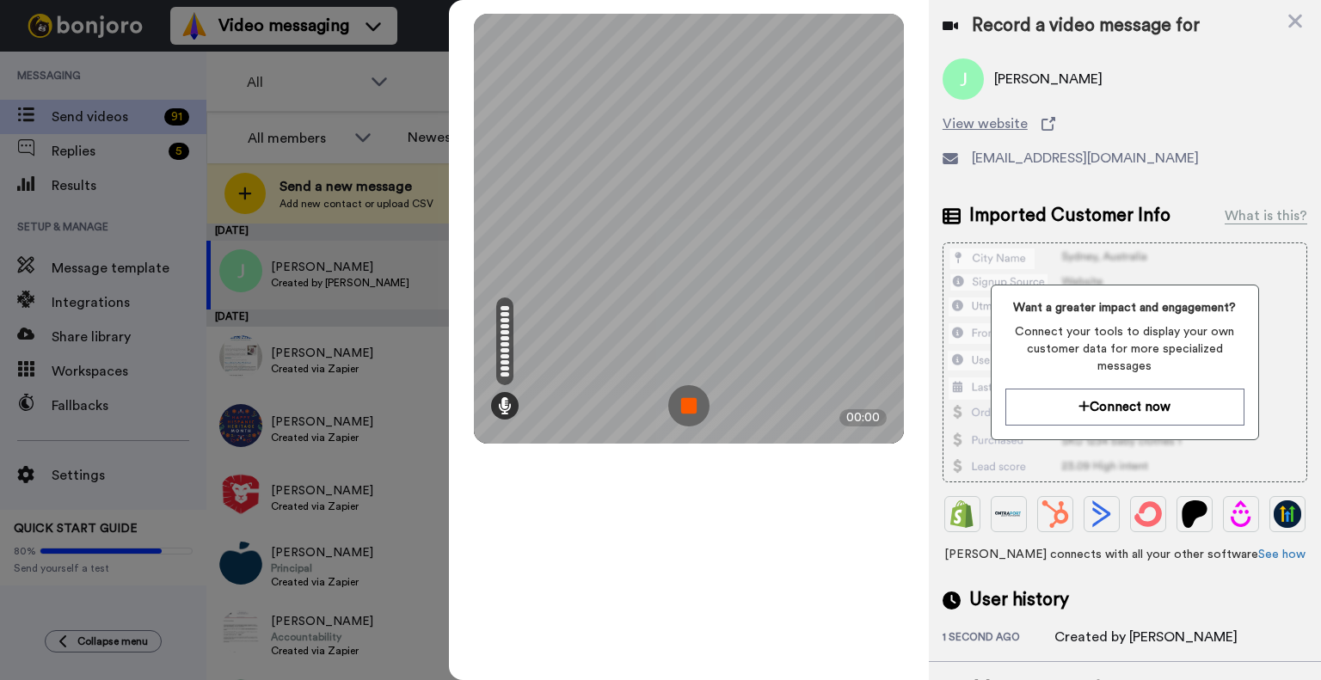
click at [691, 396] on img at bounding box center [688, 405] width 41 height 41
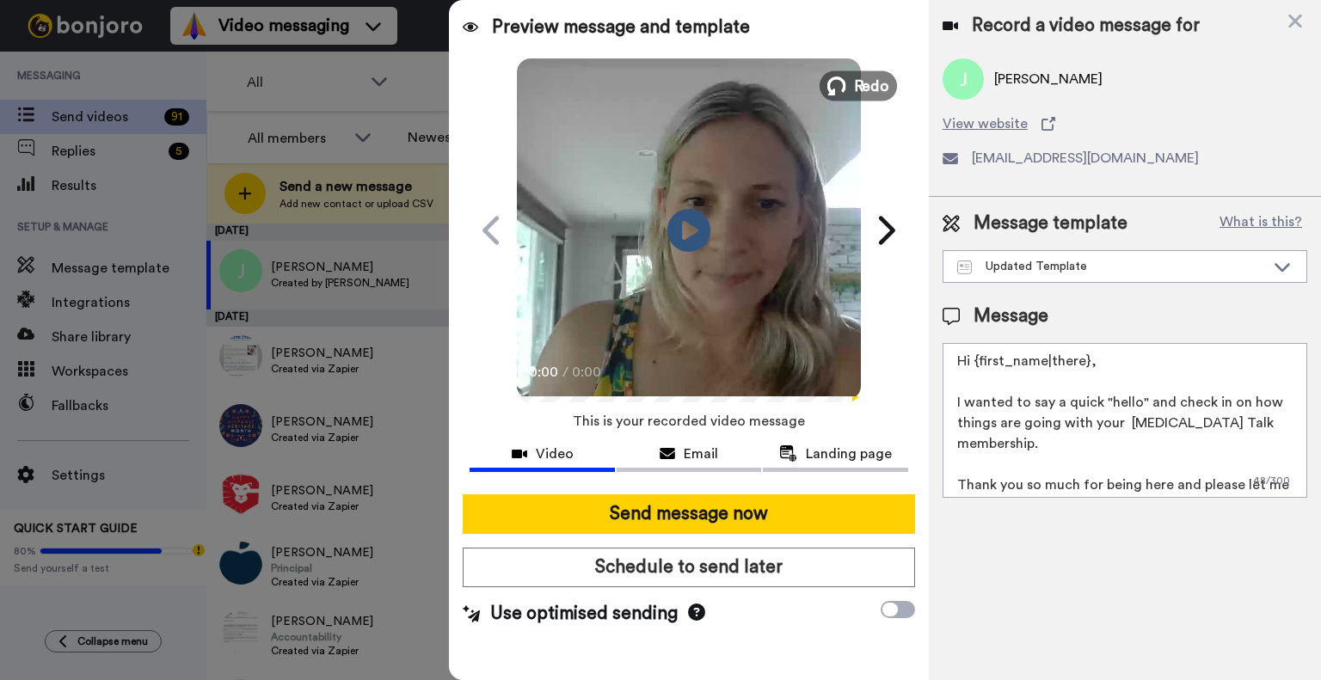
click at [851, 85] on button "Redo" at bounding box center [858, 86] width 77 height 30
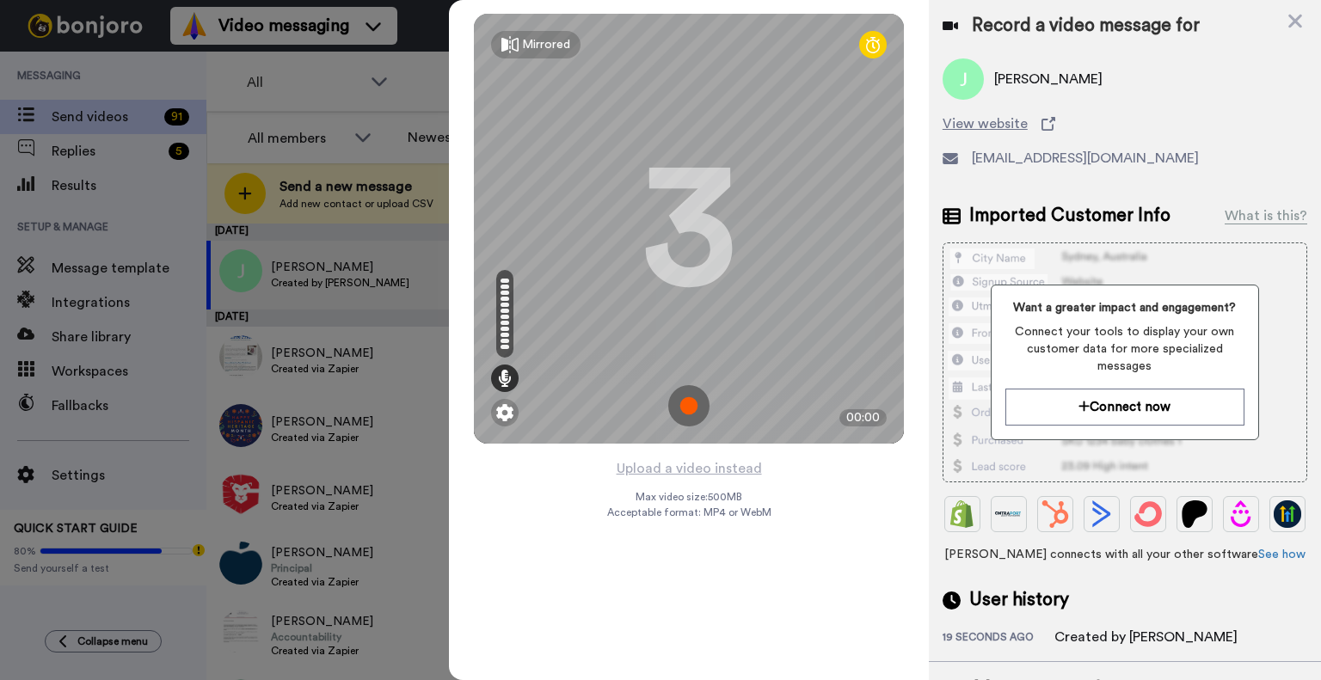
click at [691, 395] on img at bounding box center [688, 405] width 41 height 41
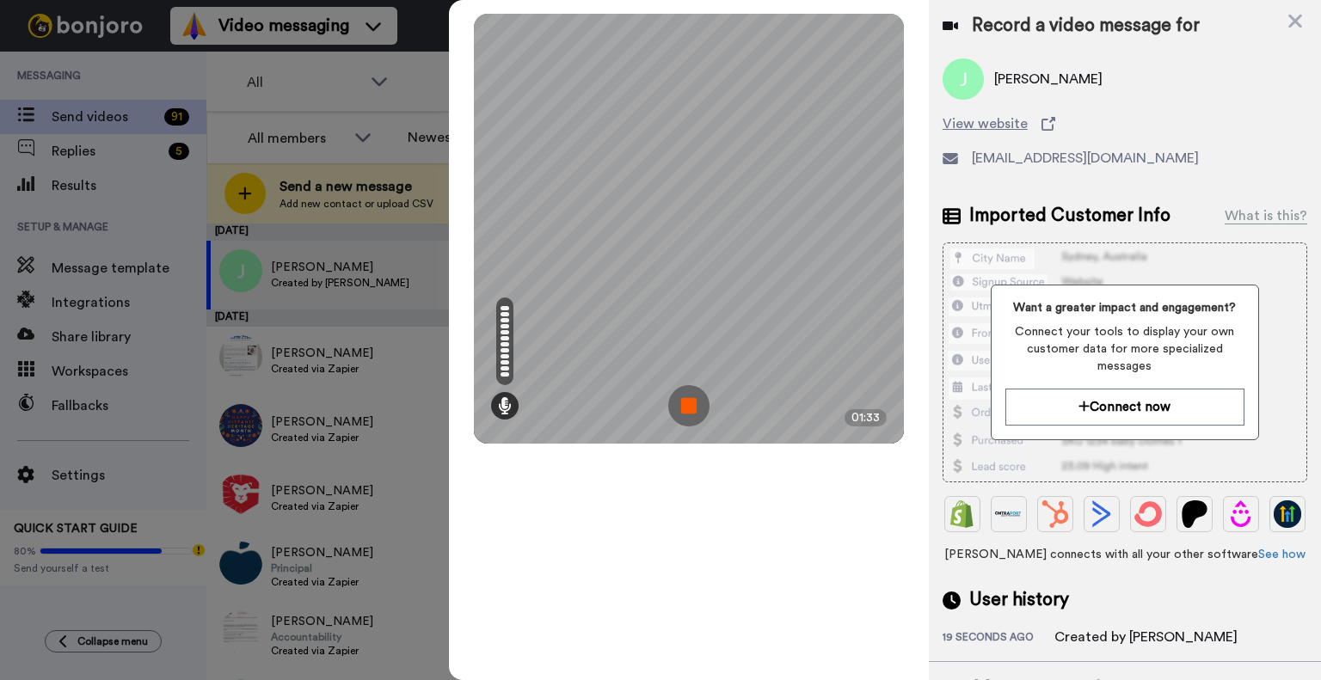
click at [687, 395] on img at bounding box center [688, 405] width 41 height 41
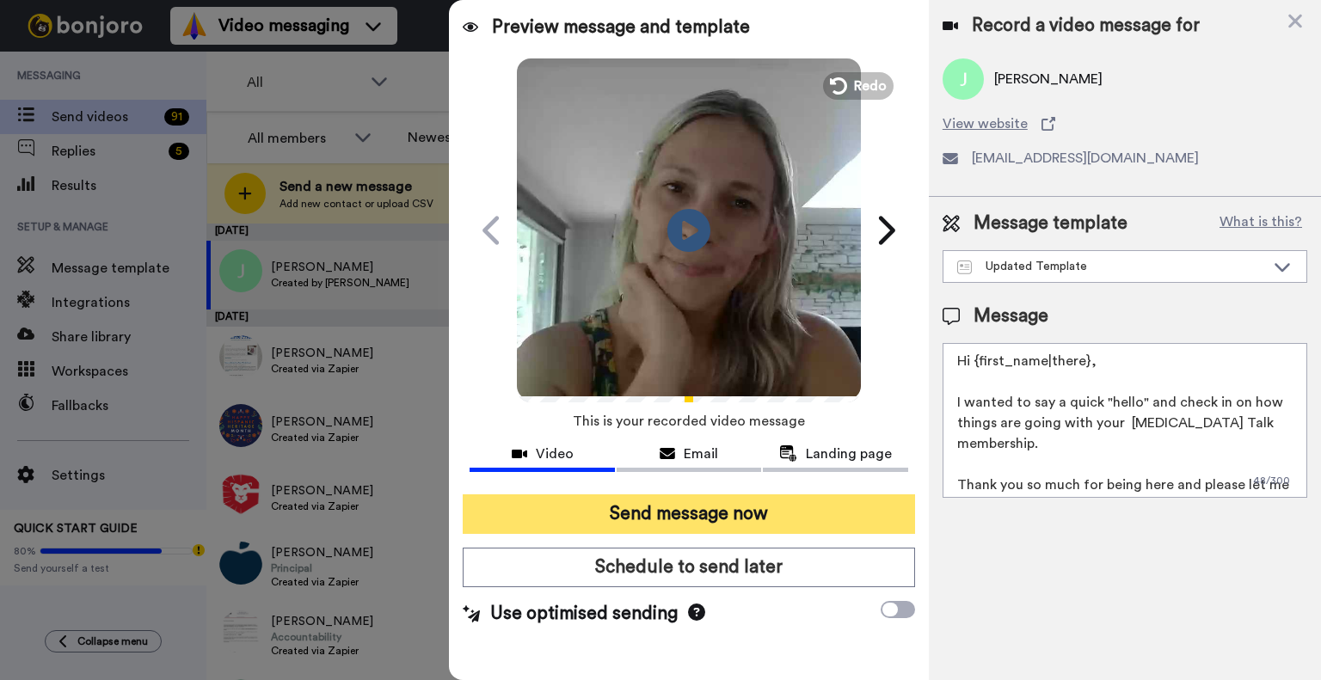
click at [701, 513] on button "Send message now" at bounding box center [689, 514] width 452 height 40
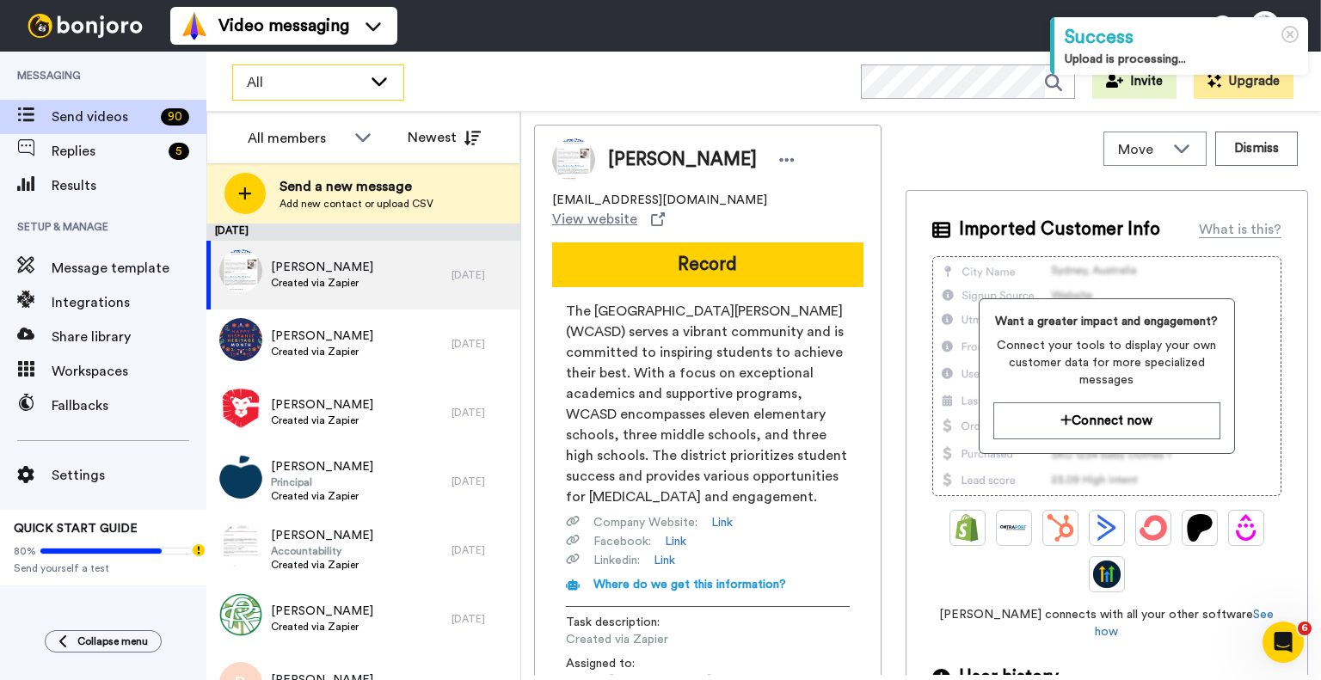
click at [289, 87] on span "All" at bounding box center [304, 82] width 115 height 21
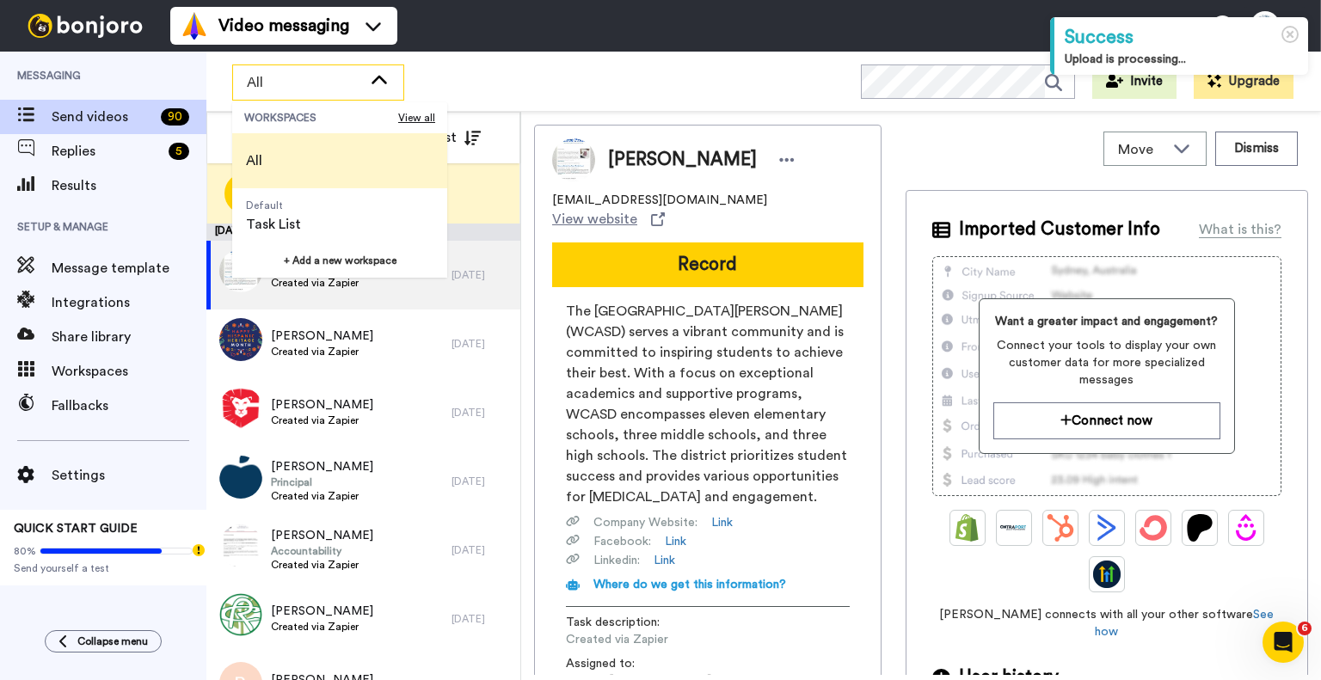
click at [275, 160] on span "All" at bounding box center [254, 160] width 44 height 55
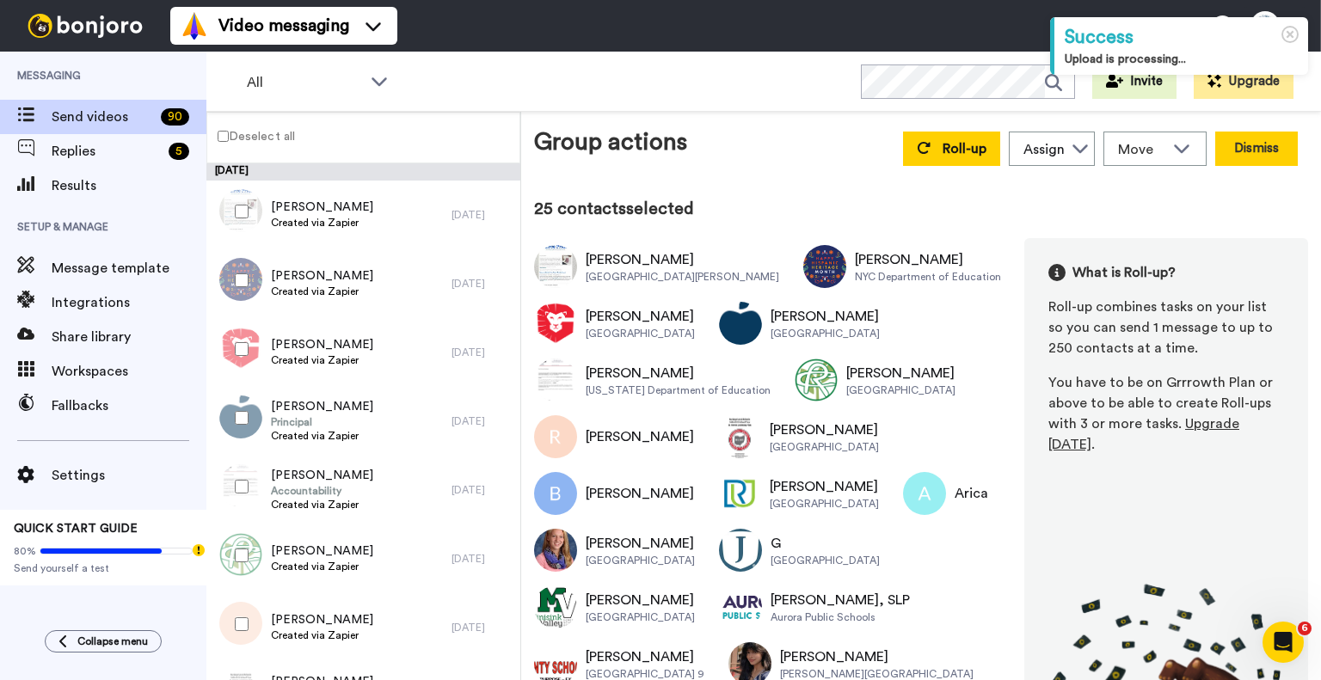
click at [1243, 141] on button "Dismiss" at bounding box center [1256, 149] width 83 height 34
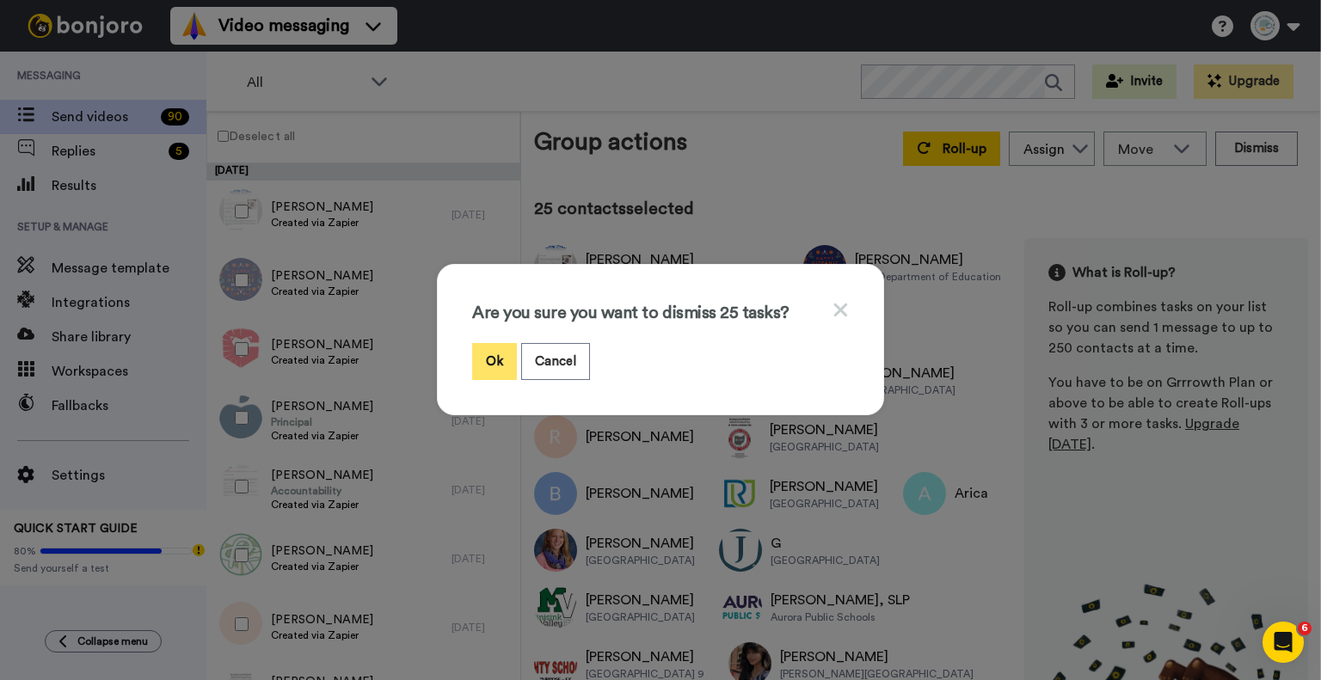
click at [488, 363] on button "Ok" at bounding box center [494, 361] width 45 height 37
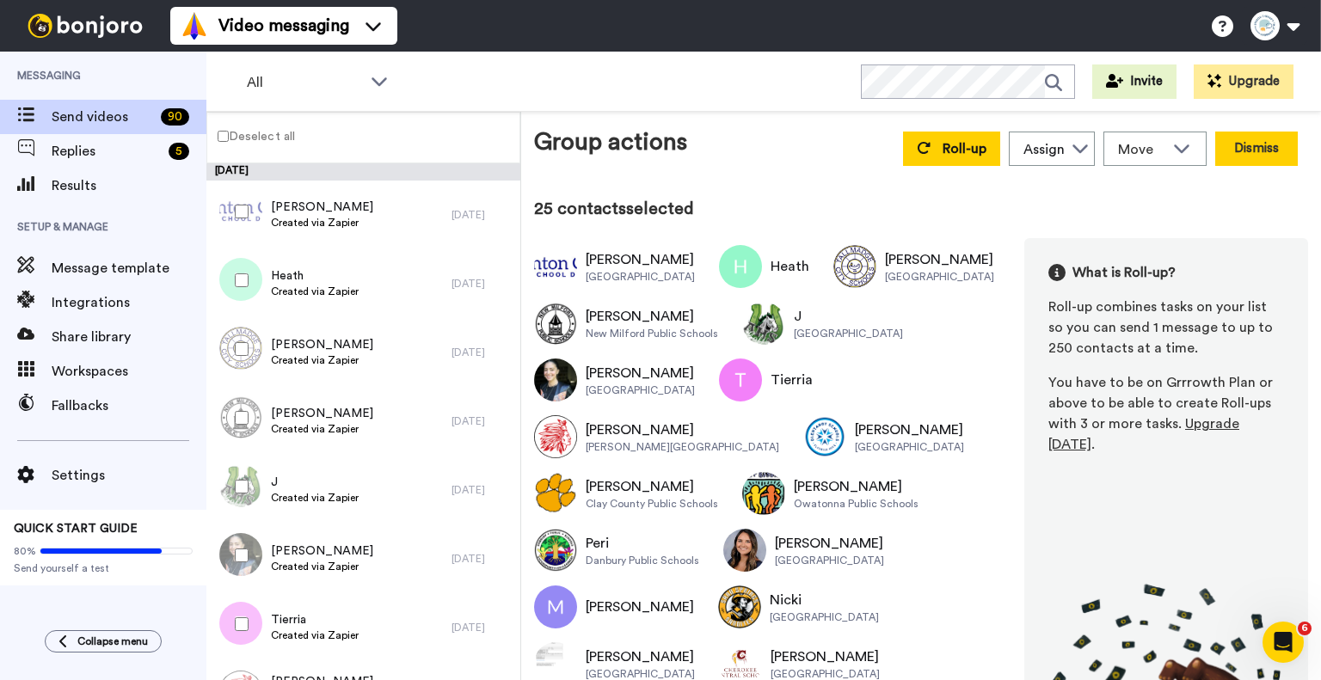
click at [1267, 139] on button "Dismiss" at bounding box center [1256, 149] width 83 height 34
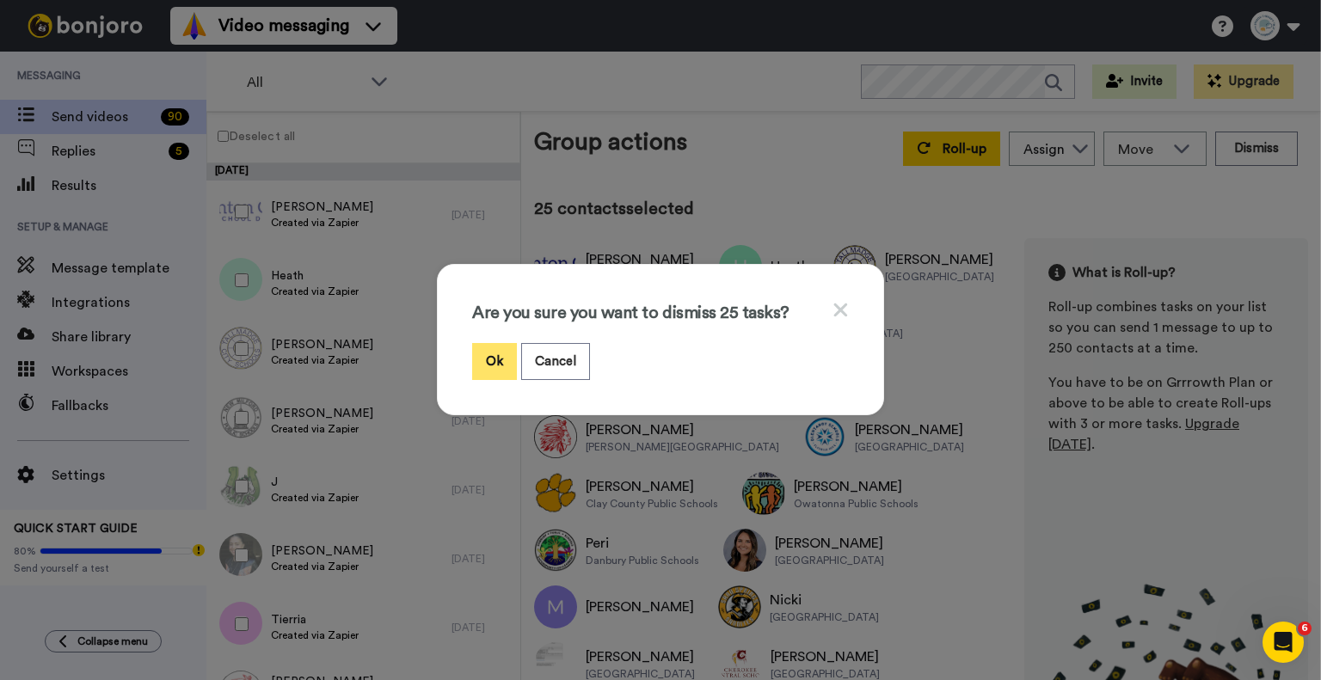
click at [495, 362] on button "Ok" at bounding box center [494, 361] width 45 height 37
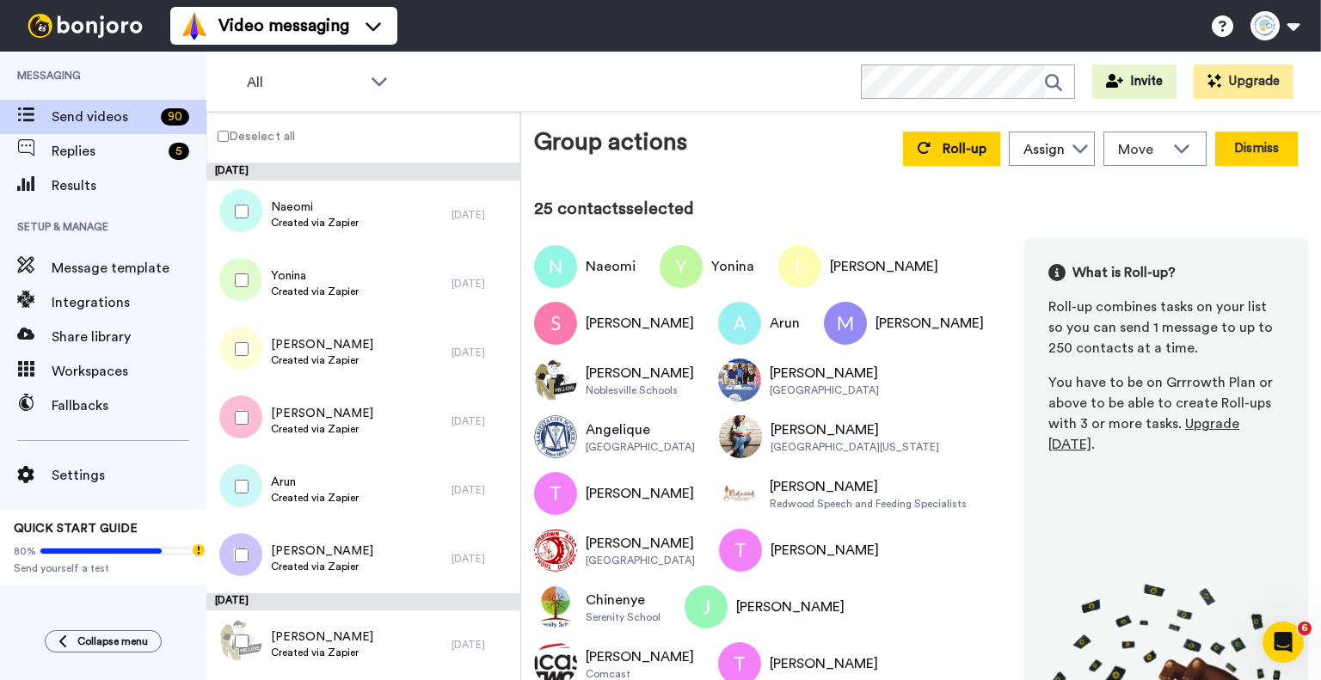
click at [1246, 147] on button "Dismiss" at bounding box center [1256, 149] width 83 height 34
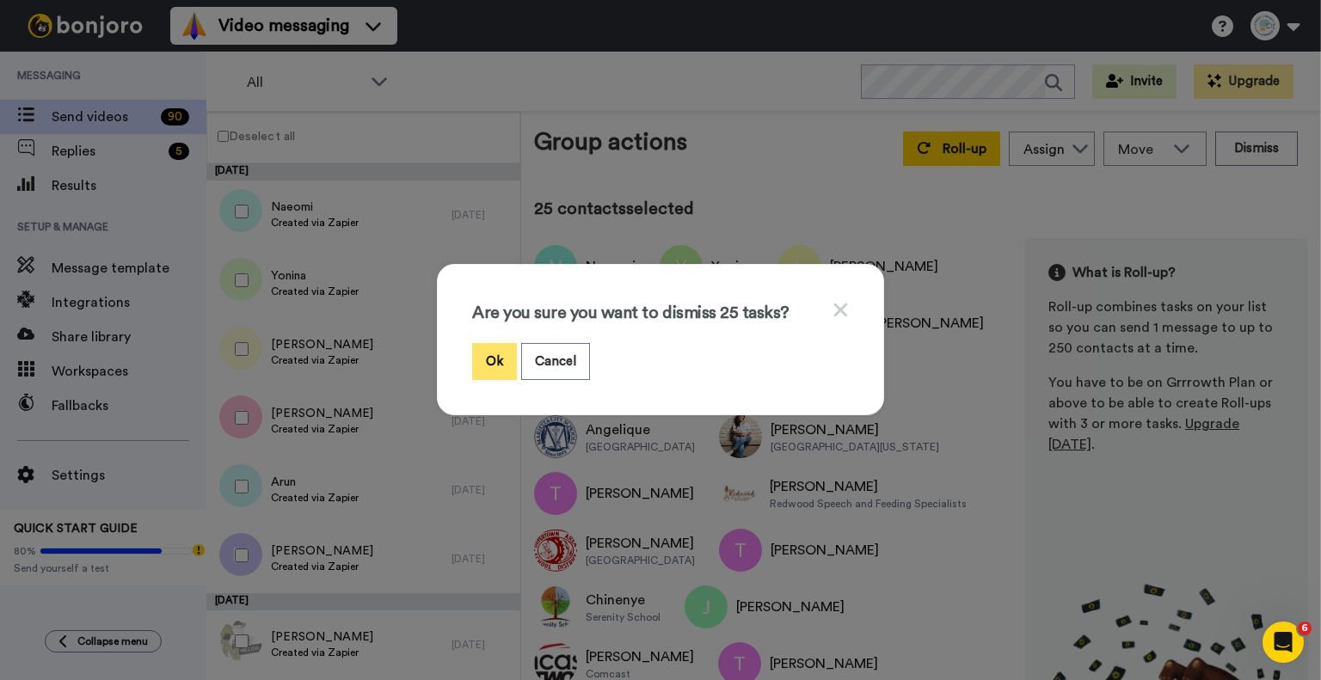
click at [487, 354] on button "Ok" at bounding box center [494, 361] width 45 height 37
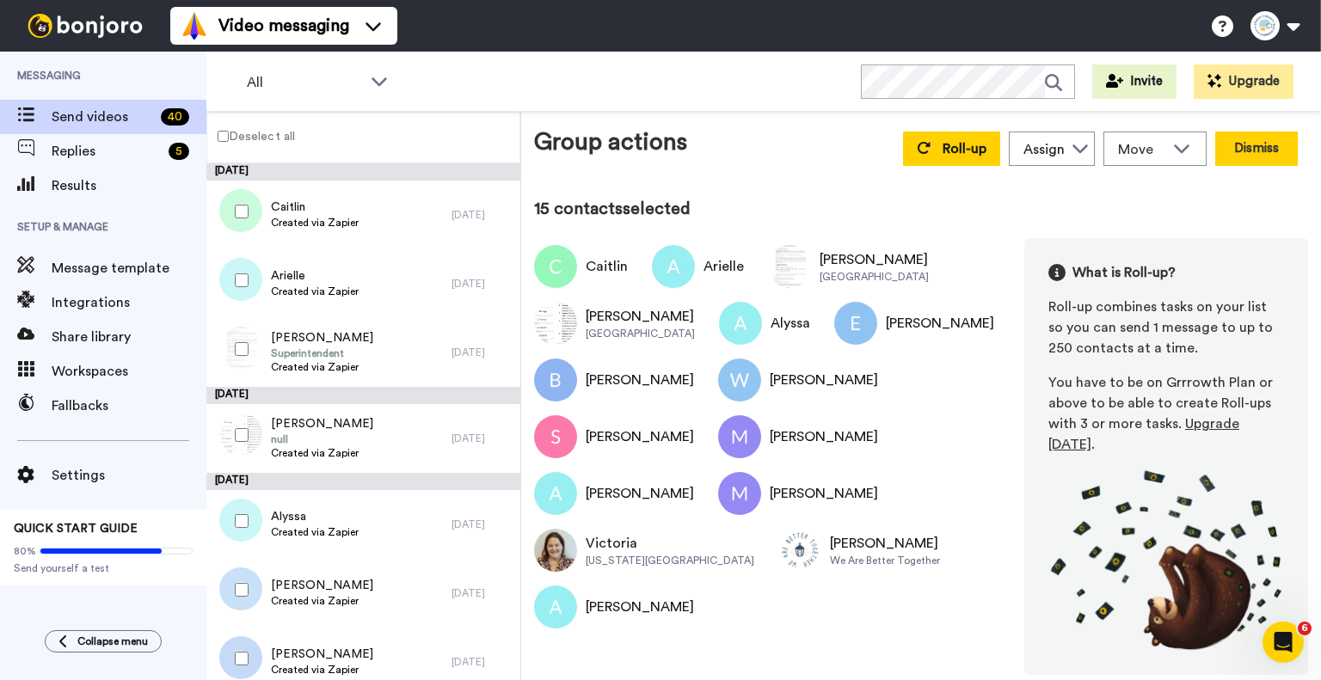
click at [1263, 148] on button "Dismiss" at bounding box center [1256, 149] width 83 height 34
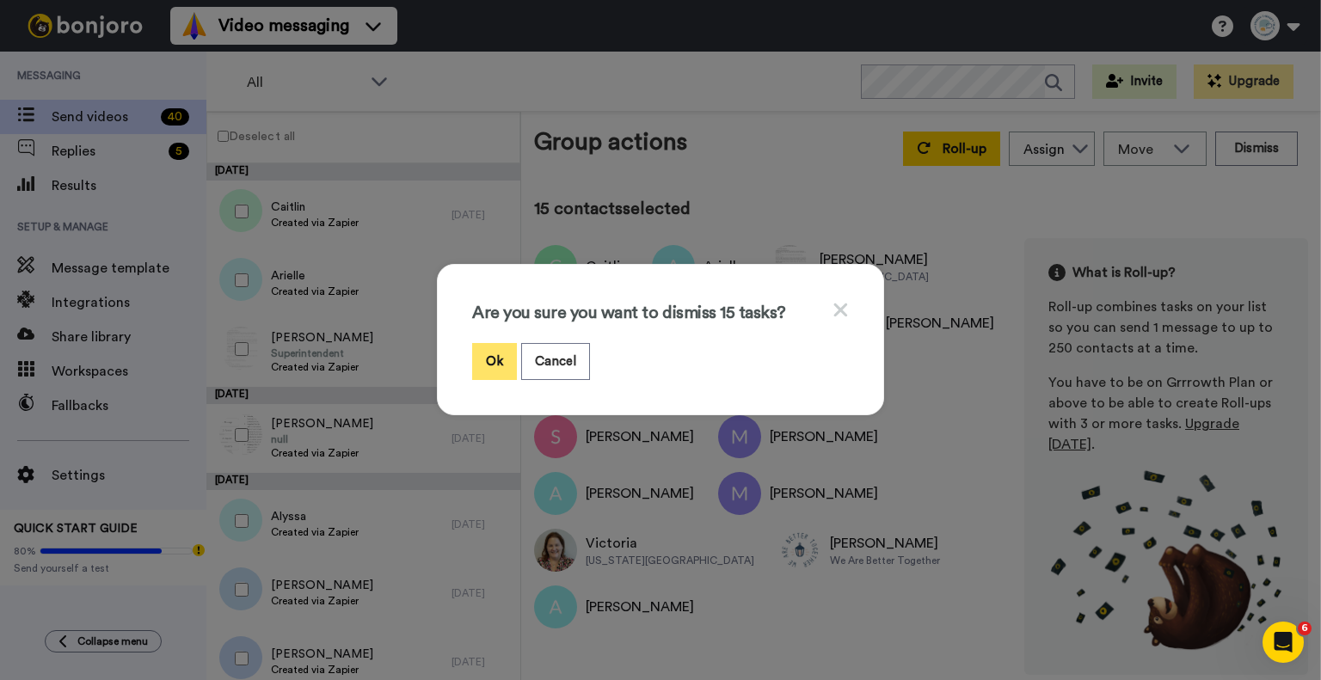
click at [491, 363] on button "Ok" at bounding box center [494, 361] width 45 height 37
